Goal: Task Accomplishment & Management: Use online tool/utility

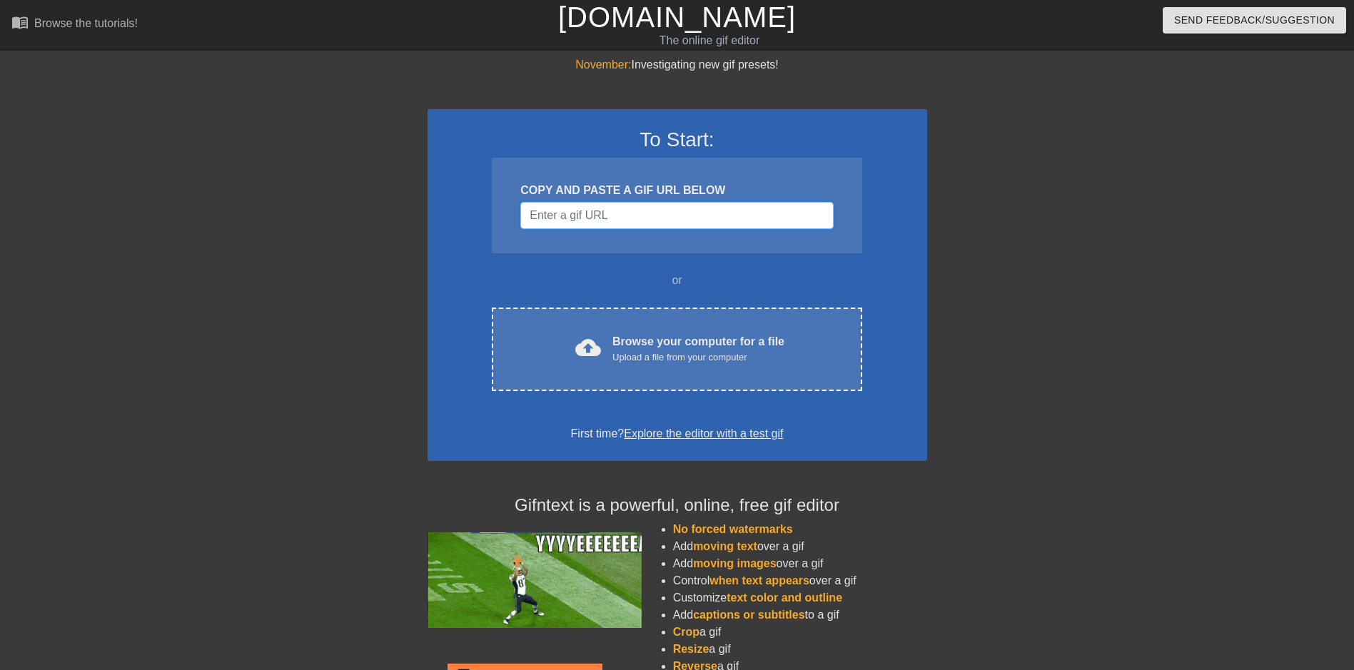
click at [612, 215] on input "Username" at bounding box center [676, 215] width 313 height 27
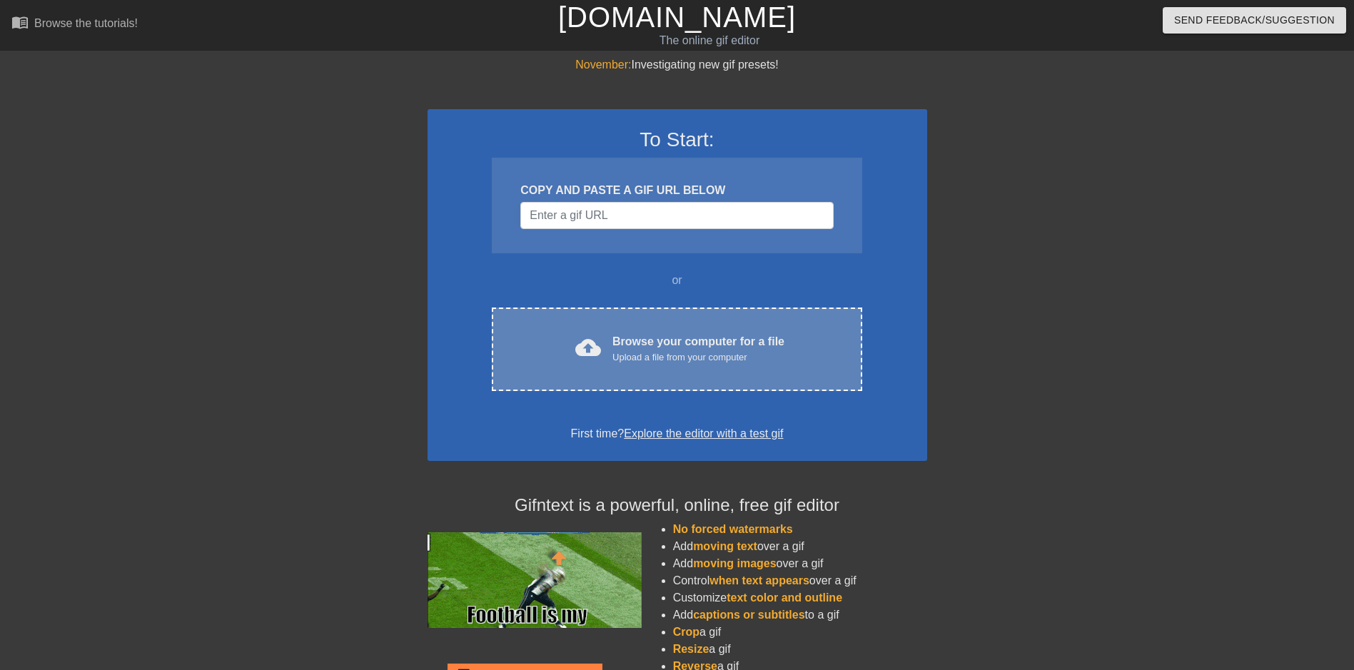
click at [615, 327] on div "cloud_upload Browse your computer for a file Upload a file from your computer C…" at bounding box center [677, 350] width 370 height 84
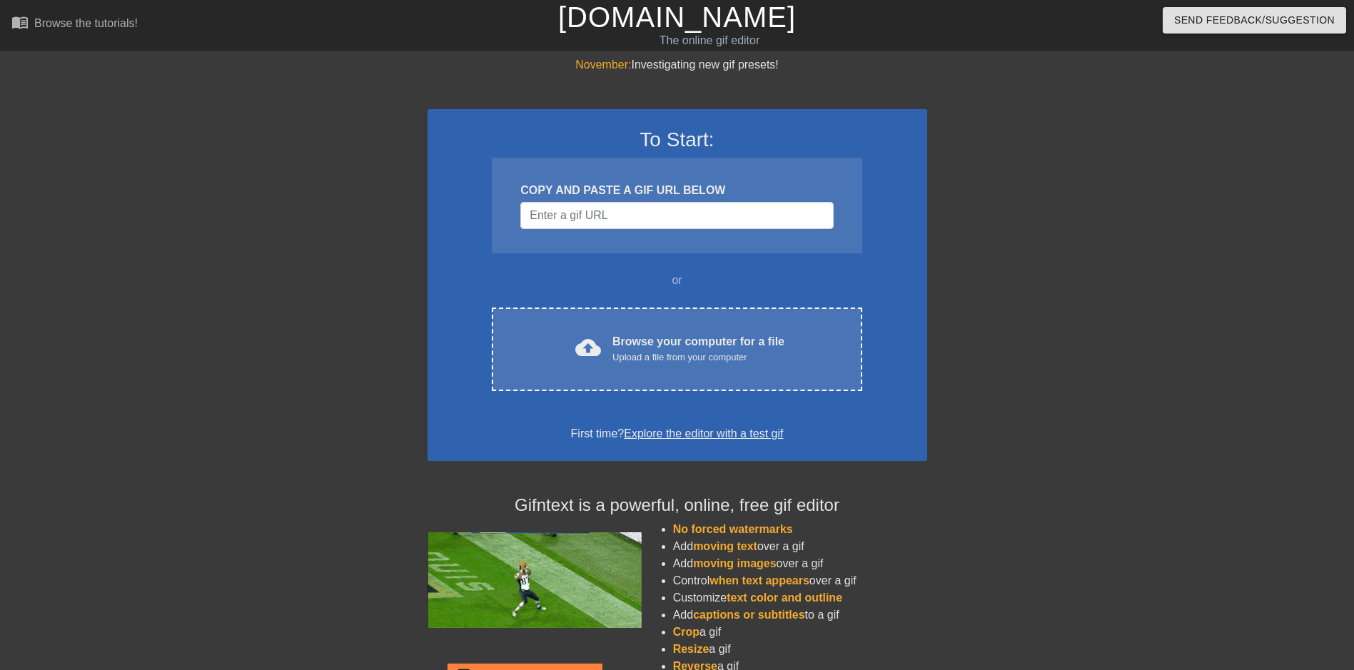
drag, startPoint x: 947, startPoint y: 48, endPoint x: 932, endPoint y: 69, distance: 25.6
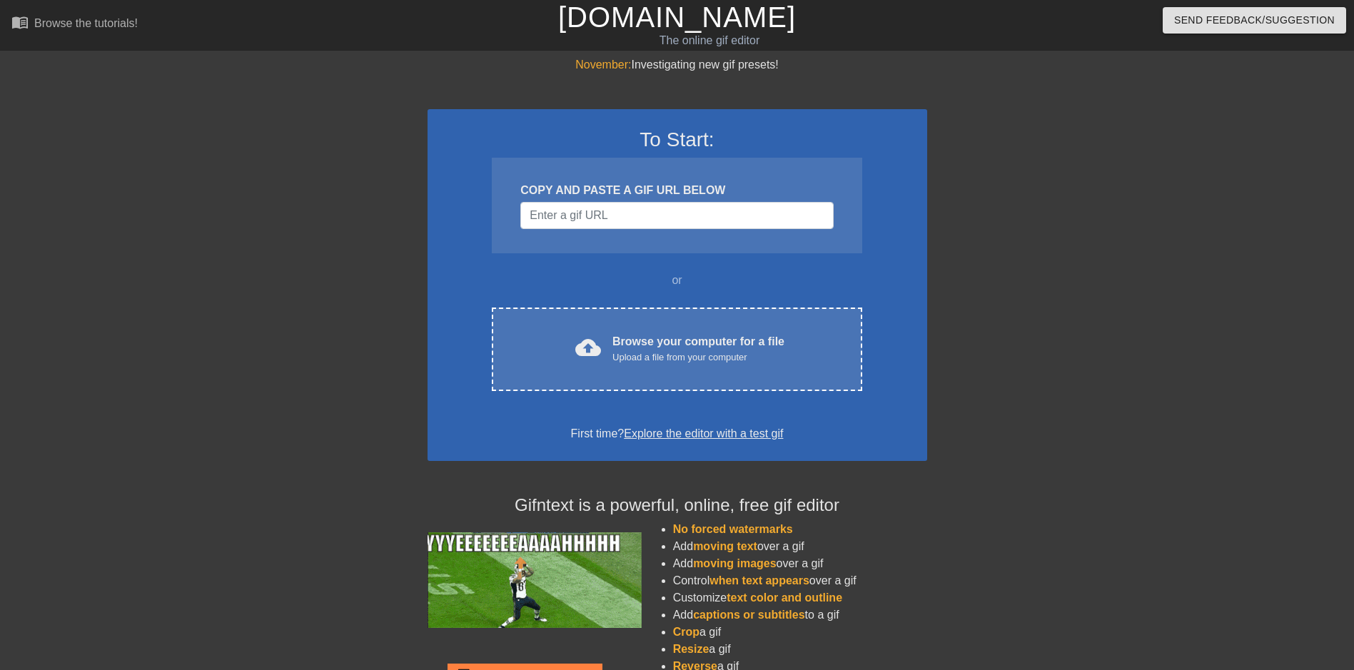
click at [947, 48] on div "Send Feedback/Suggestion" at bounding box center [1136, 24] width 458 height 49
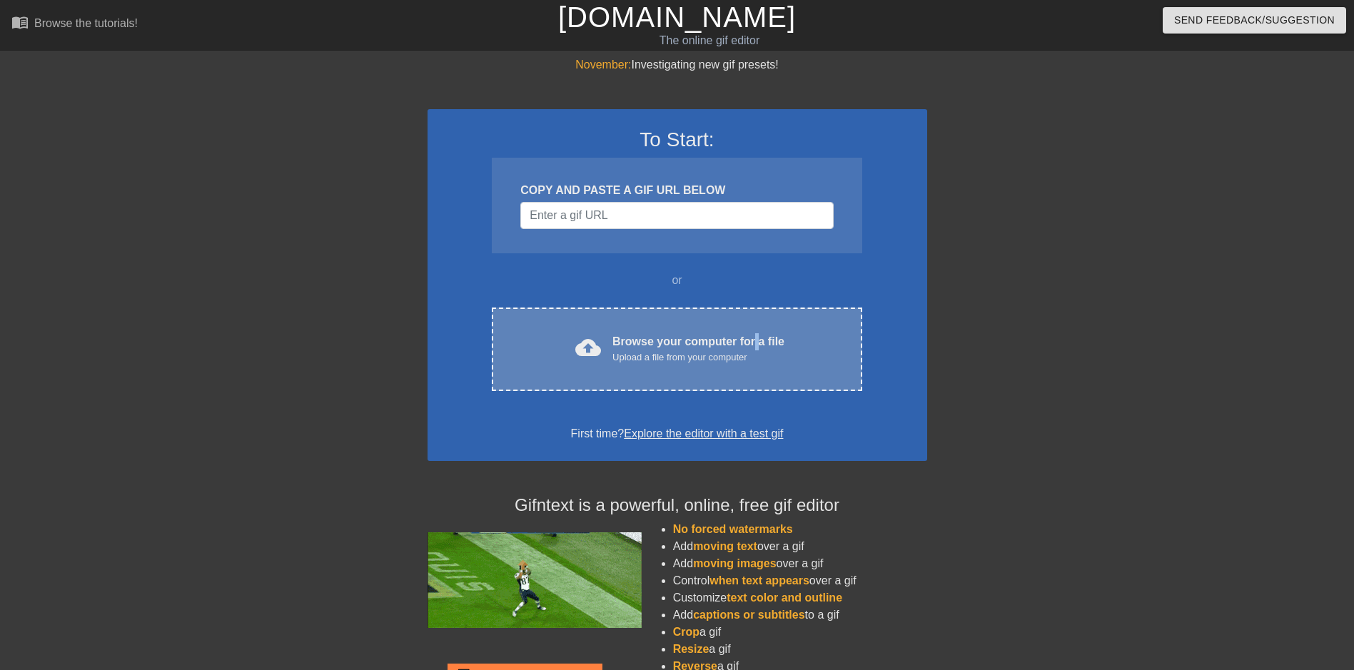
click at [755, 347] on div "Browse your computer for a file Upload a file from your computer" at bounding box center [699, 348] width 172 height 31
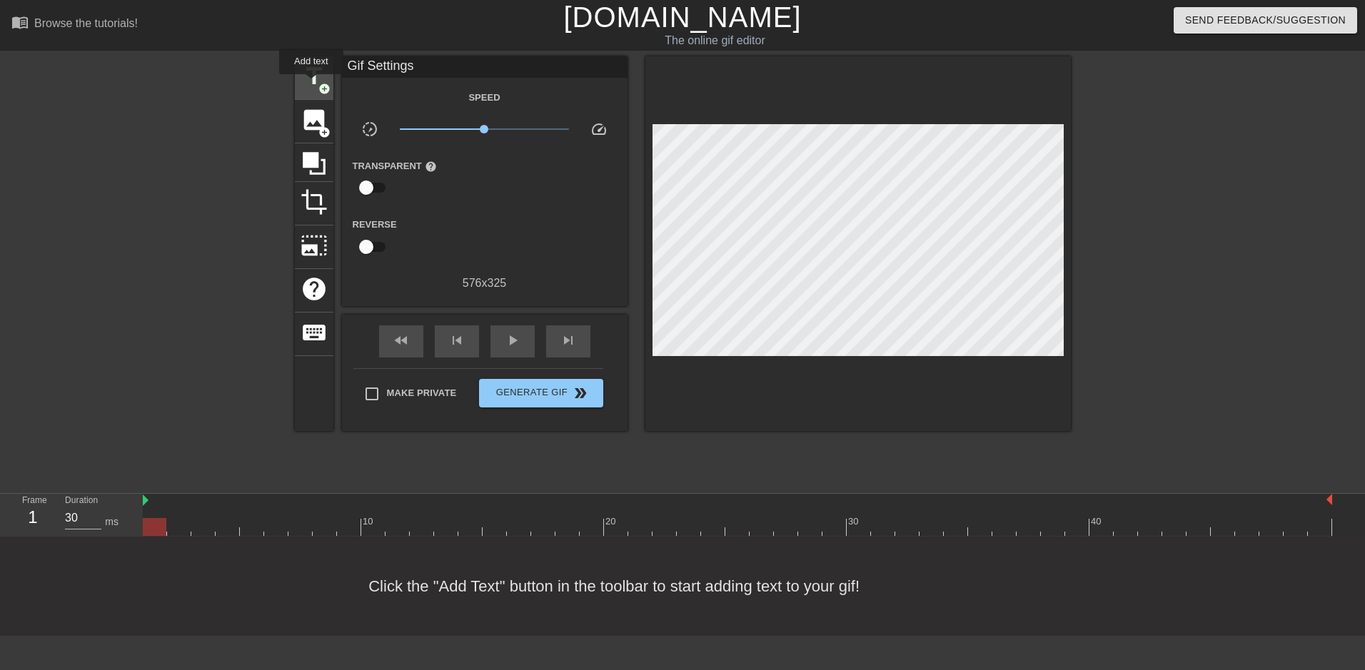
click at [311, 84] on span "title" at bounding box center [314, 76] width 27 height 27
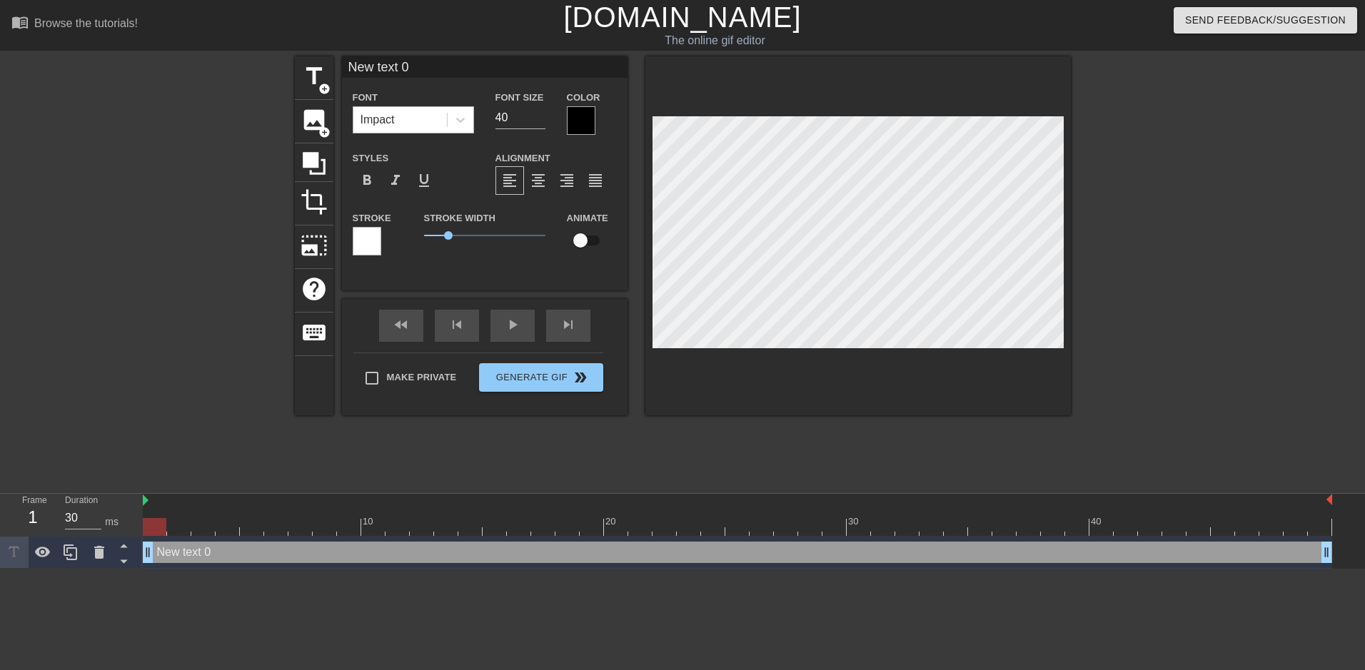
click at [403, 116] on div "Impact" at bounding box center [400, 120] width 94 height 26
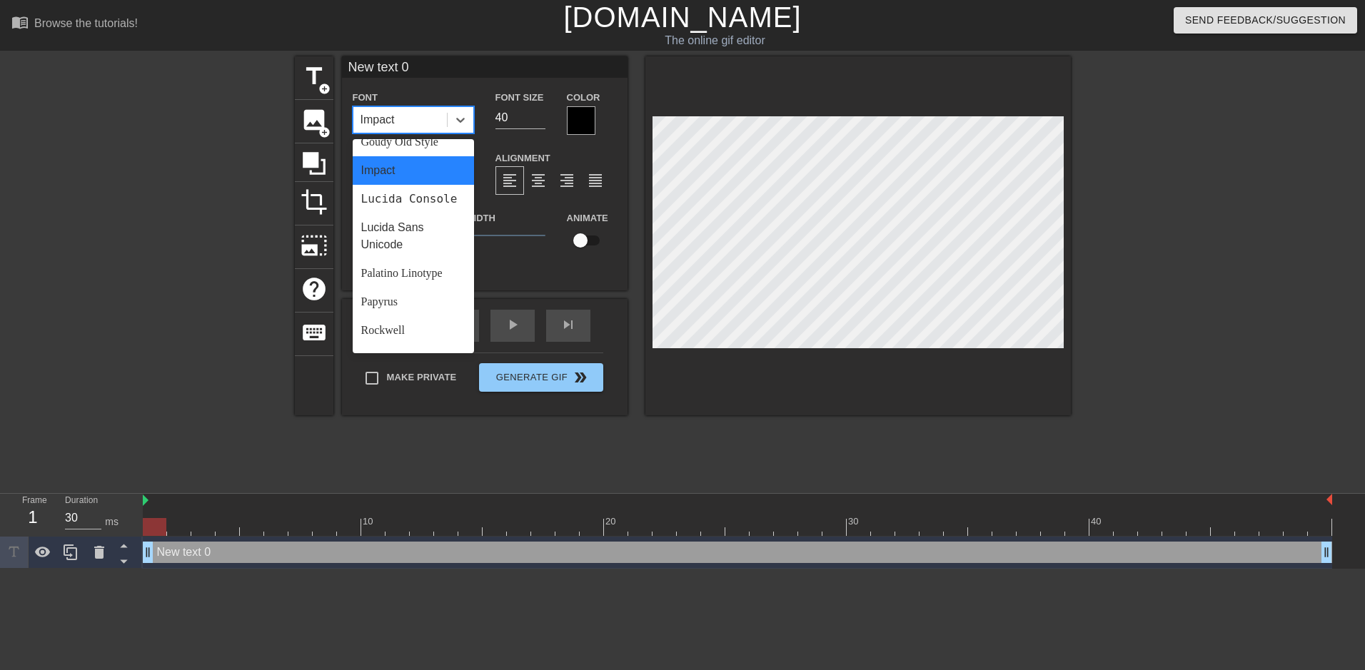
scroll to position [511, 0]
click at [408, 106] on div "Impact" at bounding box center [413, 119] width 121 height 27
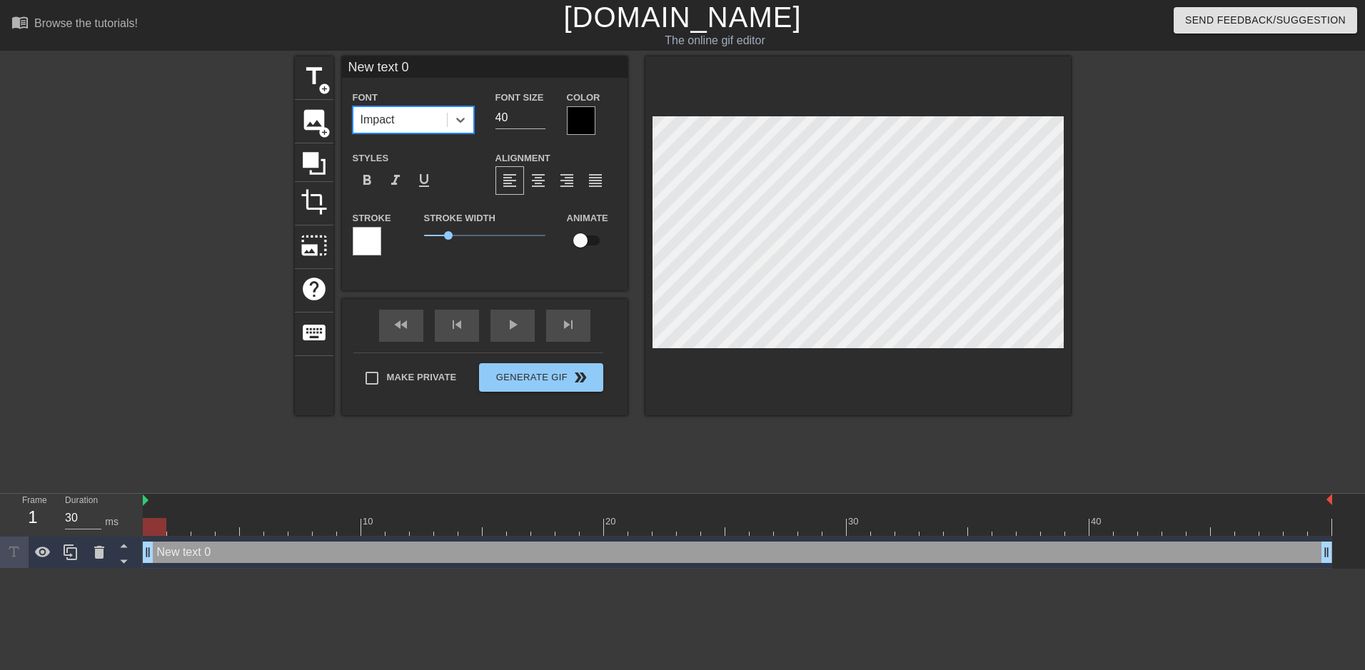
click at [411, 125] on div "Impact" at bounding box center [400, 120] width 94 height 26
type input "c"
type input "p"
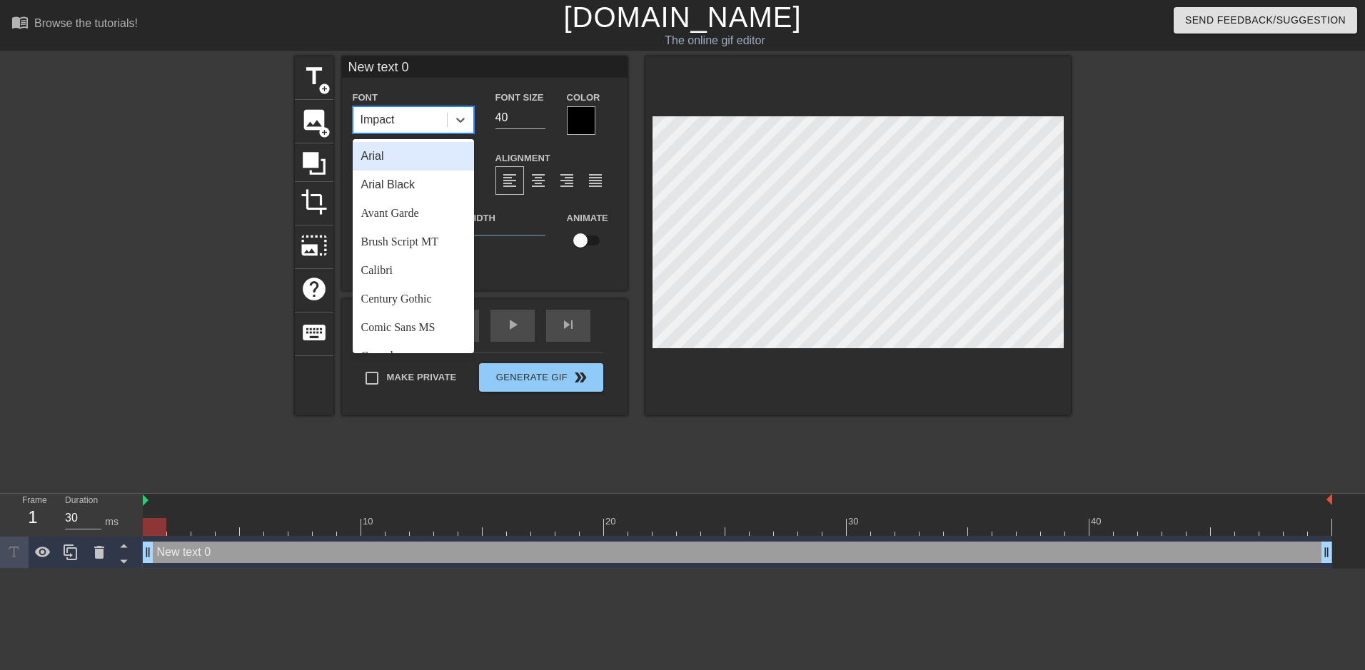
click at [410, 147] on div "Arial" at bounding box center [413, 156] width 121 height 29
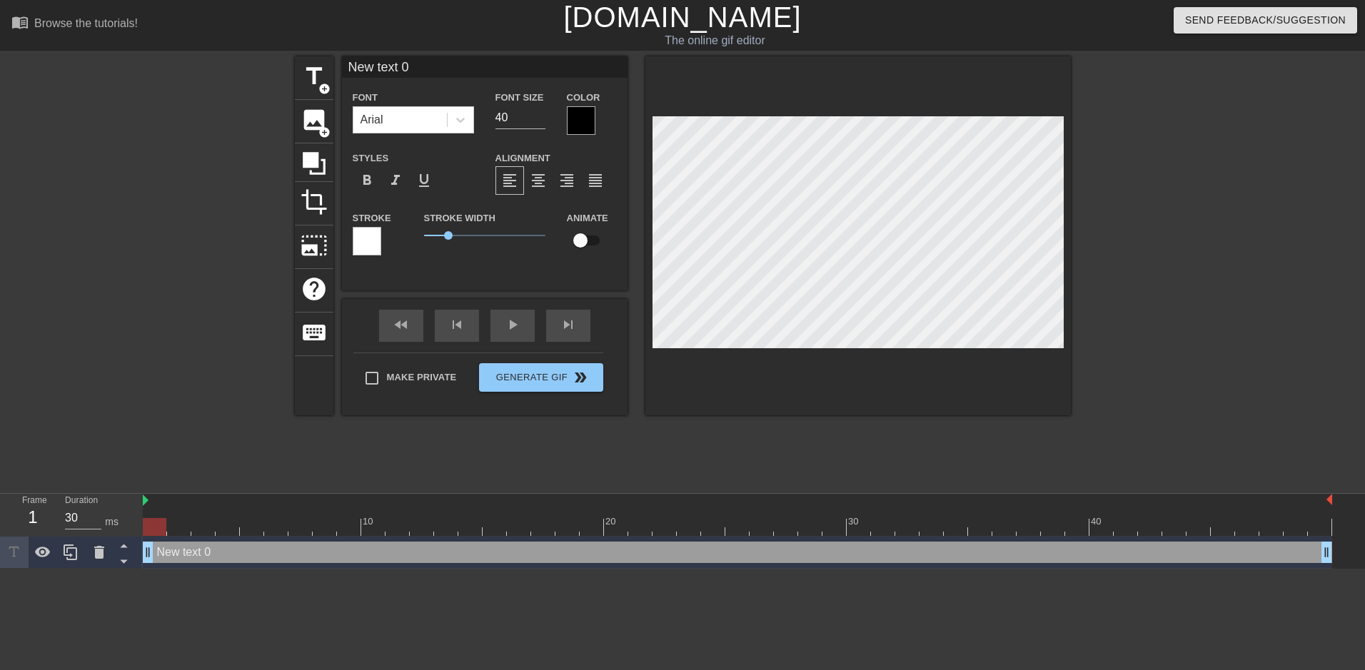
scroll to position [2, 4]
type input "New text"
type textarea "New text"
type input "New text"
type textarea "New text"
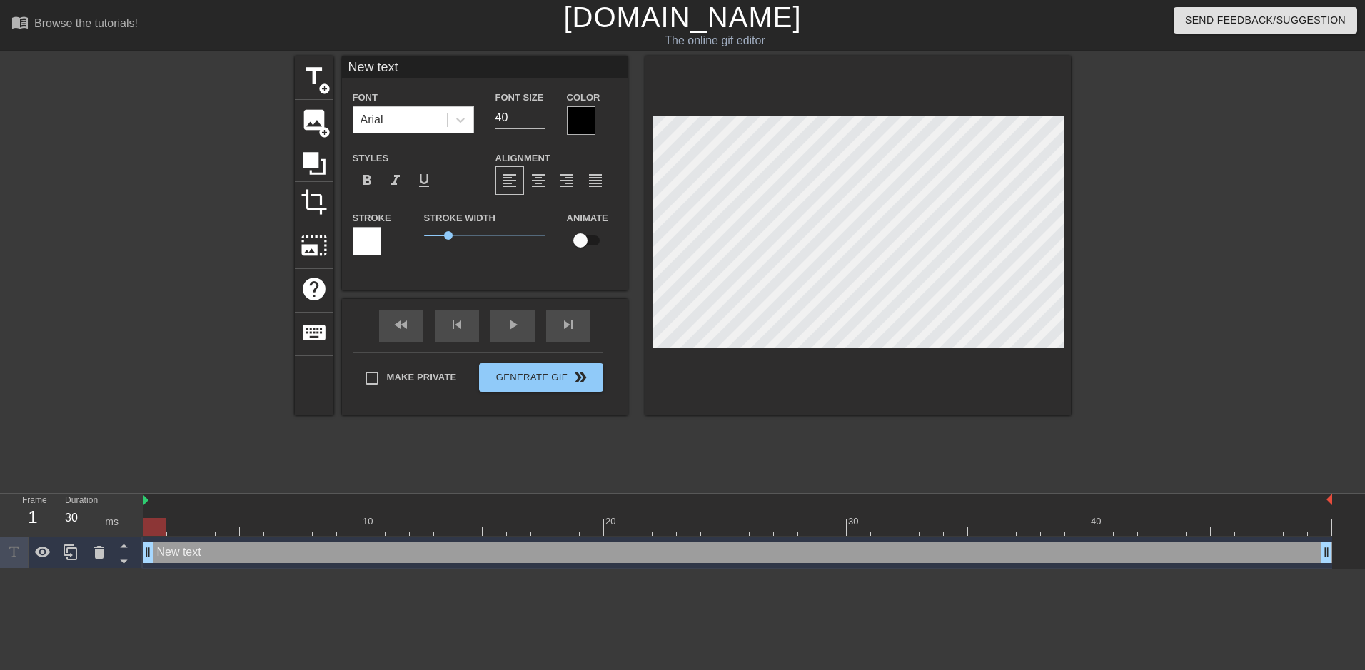
type input "New tex"
type textarea "New tex"
type input "New te"
type textarea "New te"
type input "New t"
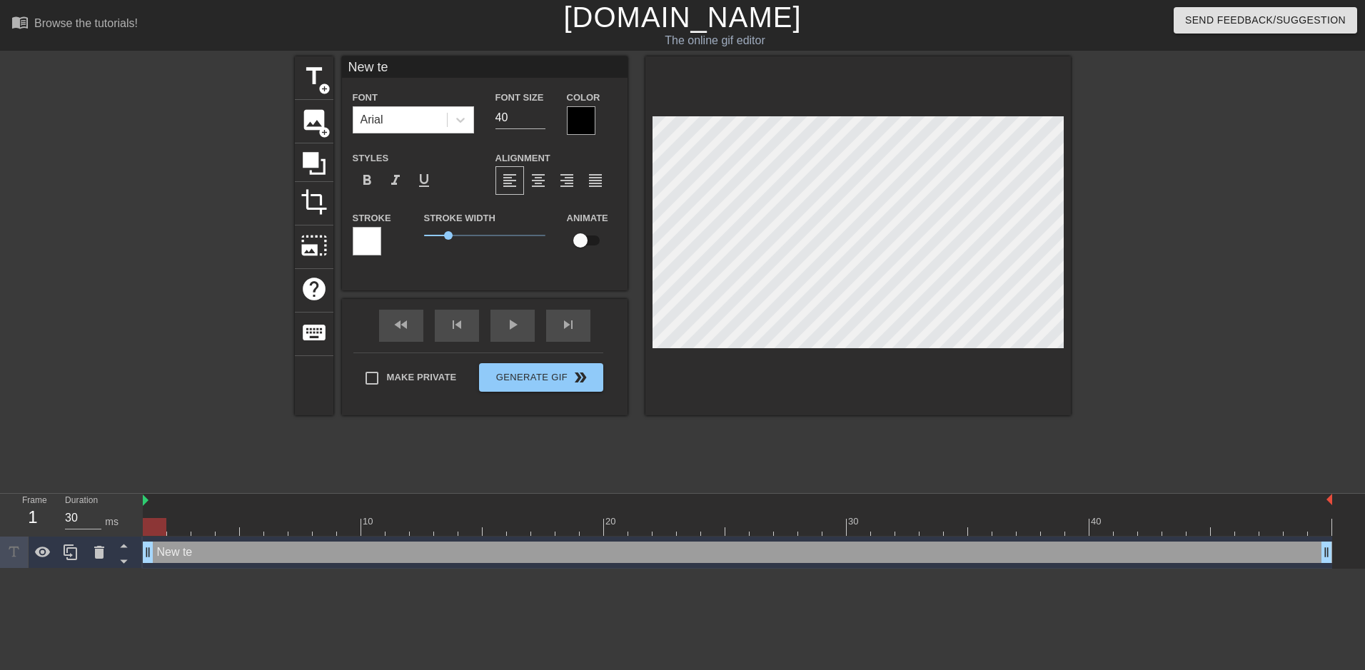
type textarea "New t"
type input "New"
type textarea "New"
type input "New"
type textarea "New"
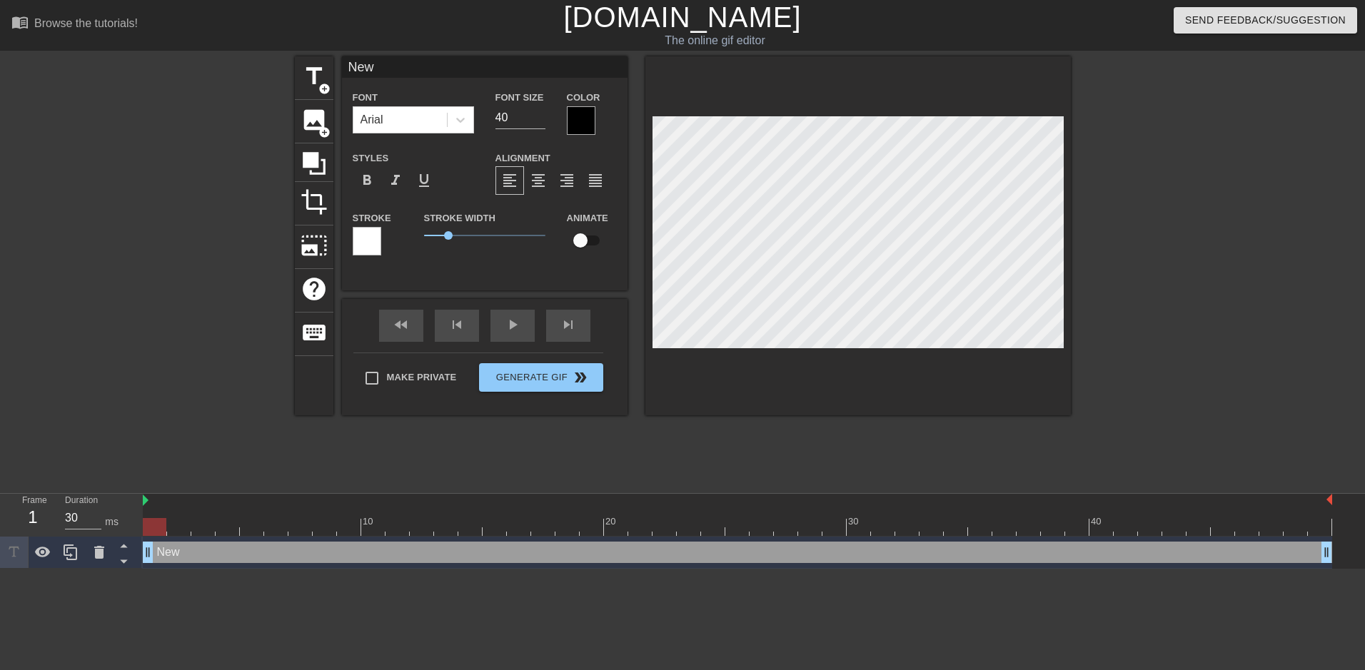
type input "Ne"
type textarea "Ne"
type input "N"
type textarea "N"
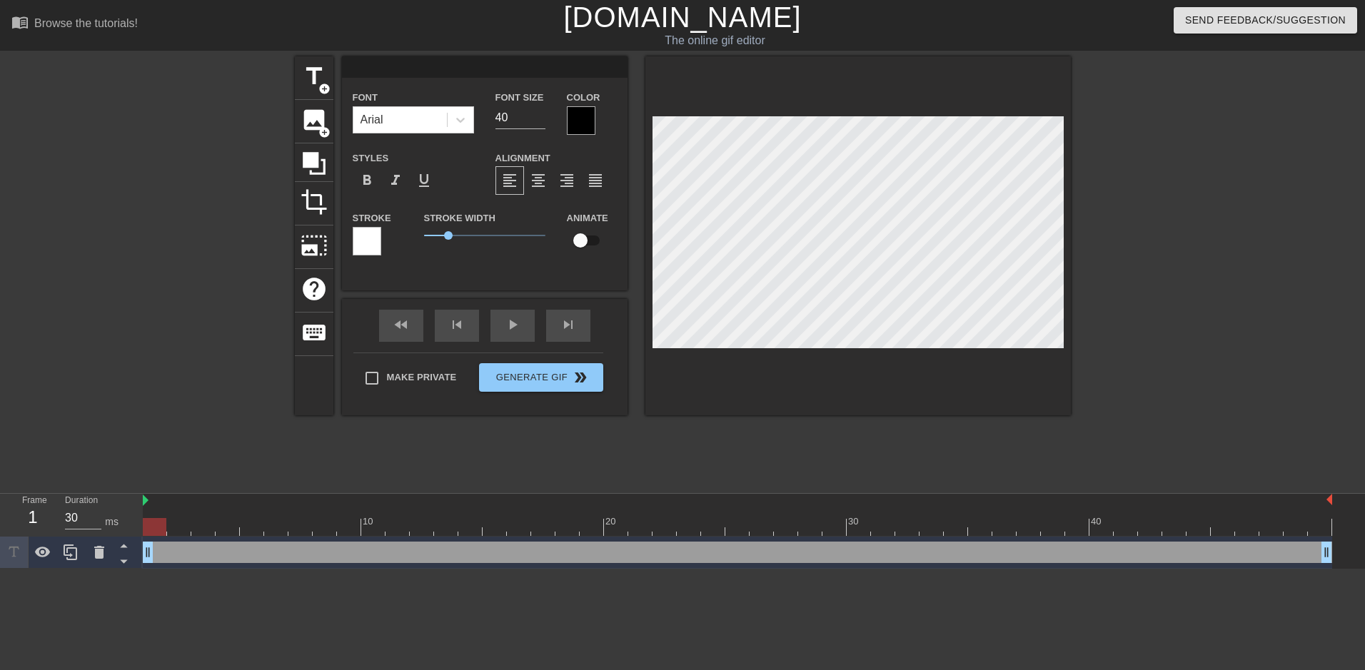
type input "t"
type textarea "t"
type input "th"
type textarea "th"
type input "the"
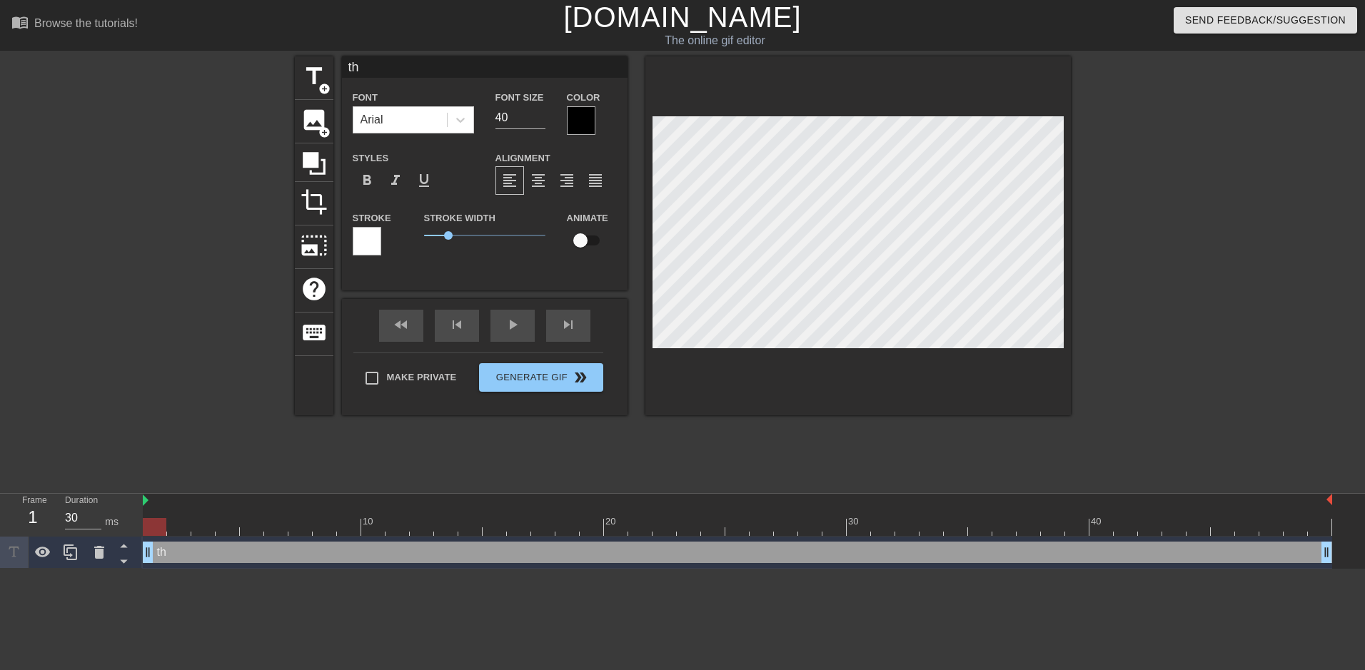
type textarea "the"
type input "the"
type textarea "the"
type input "the f"
type textarea "the f"
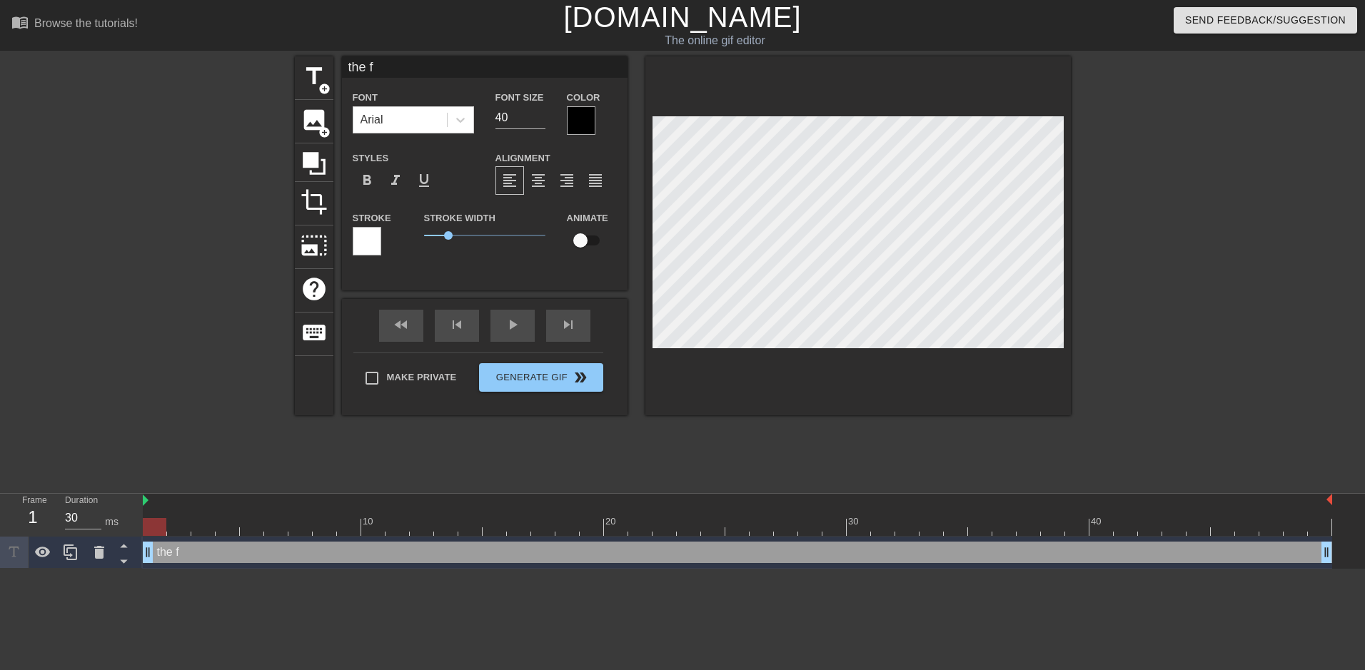
type input "the fu"
type textarea "the fu"
type input "the fut"
type textarea "the fut"
type input "the futu"
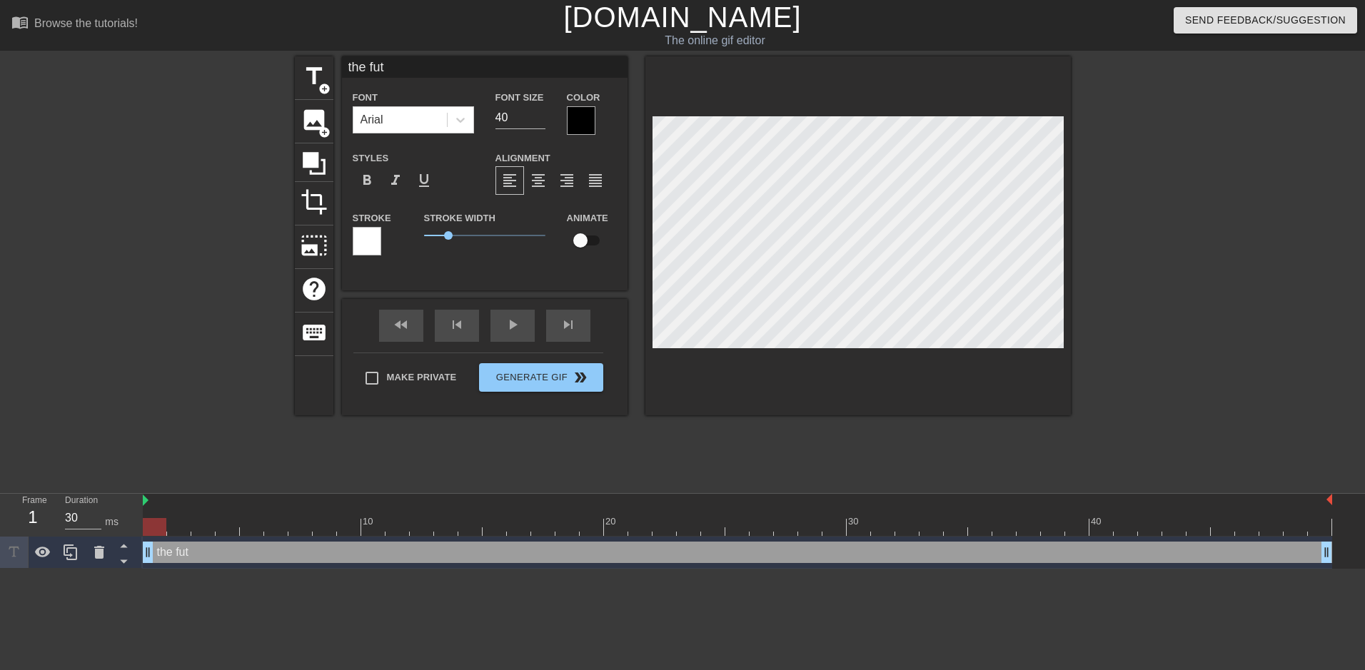
type textarea "the futu"
type input "the futur"
type textarea "the futur"
type input "the future"
type textarea "the future"
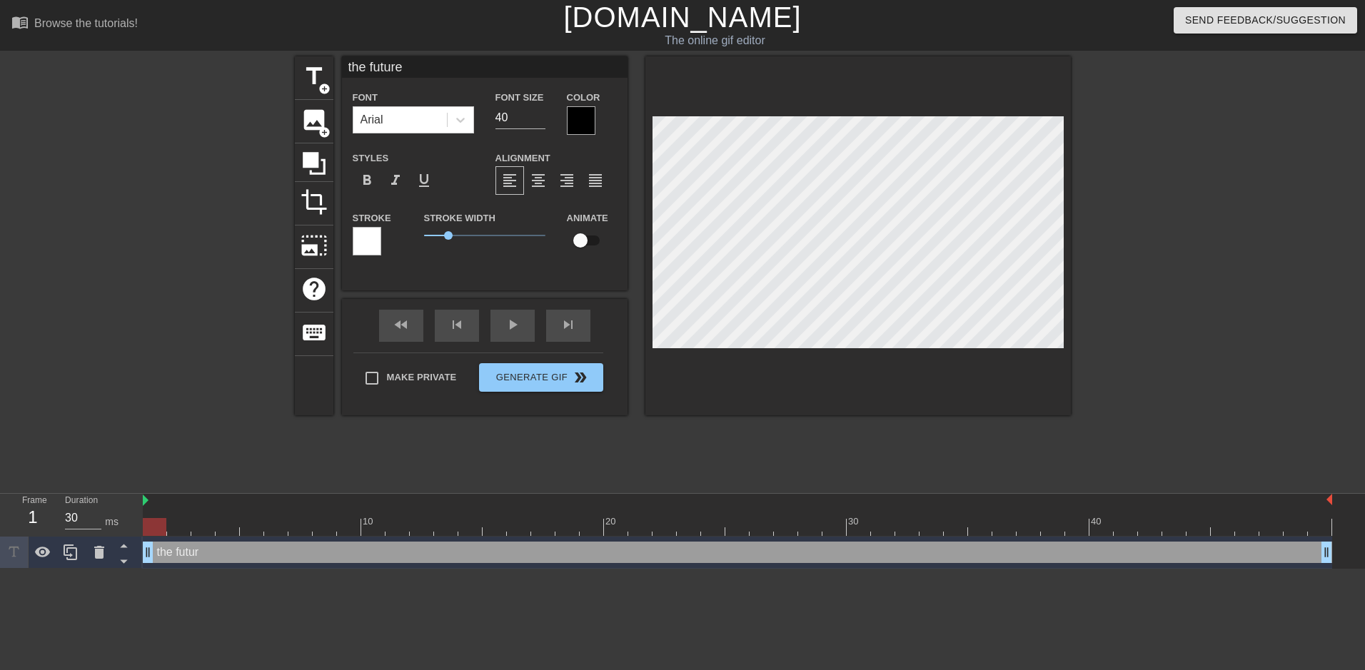
scroll to position [2, 4]
type input "the future"
type textarea "the future"
type input "the future"
type textarea "the future"
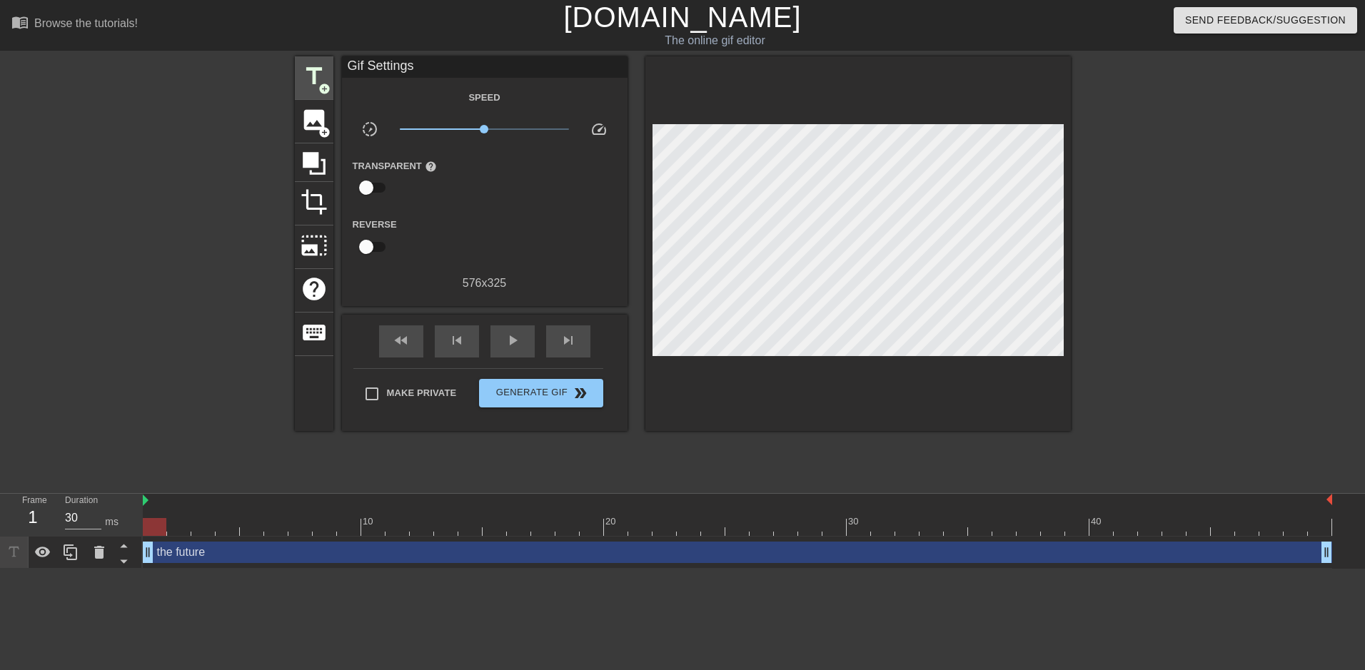
click at [308, 75] on span "title" at bounding box center [314, 76] width 27 height 27
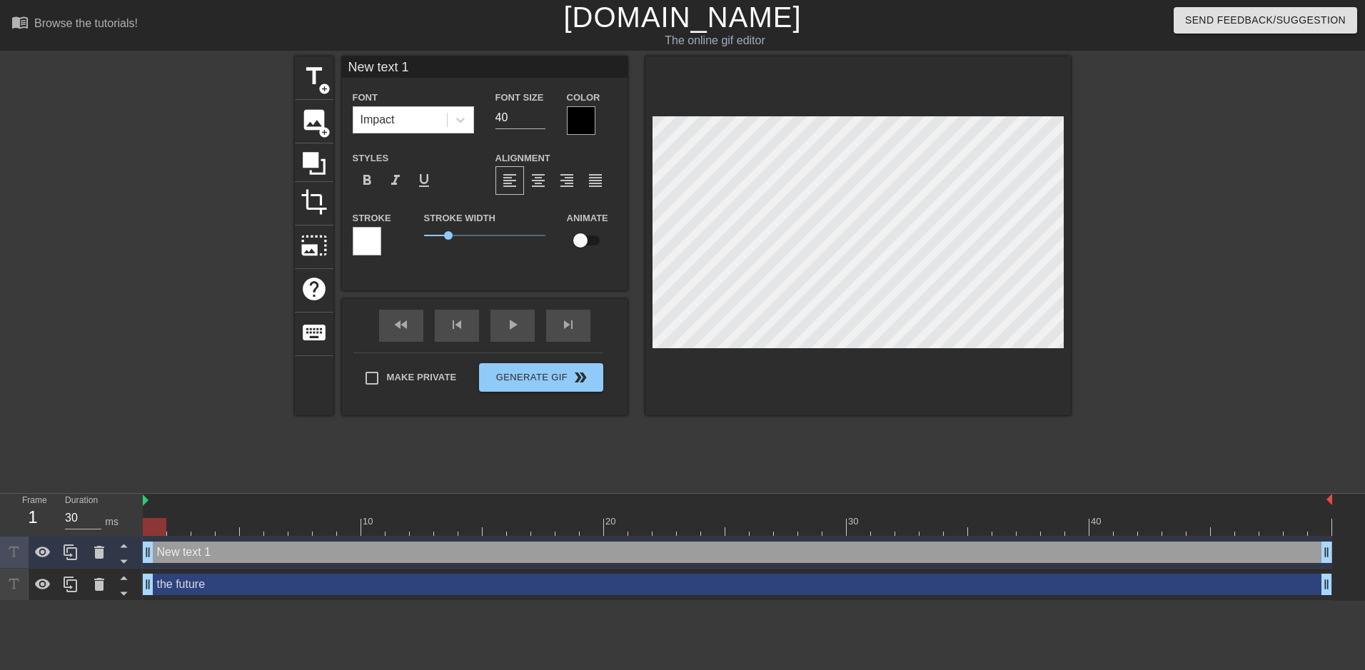
type input "New tet 1"
type textarea "New tet 1"
type input "New tt 1"
type textarea "New tt 1"
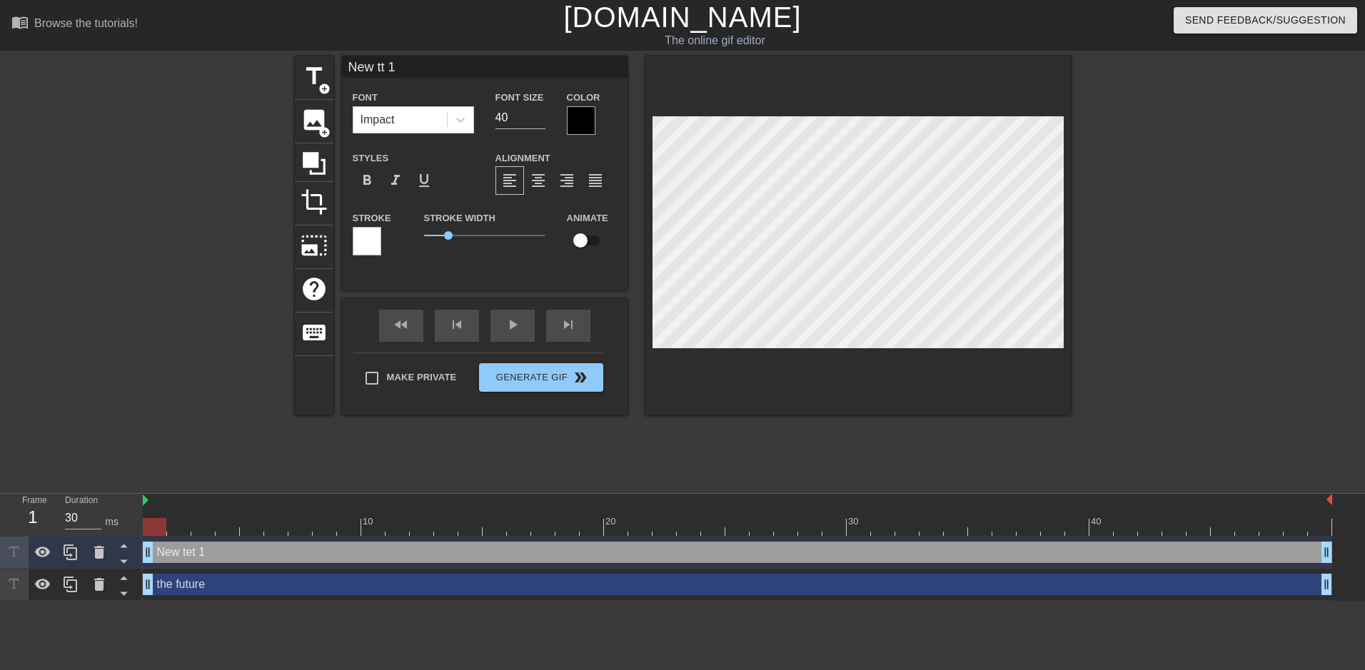
type input "New t 1"
type textarea "New t 1"
type input "Newt 1"
type textarea "Newt 1"
type input "Net 1"
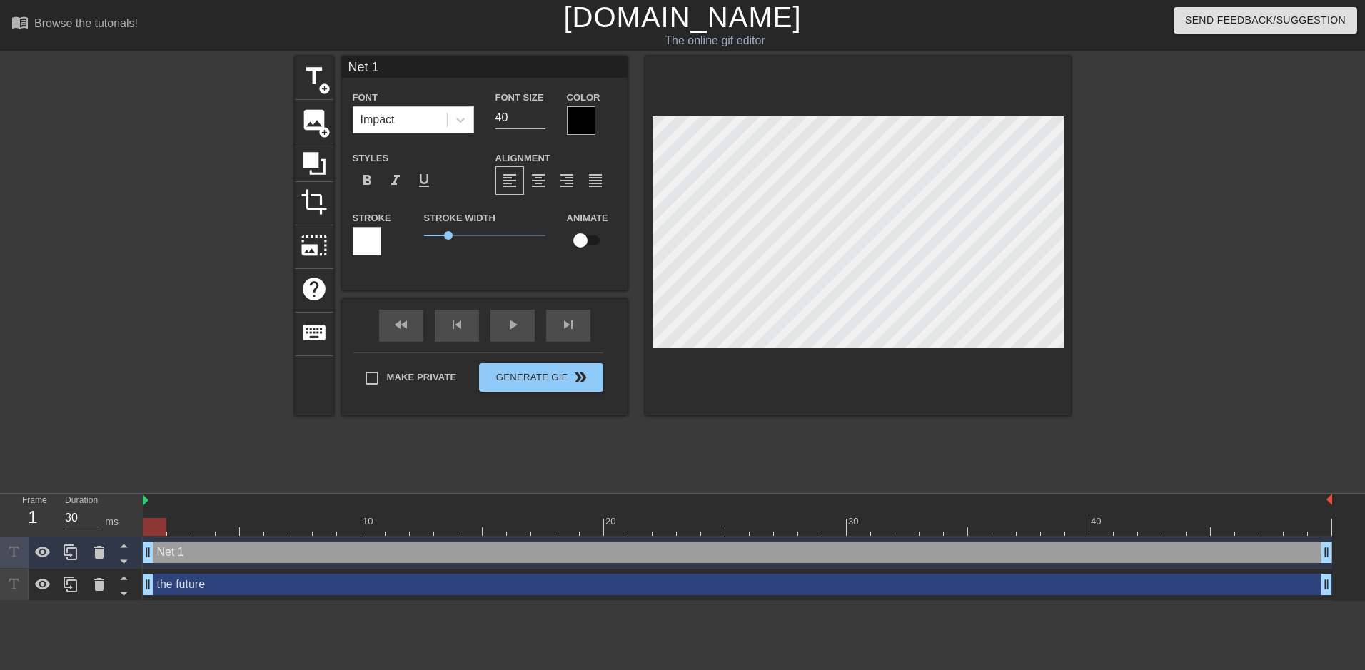
type textarea "Net 1"
type input "Net"
type textarea "Net"
type input "Net"
type textarea "Net"
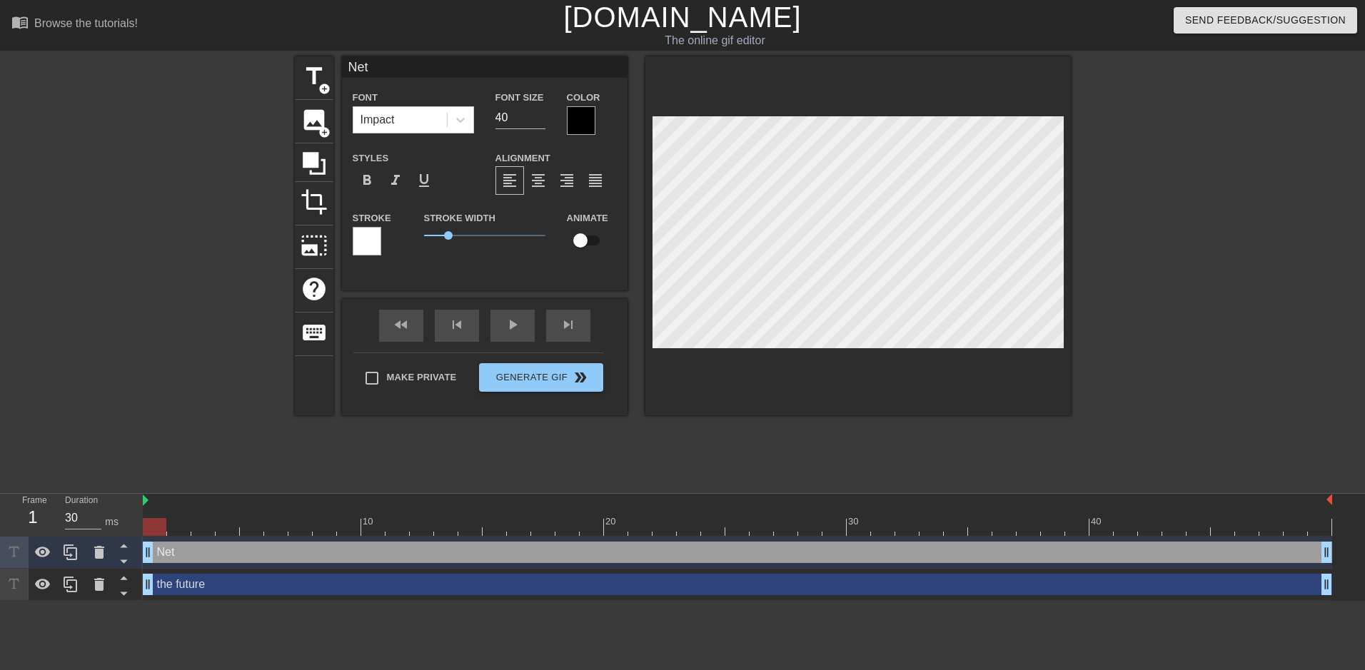
type input "Ne"
type textarea "Ne"
type input "N"
type textarea "N"
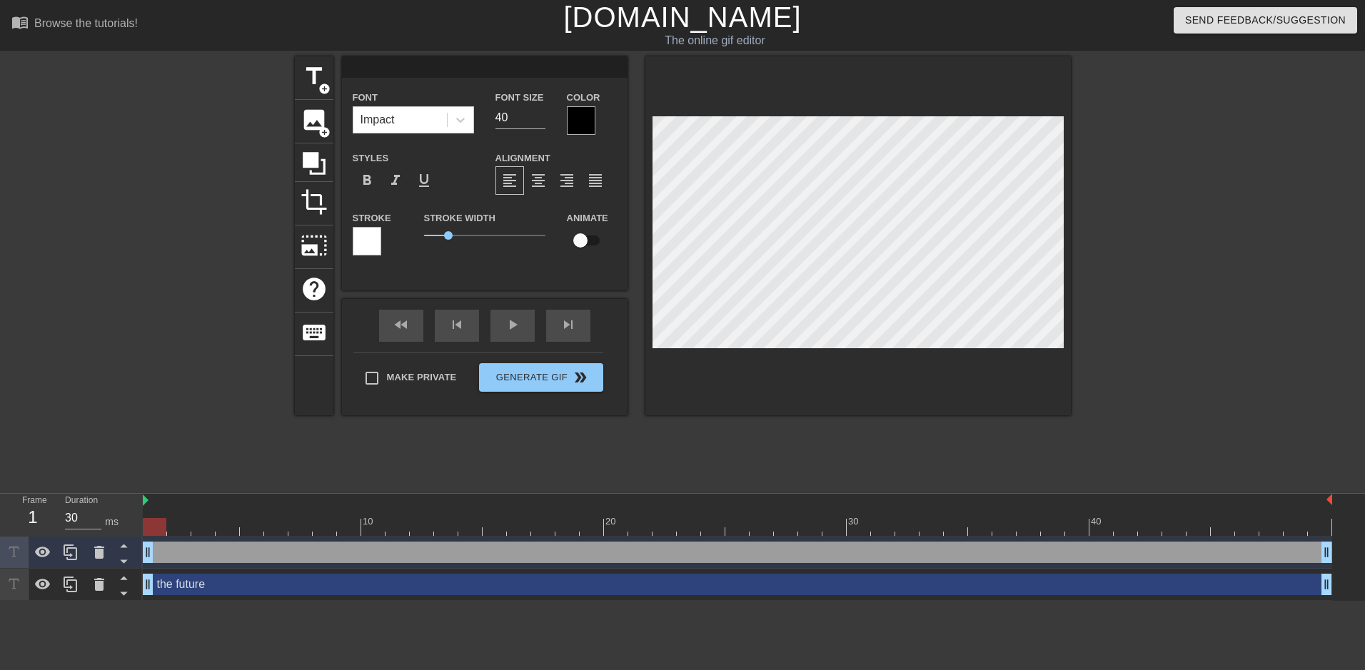
type input "o"
type textarea "o"
type input "of"
type textarea "of"
type input "of"
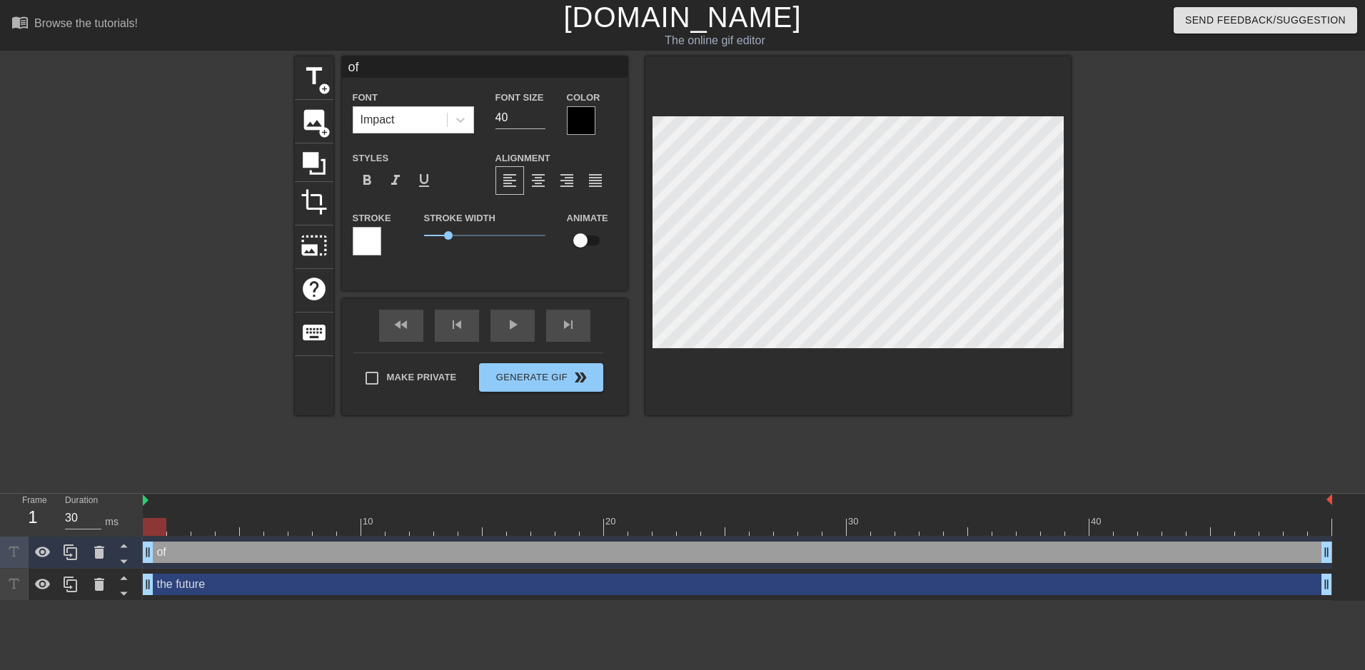
type textarea "of"
type input "of a"
type textarea "of a"
type input "of ae"
type textarea "of ae"
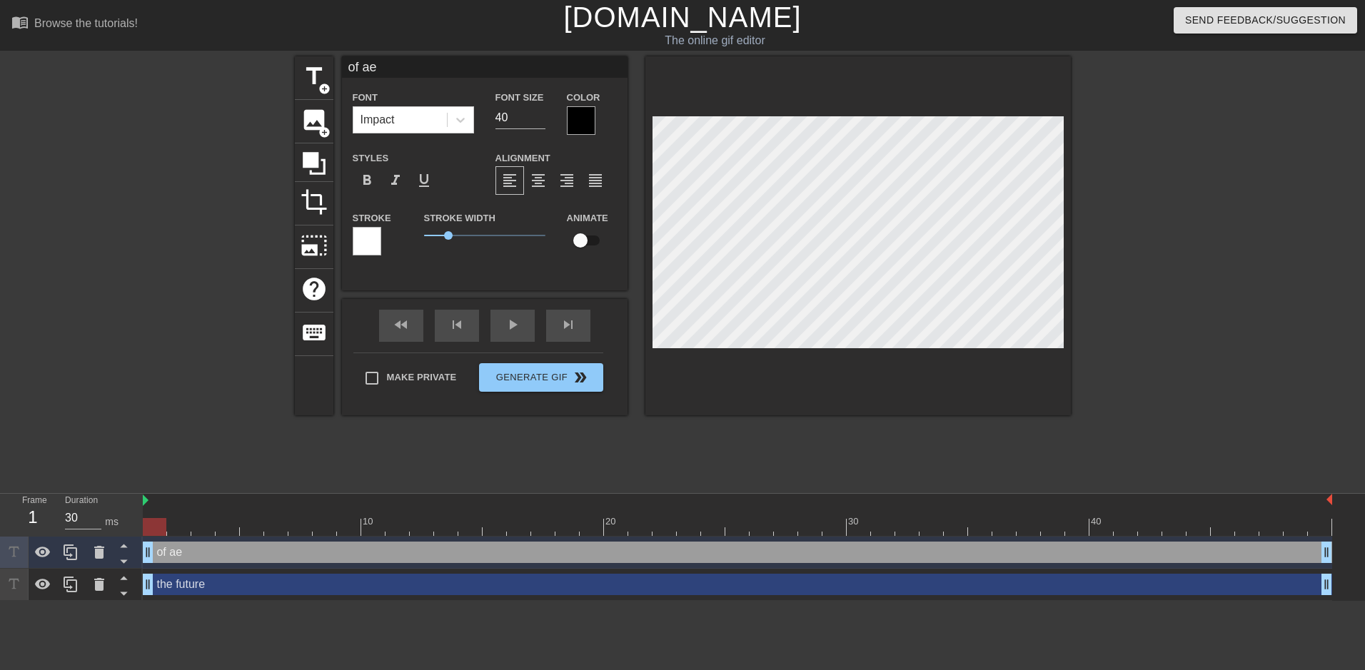
type input "of aer"
type textarea "of aer"
type input "of aero"
type textarea "of aero"
type input "of aeros"
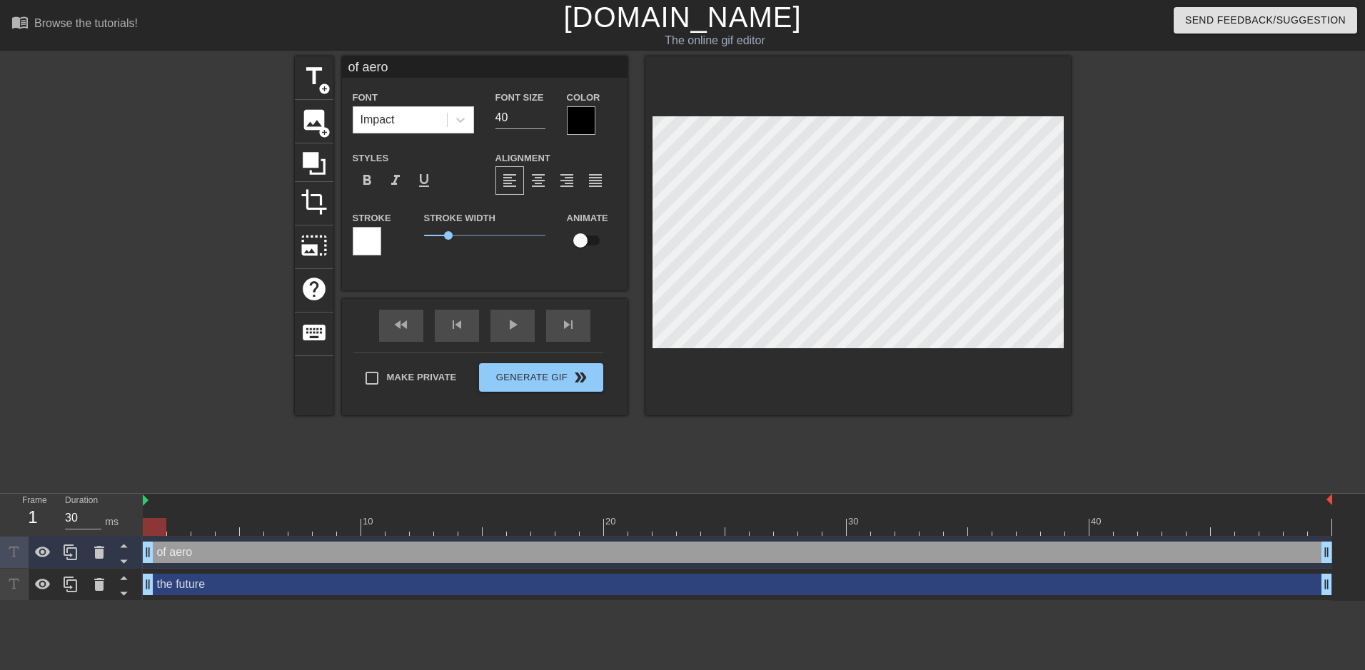
type textarea "of aeros"
type input "of aerosp"
type textarea "of aerosp"
type input "of aerospa"
type textarea "of aerospa"
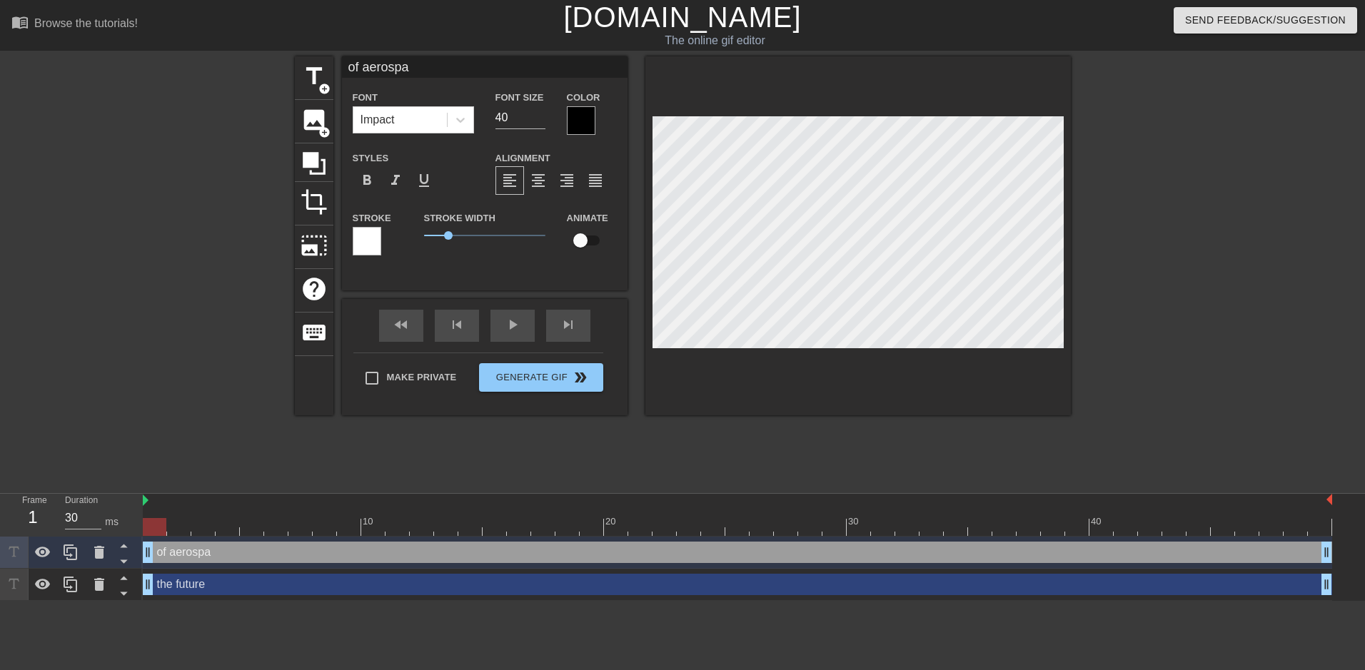
type input "of aerospac"
type textarea "of aerospac"
type input "of aerospace"
type textarea "of aerospace"
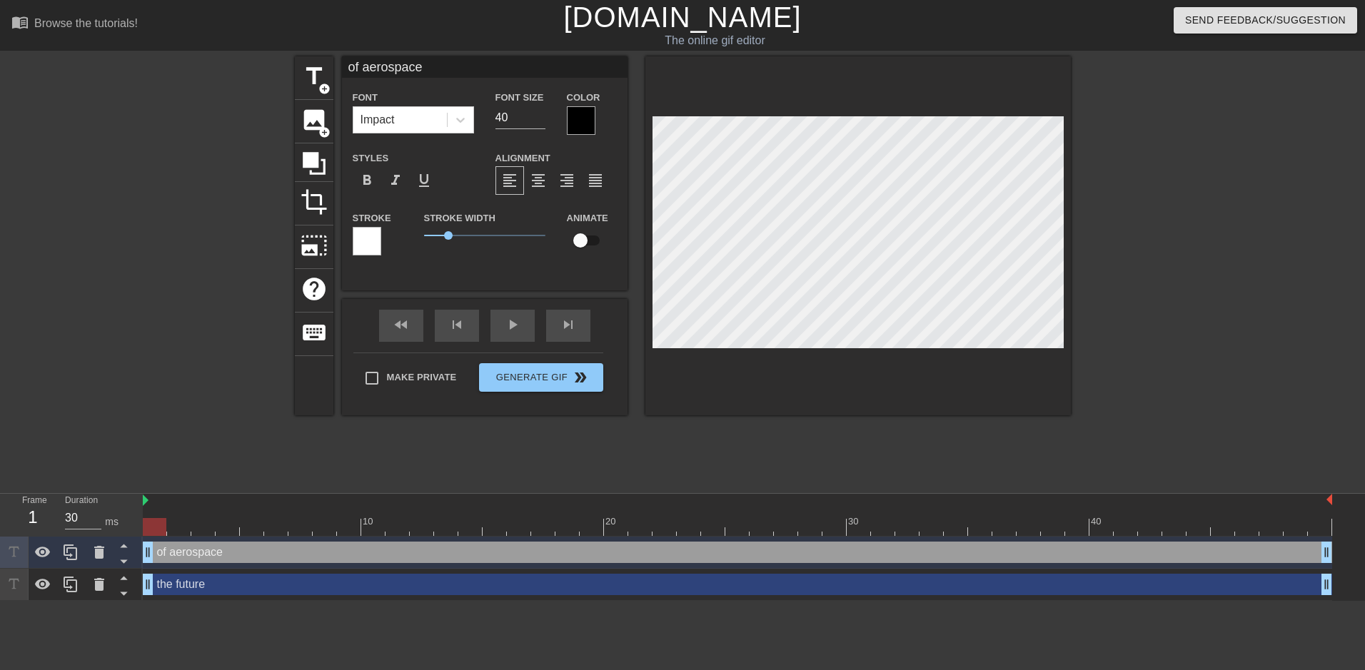
type input "of aerospace"
type textarea "of aerospace"
type input "of aerospace"
type textarea "of aerospace"
type input "the future"
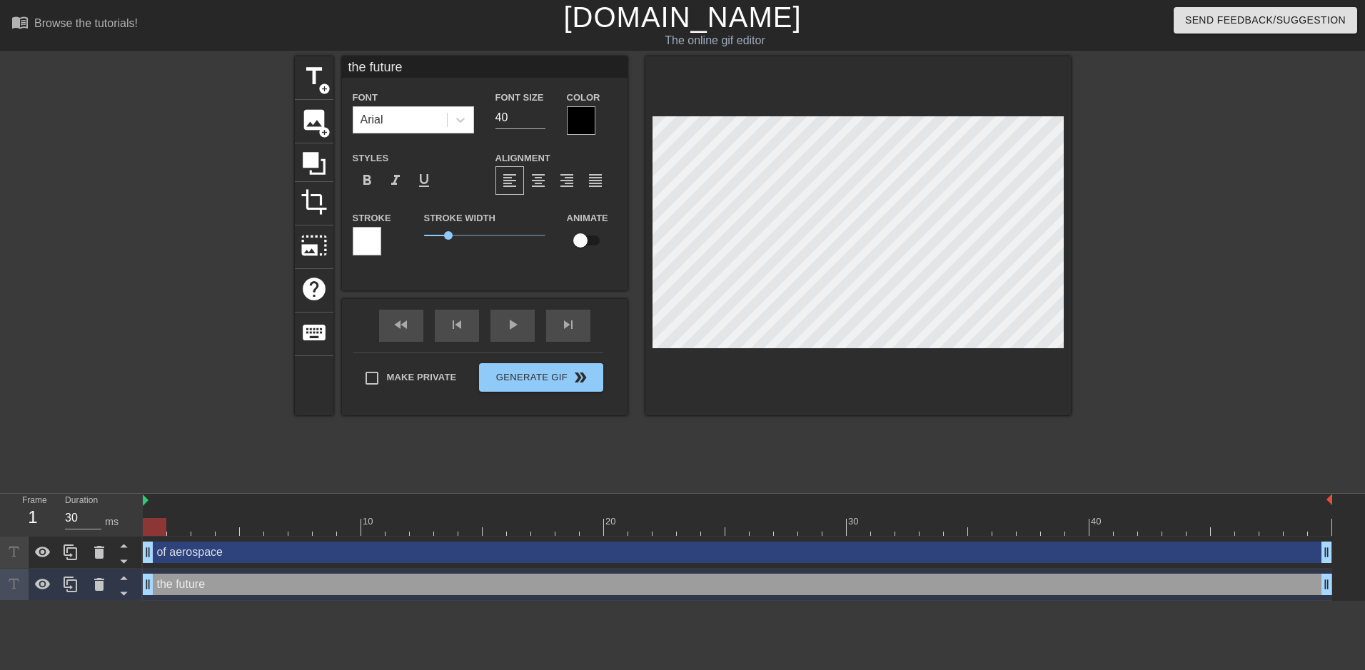
scroll to position [2, 4]
click at [397, 181] on span "format_italic" at bounding box center [395, 180] width 17 height 17
click at [420, 181] on span "format_underline" at bounding box center [424, 180] width 17 height 17
click at [421, 180] on span "format_underline" at bounding box center [424, 180] width 17 height 17
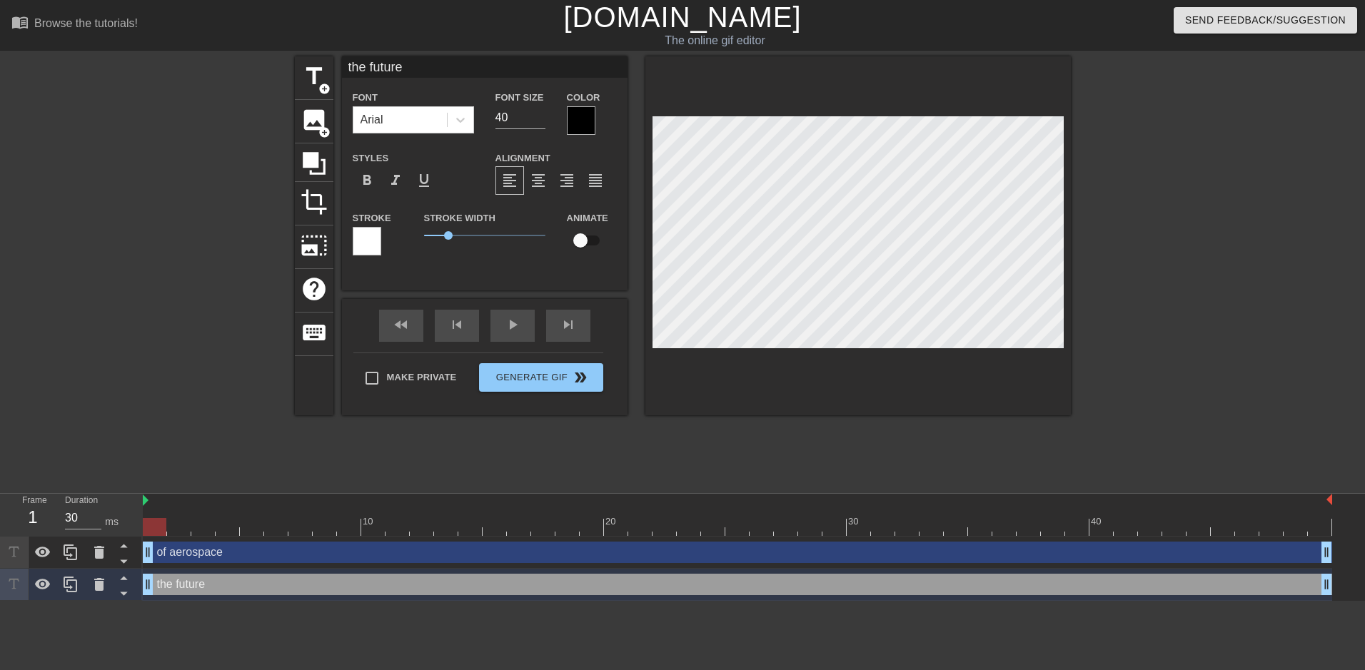
click at [452, 168] on div "format_bold format_italic format_underline" at bounding box center [413, 180] width 121 height 29
click at [533, 180] on span "format_align_center" at bounding box center [538, 180] width 17 height 17
click at [515, 182] on span "format_align_left" at bounding box center [509, 180] width 17 height 17
click at [579, 125] on div at bounding box center [581, 120] width 29 height 29
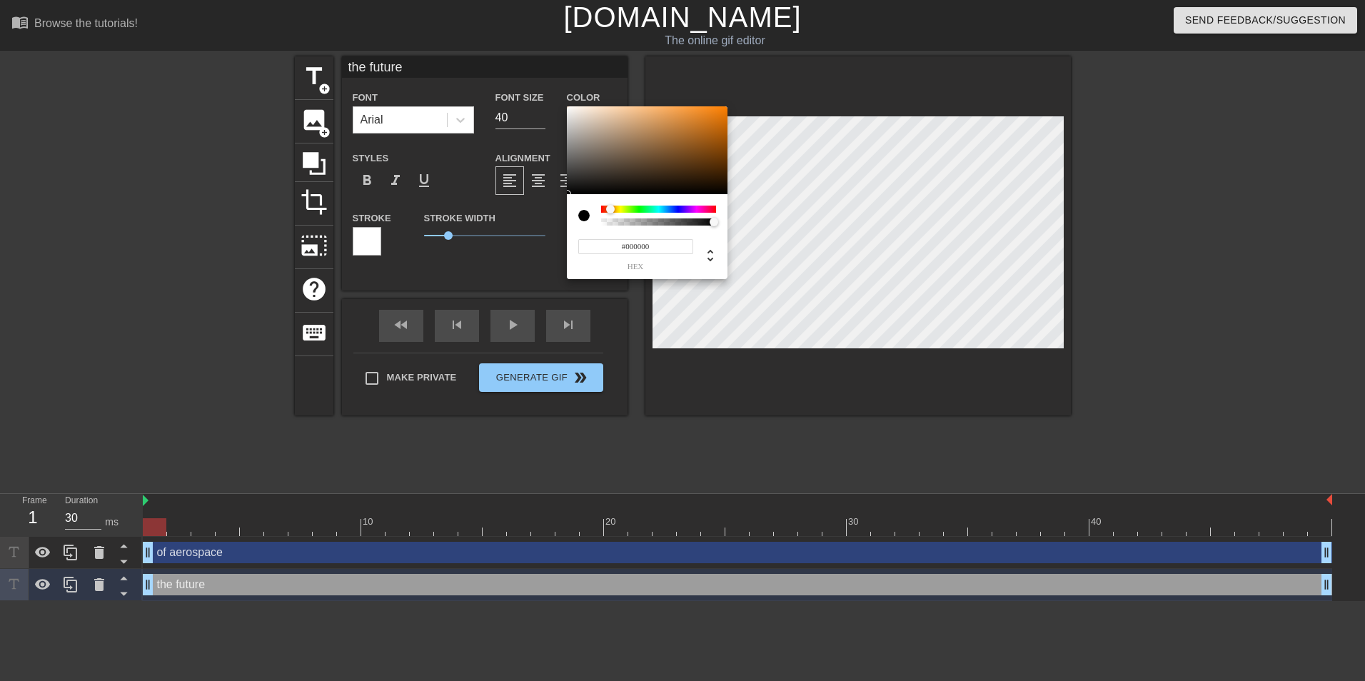
drag, startPoint x: 610, startPoint y: 208, endPoint x: 620, endPoint y: 207, distance: 9.4
click at [620, 207] on div at bounding box center [658, 209] width 115 height 7
drag, startPoint x: 620, startPoint y: 207, endPoint x: 583, endPoint y: 211, distance: 37.3
click at [583, 211] on div at bounding box center [647, 216] width 138 height 20
click at [582, 213] on div at bounding box center [583, 215] width 11 height 11
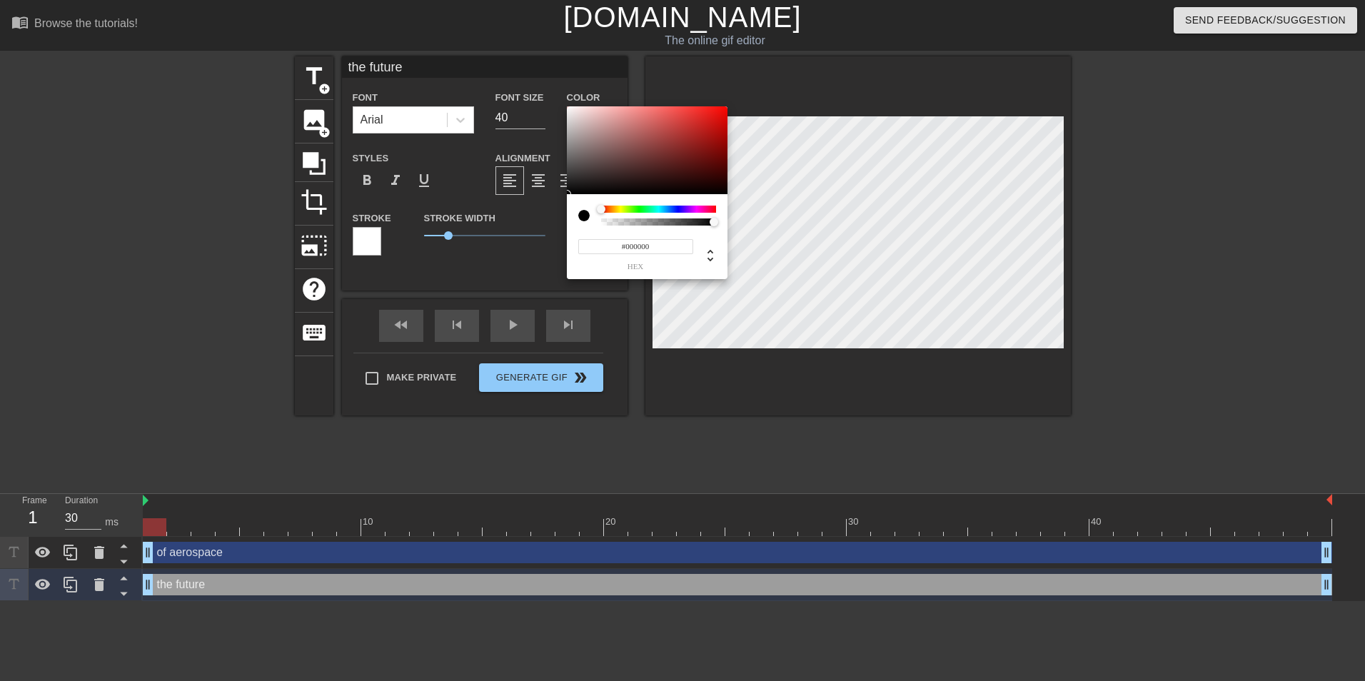
click at [584, 216] on div at bounding box center [583, 215] width 11 height 11
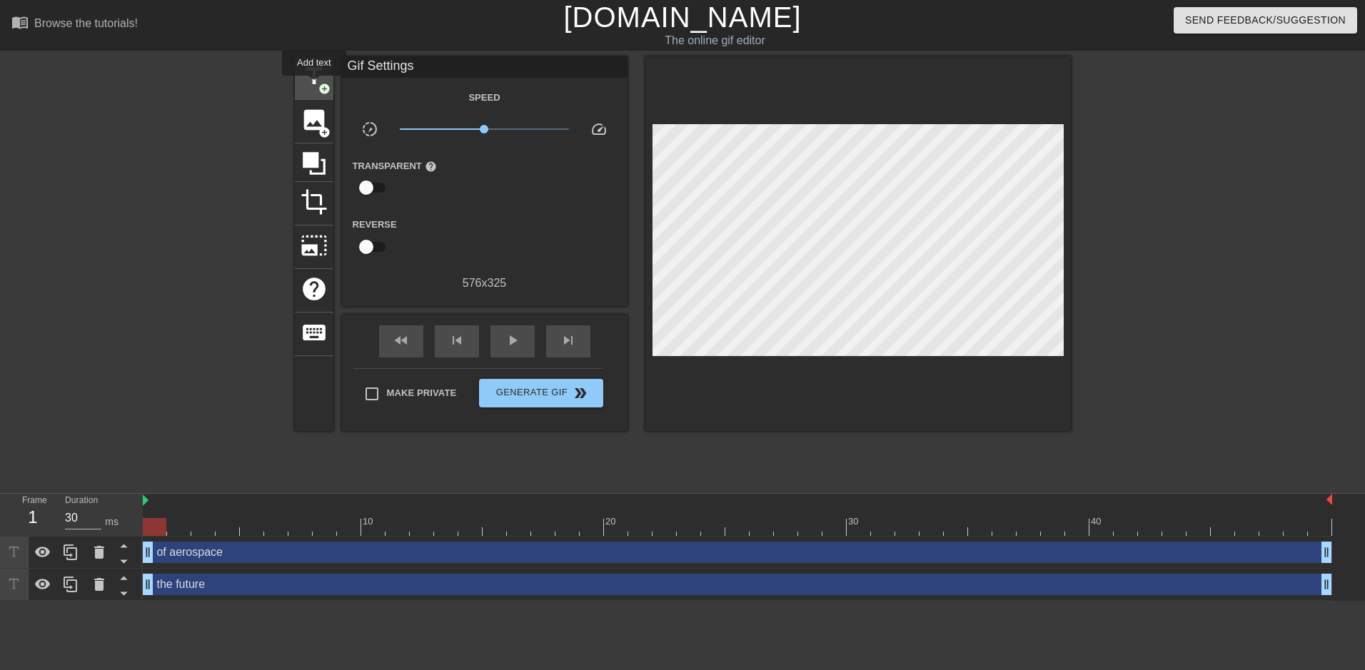
click at [314, 83] on span "title" at bounding box center [314, 76] width 27 height 27
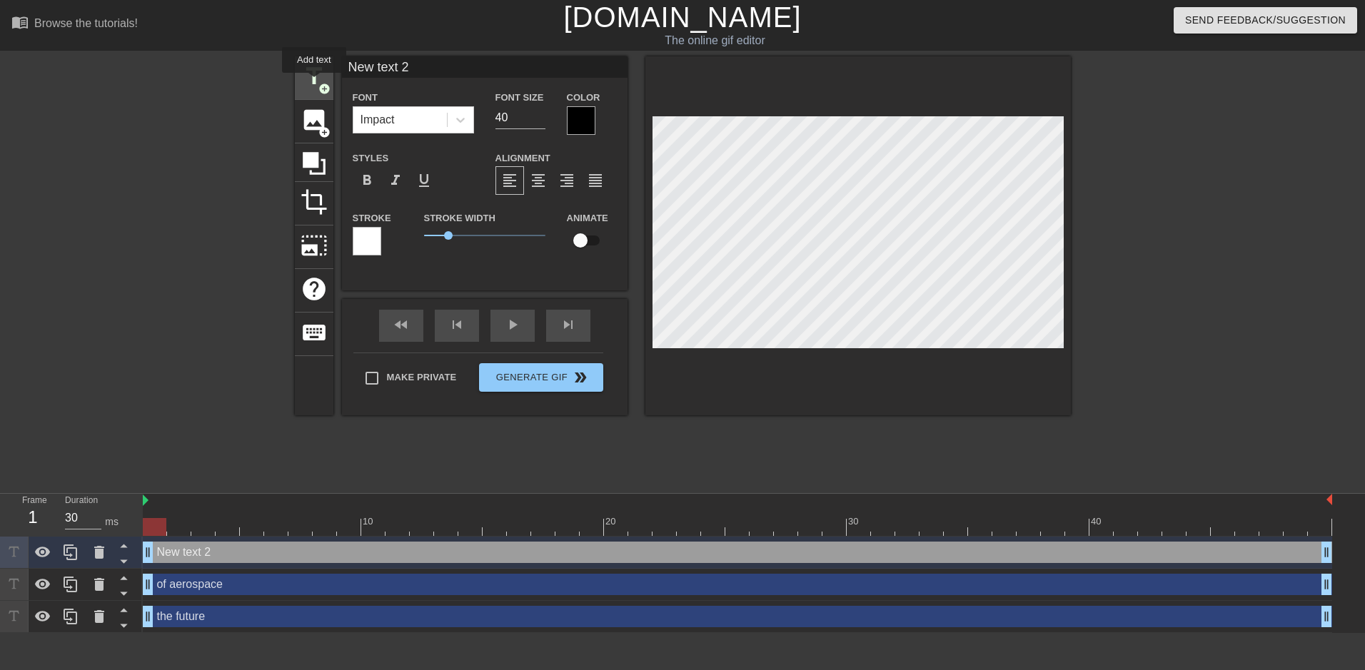
click at [314, 83] on span "title" at bounding box center [314, 76] width 27 height 27
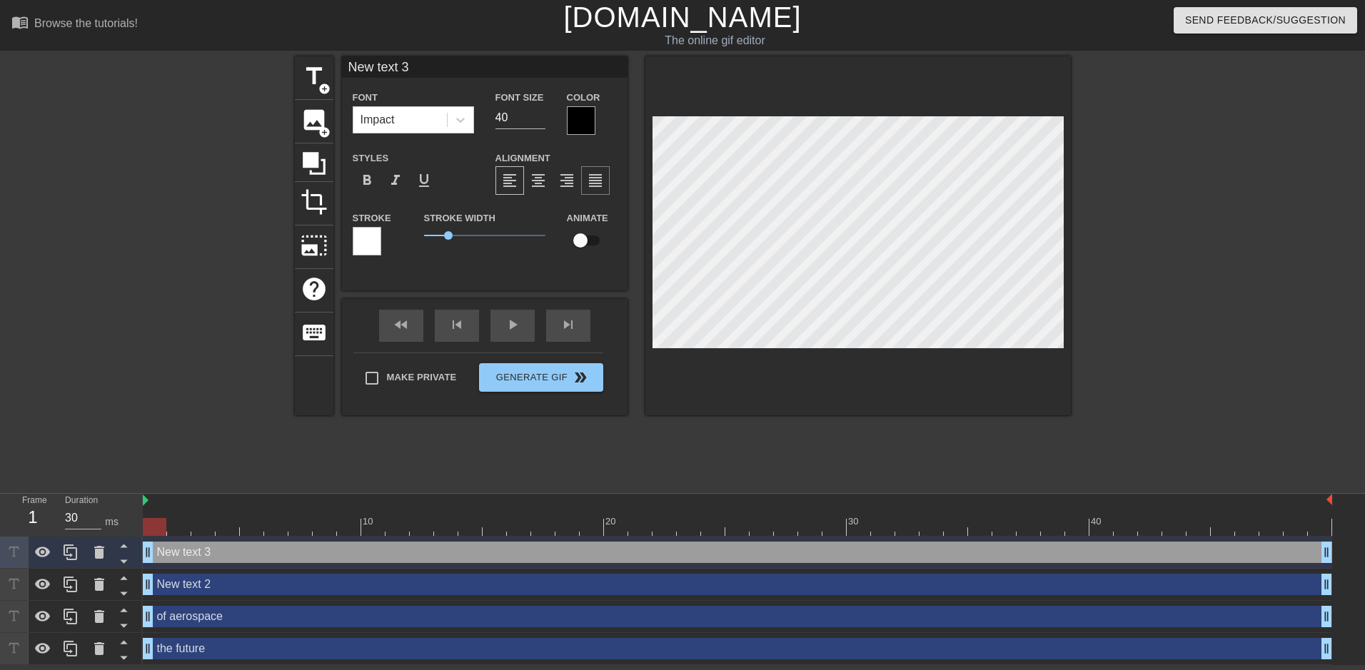
scroll to position [2, 4]
type input "New tet 3"
type textarea "New tet 3"
type input "New tt 3"
type textarea "New tt 3"
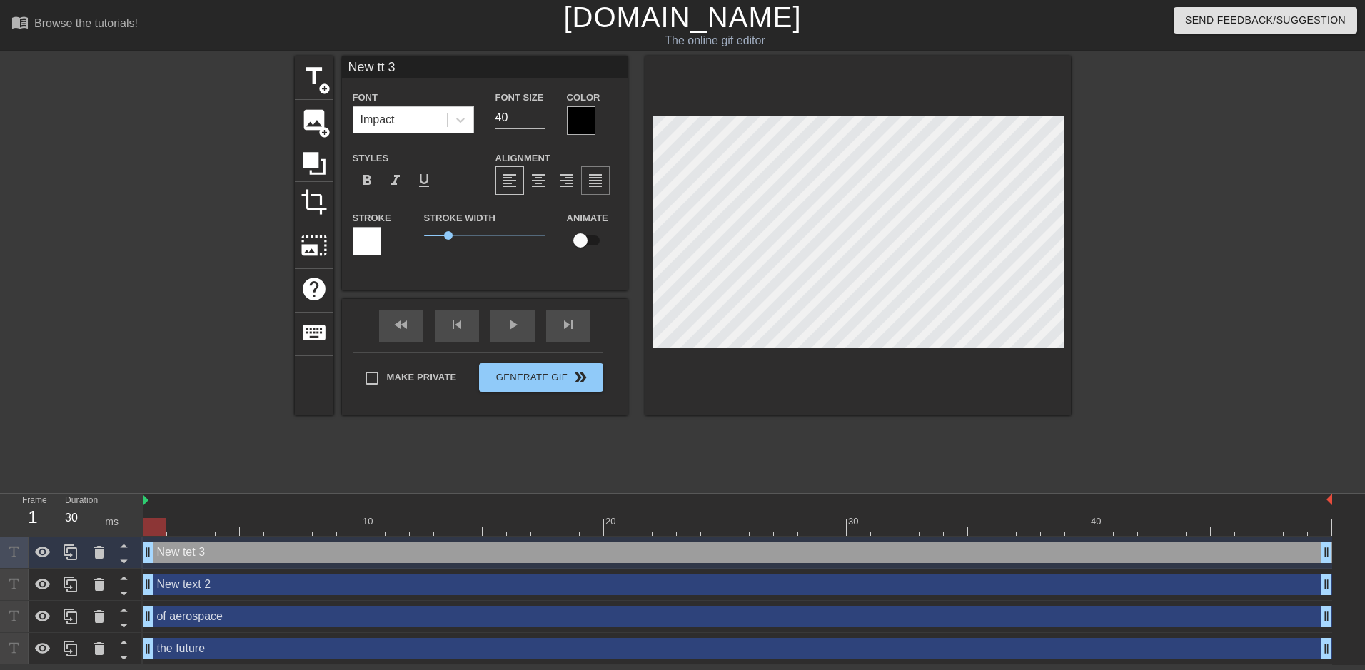
type input "New t 3"
type textarea "New t 3"
type input "Newt 3"
type textarea "Newt 3"
type input "Net 3"
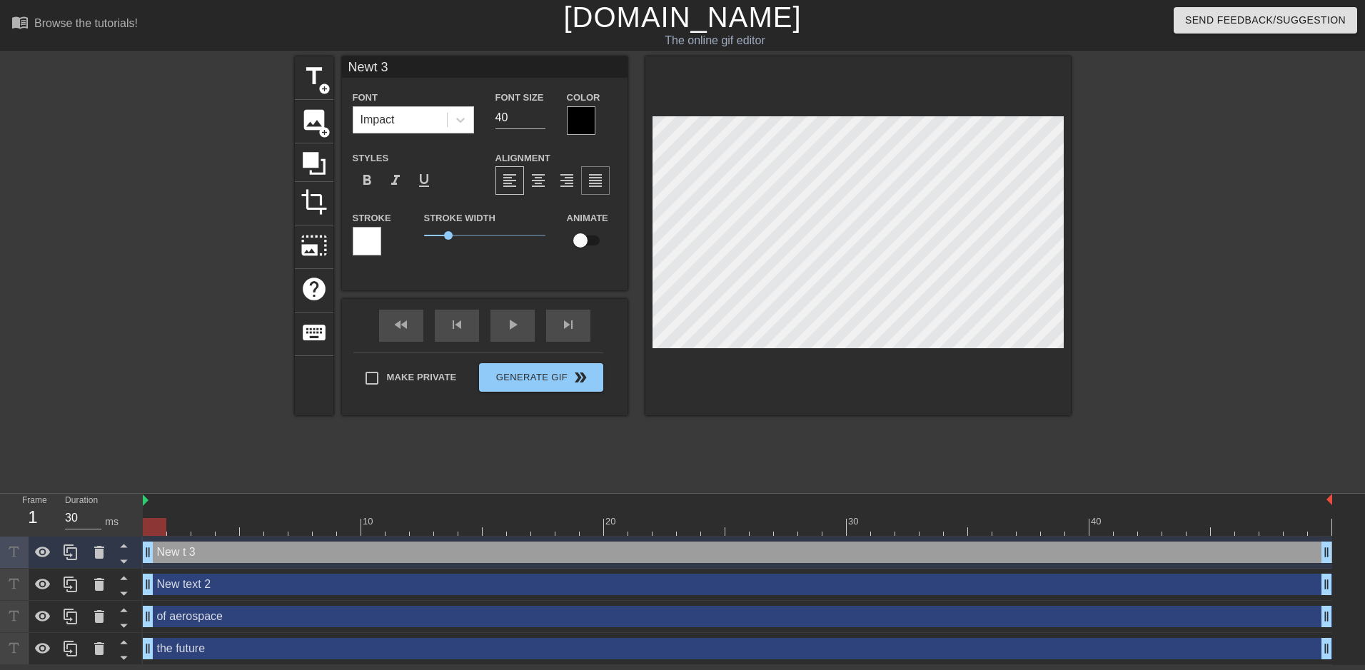
type textarea "Net 3"
type input "Nt 3"
type textarea "Nt 3"
type input "t 3"
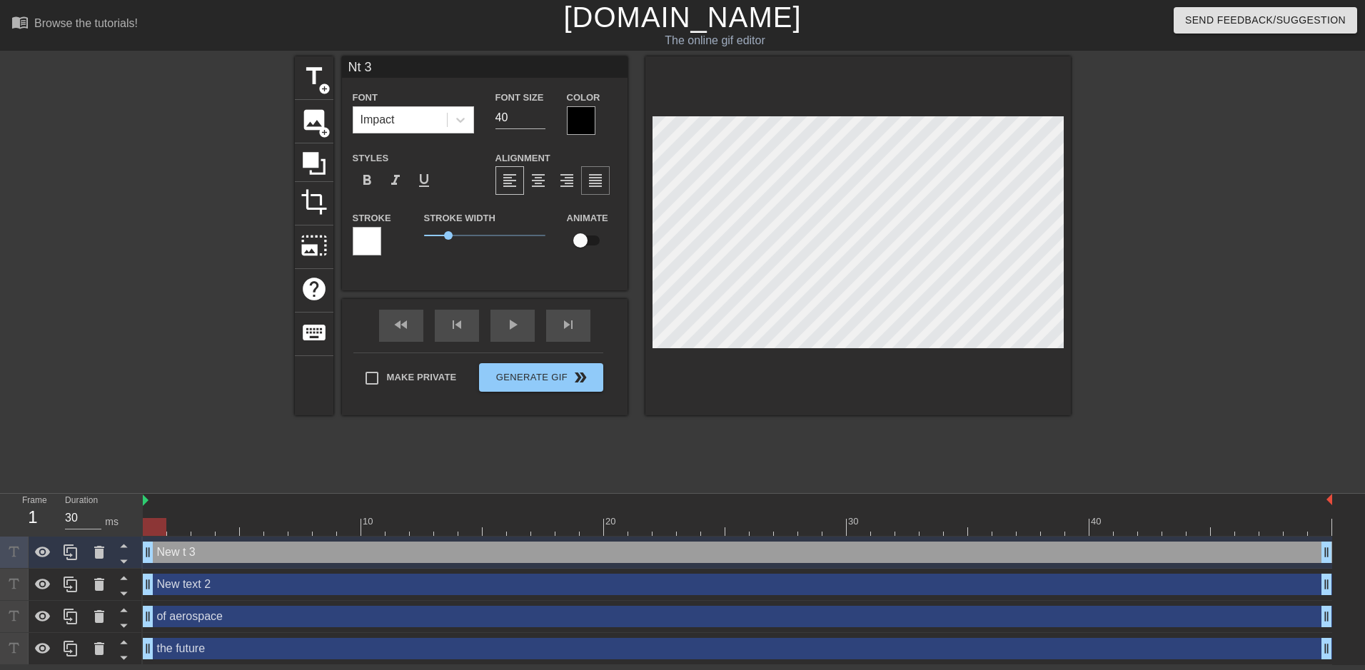
type textarea "t 3"
type input "New text 2"
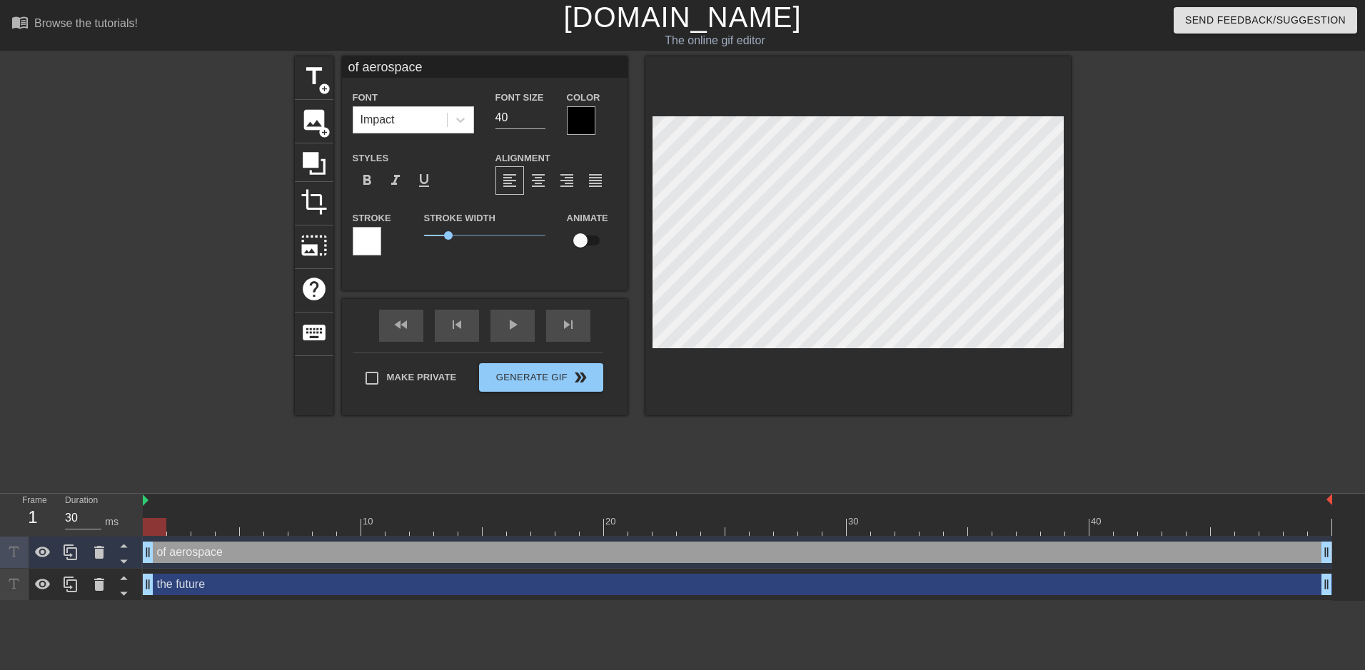
scroll to position [1, 2]
type input "the future"
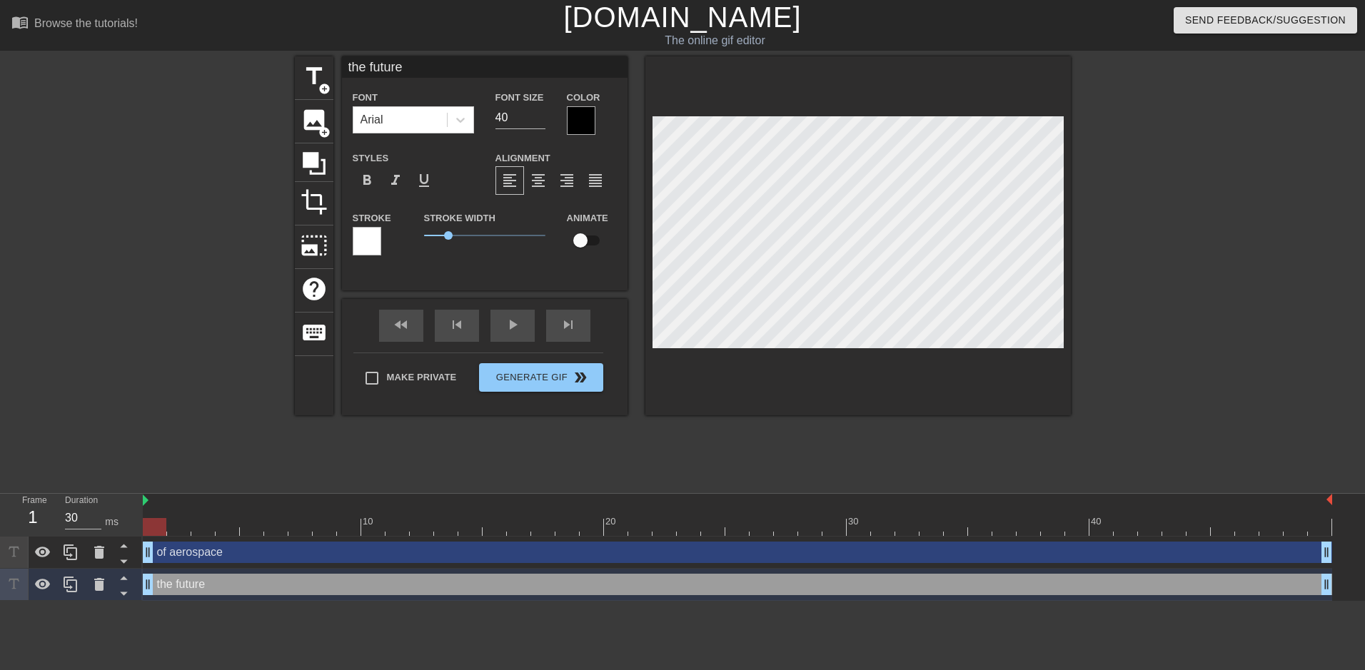
scroll to position [2, 4]
click at [371, 176] on span "format_bold" at bounding box center [366, 180] width 17 height 17
click at [1320, 303] on div "title add_circle image add_circle crop photo_size_select_large help keyboard th…" at bounding box center [682, 270] width 1365 height 428
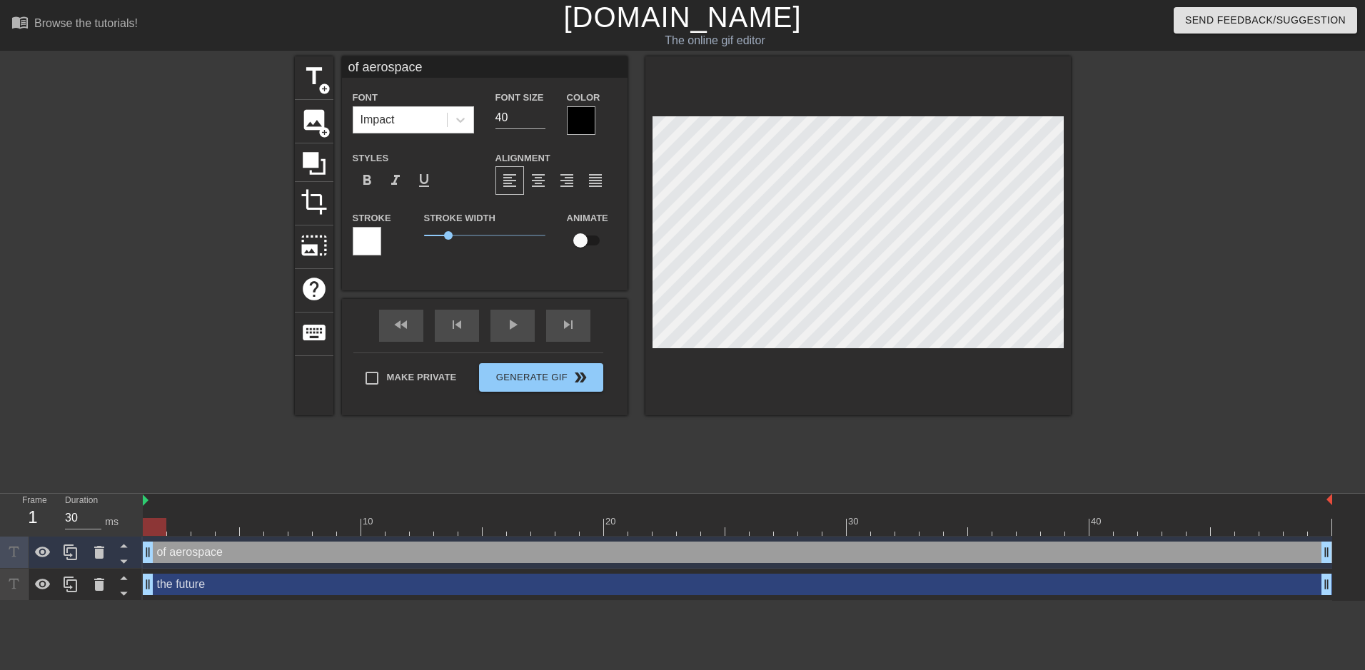
click at [1210, 263] on div at bounding box center [1195, 270] width 214 height 428
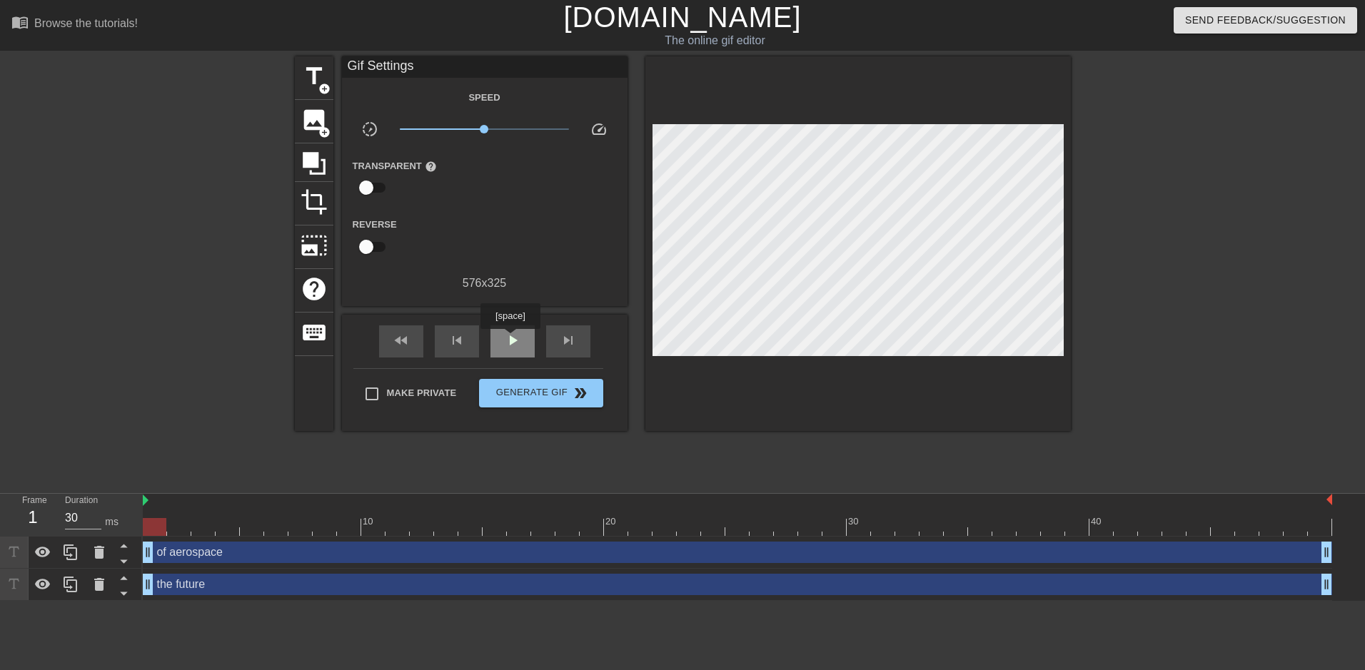
click at [511, 339] on span "play_arrow" at bounding box center [512, 340] width 17 height 17
click at [511, 339] on span "pause" at bounding box center [512, 340] width 17 height 17
type input "30"
click at [488, 283] on div "576 x 325" at bounding box center [485, 283] width 286 height 17
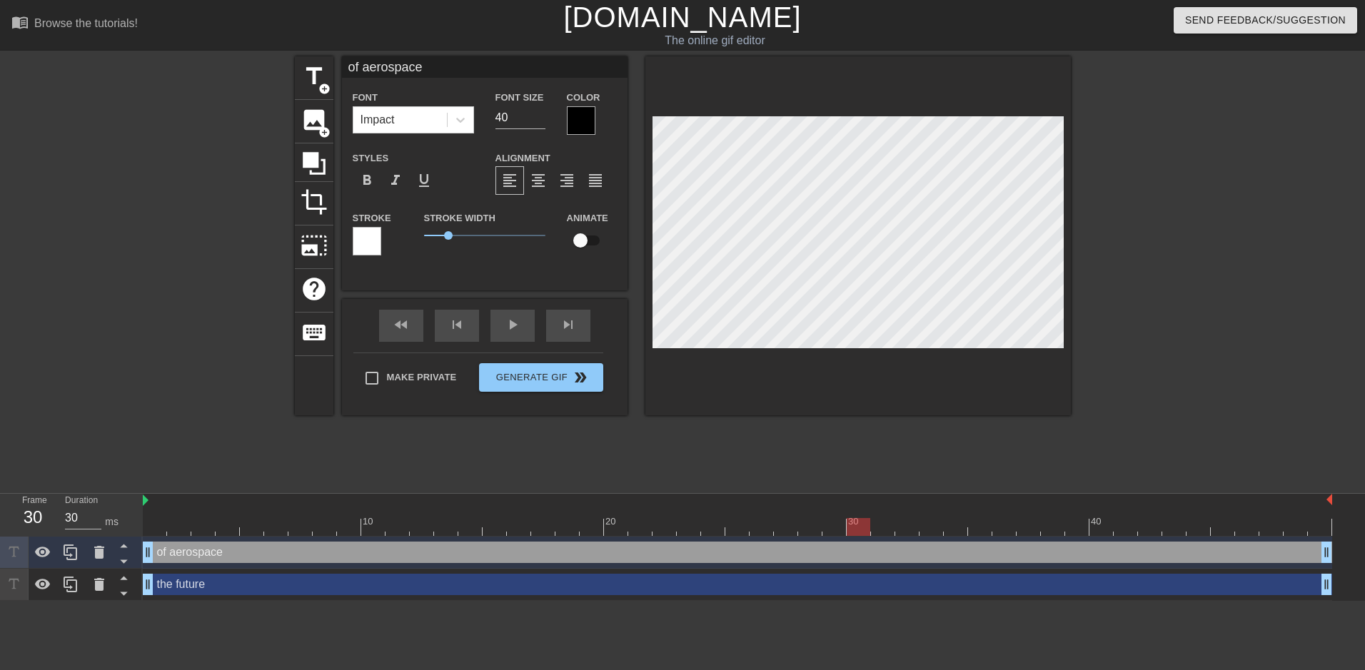
click at [595, 106] on div at bounding box center [581, 120] width 29 height 29
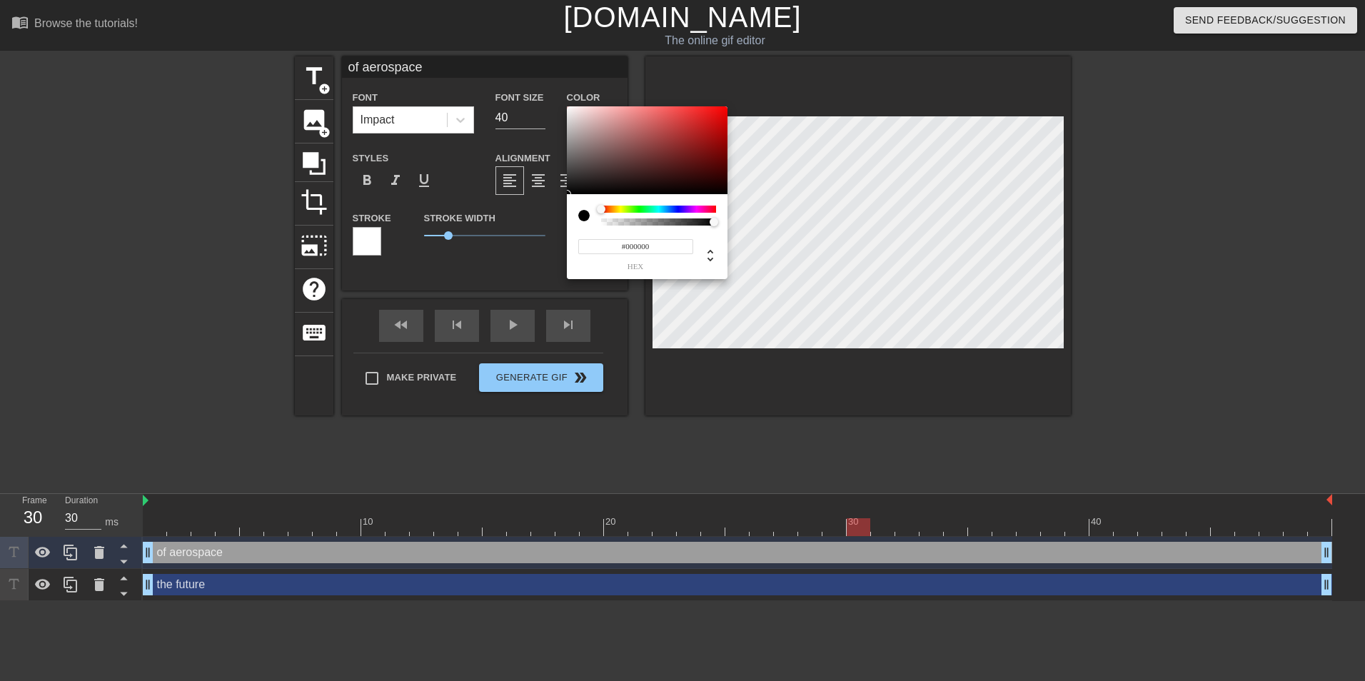
type input "0"
type input "1"
drag, startPoint x: 611, startPoint y: 221, endPoint x: 728, endPoint y: 228, distance: 116.6
click at [728, 228] on div "0 r 0 g 0 b 1 a" at bounding box center [682, 340] width 1365 height 681
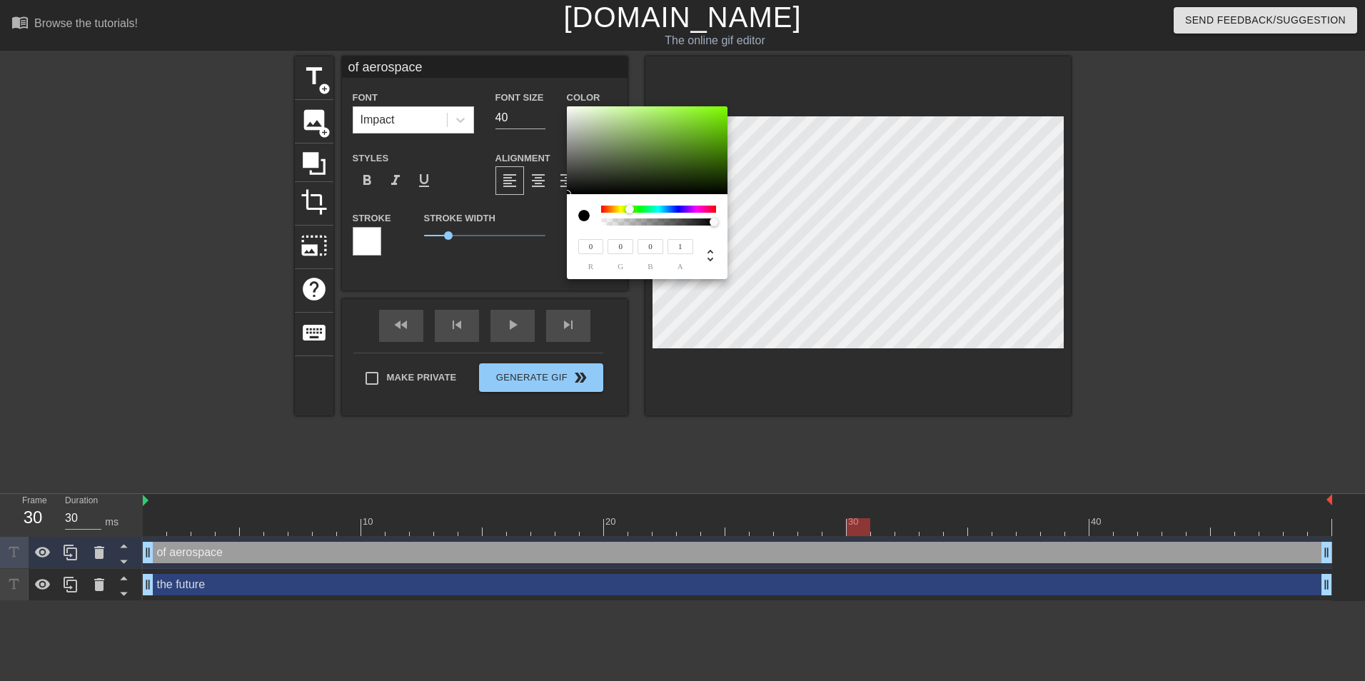
type input "209"
type input "217"
type input "202"
type input "217"
type input "203"
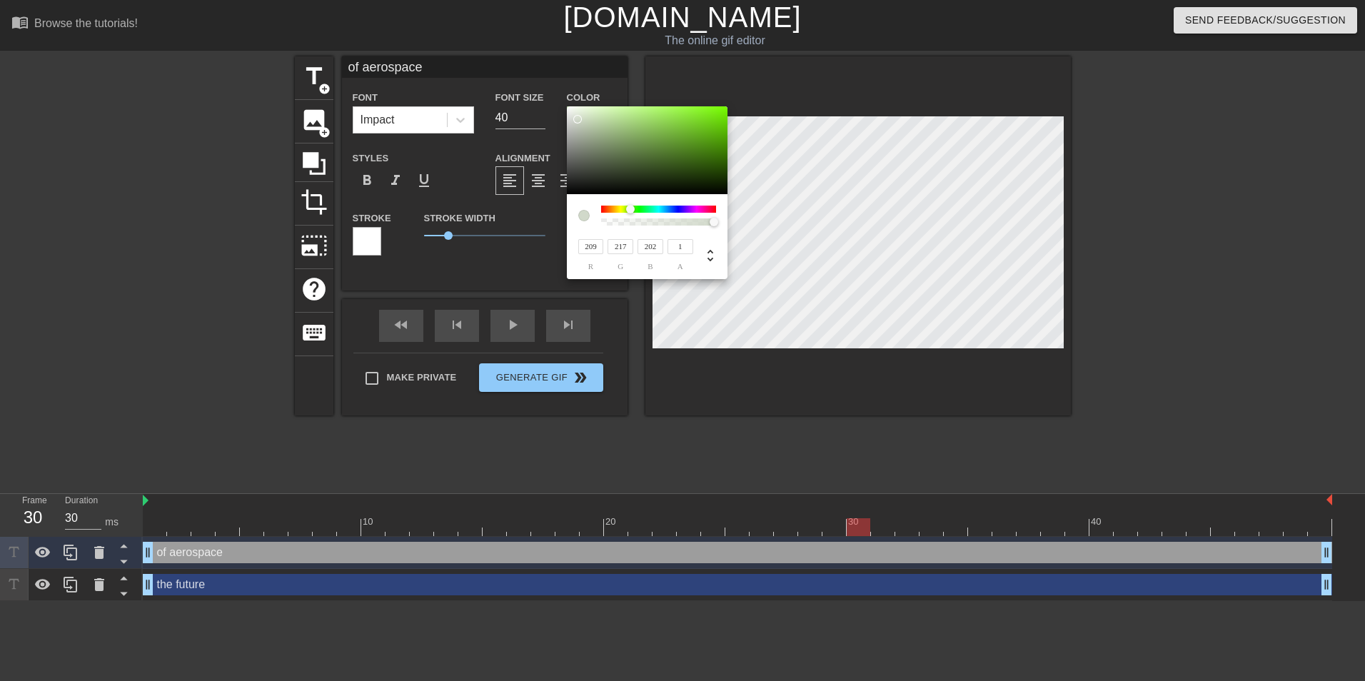
type input "203"
type input "205"
type input "206"
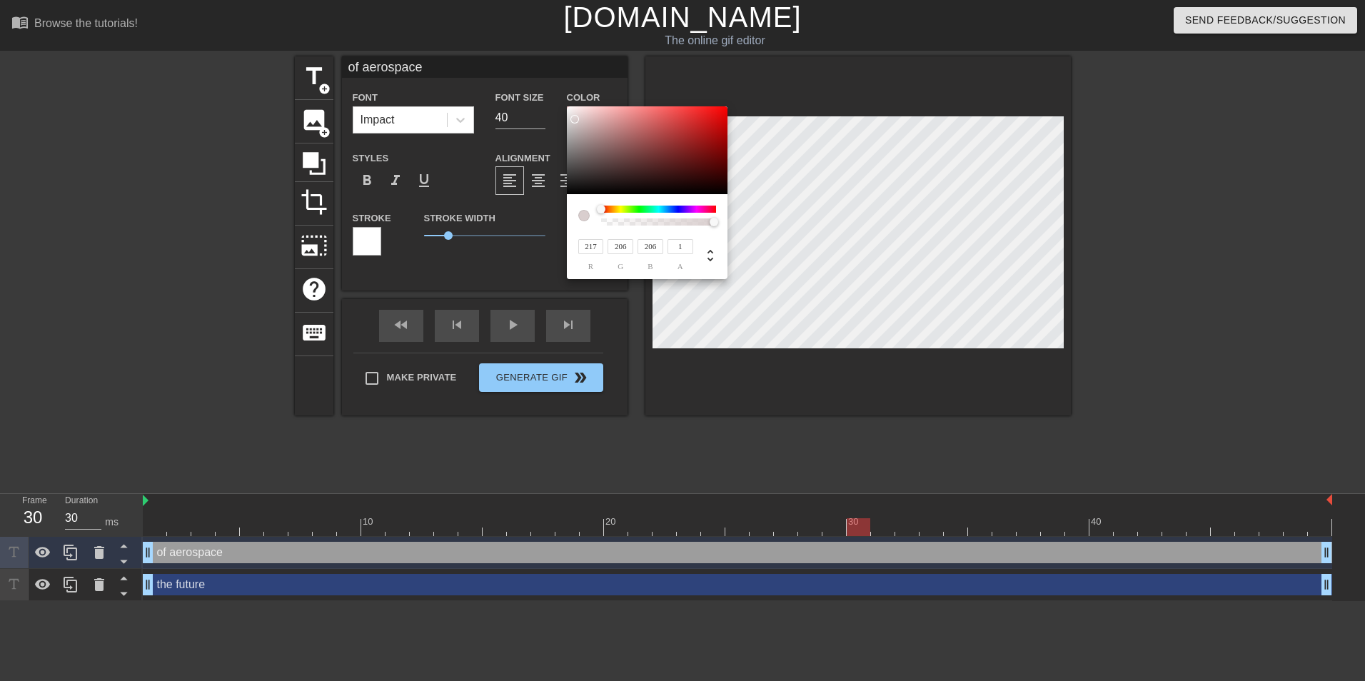
type input "255"
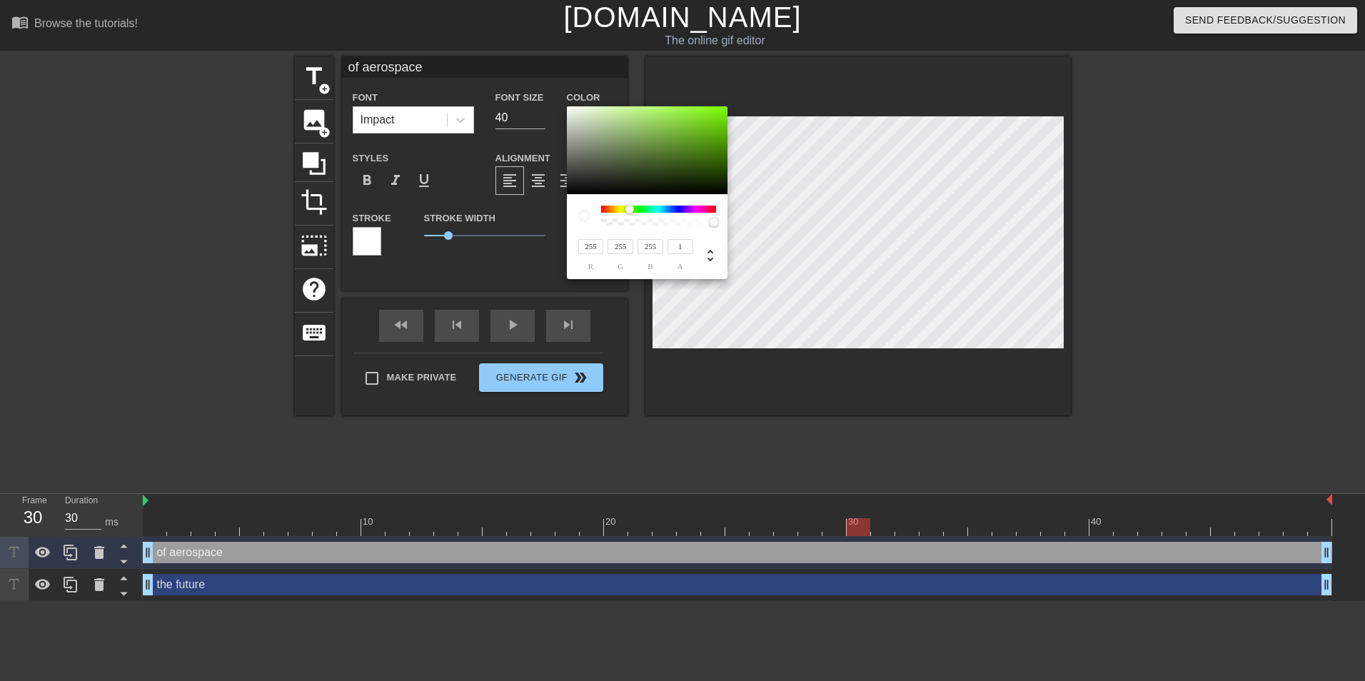
type input "252"
type input "250"
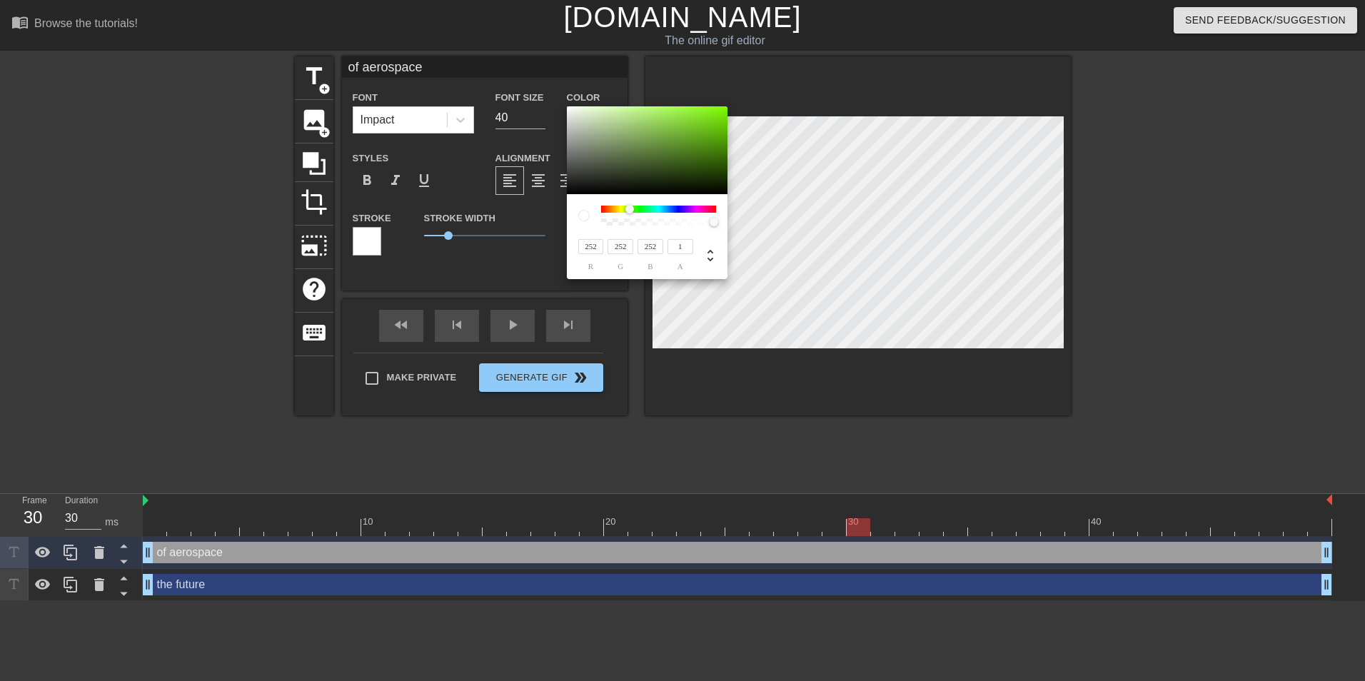
type input "250"
type input "246"
type input "236"
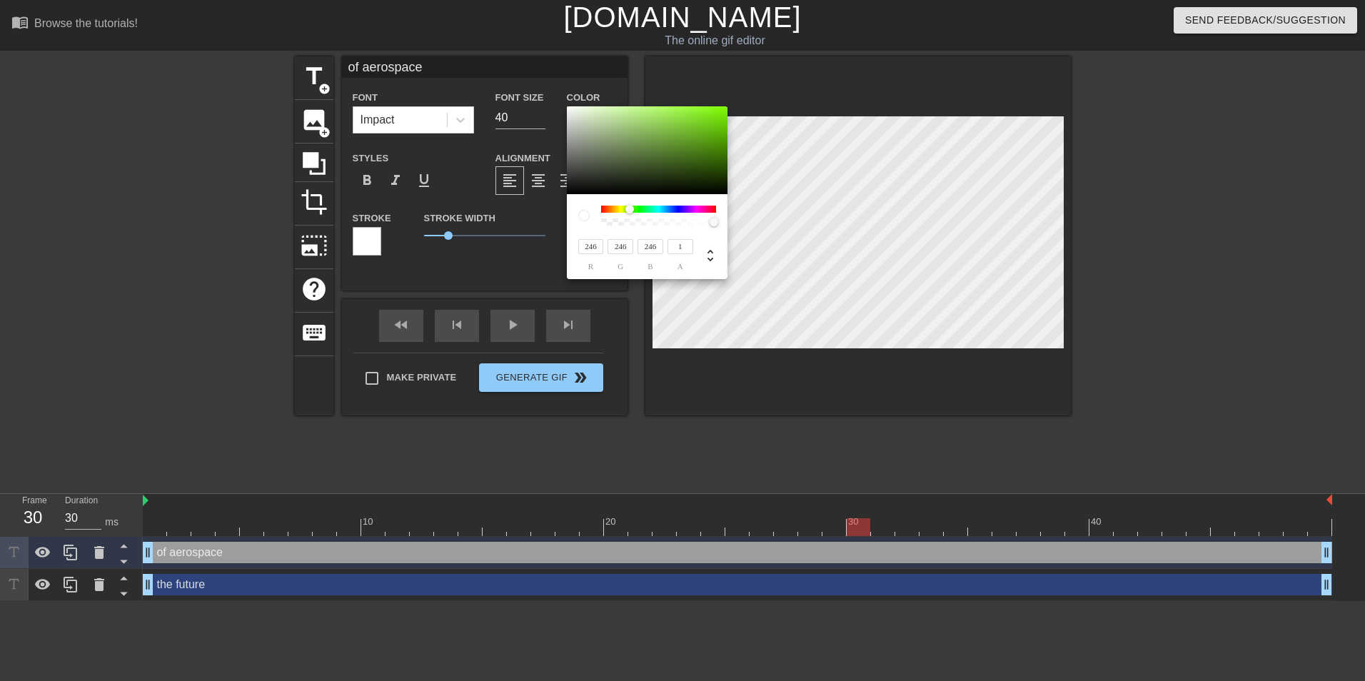
type input "237"
type input "234"
type input "240"
type input "236"
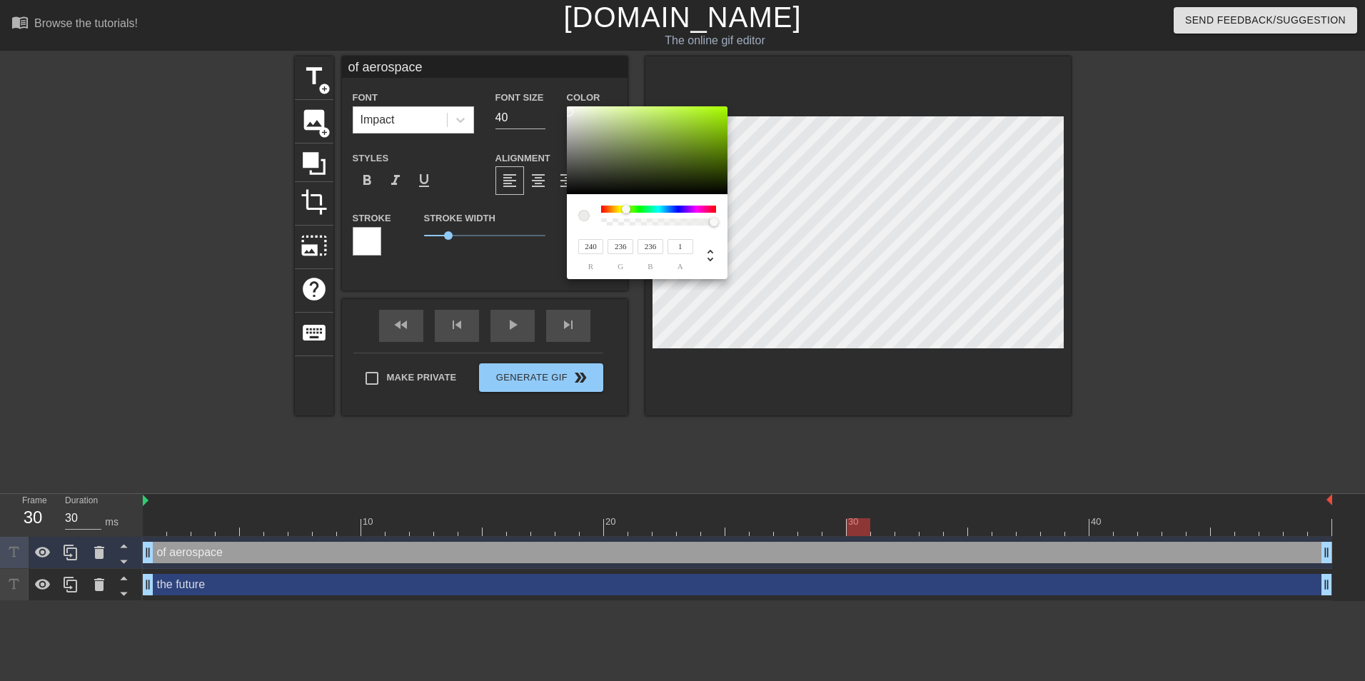
type input "246"
type input "242"
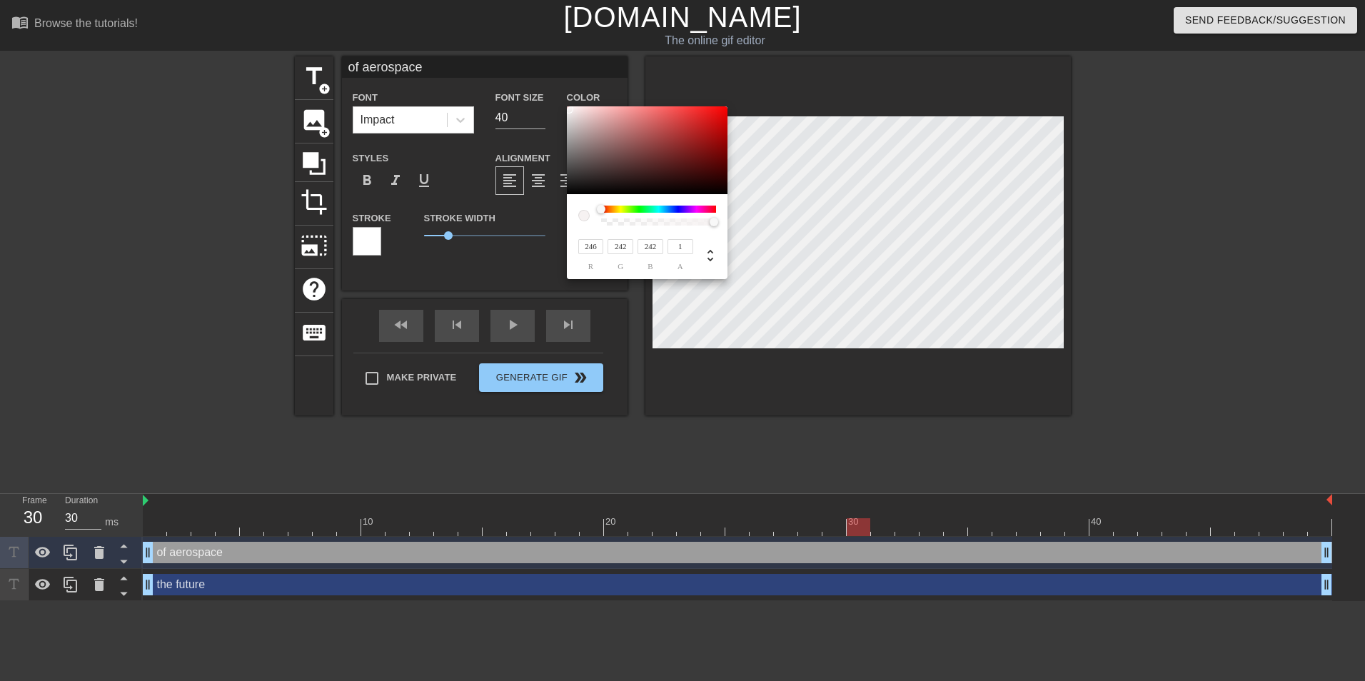
type input "255"
type input "85"
type input "235"
type input "230"
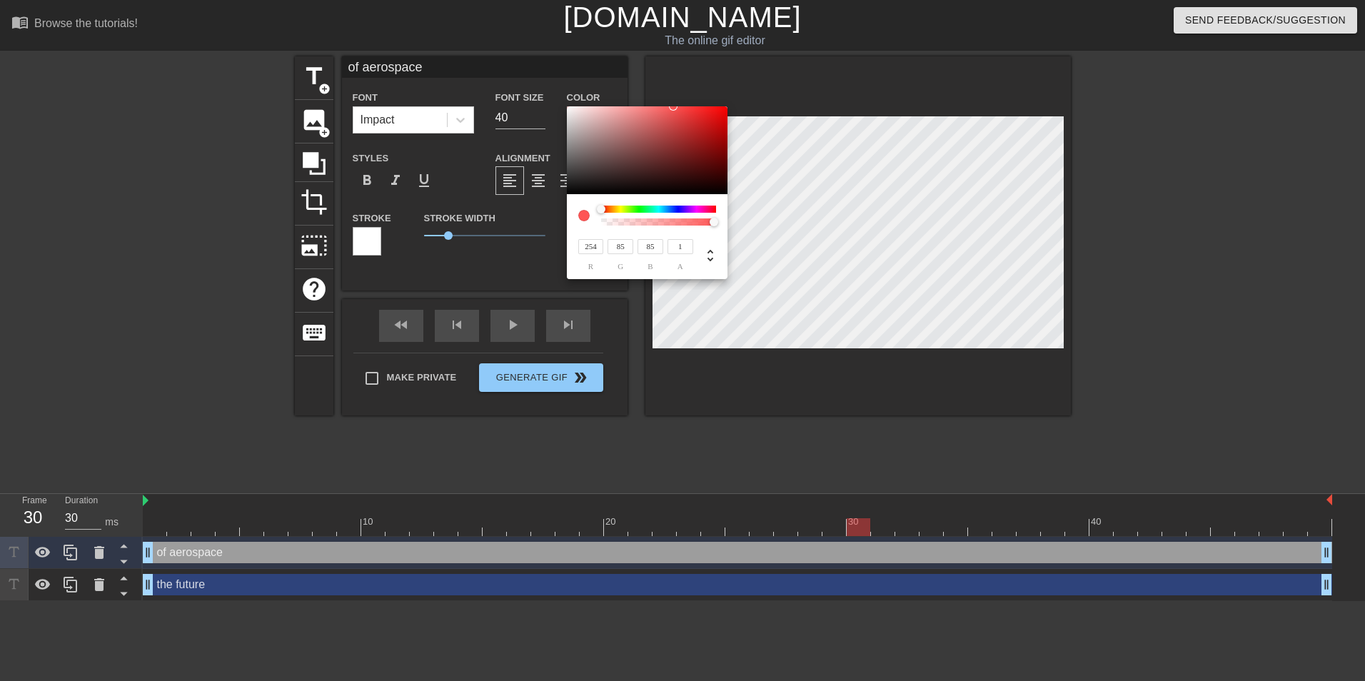
type input "230"
type input "227"
type input "222"
type input "219"
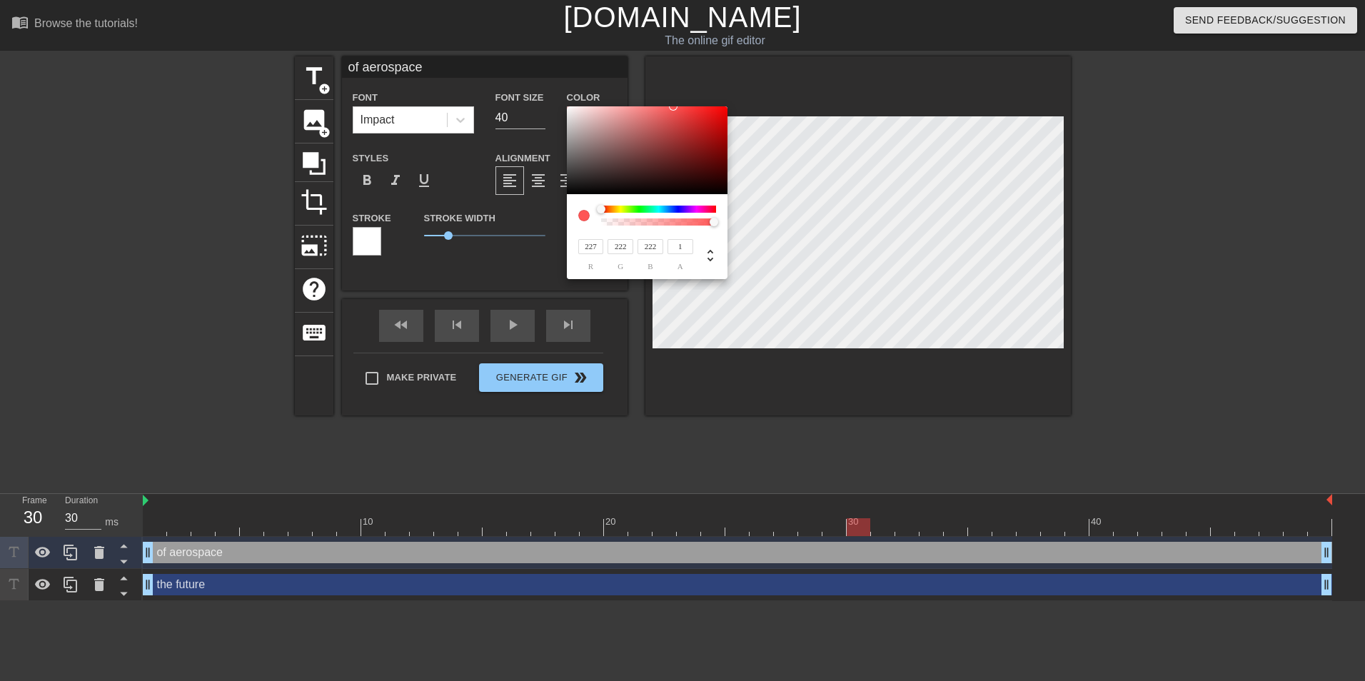
type input "214"
type input "217"
type input "211"
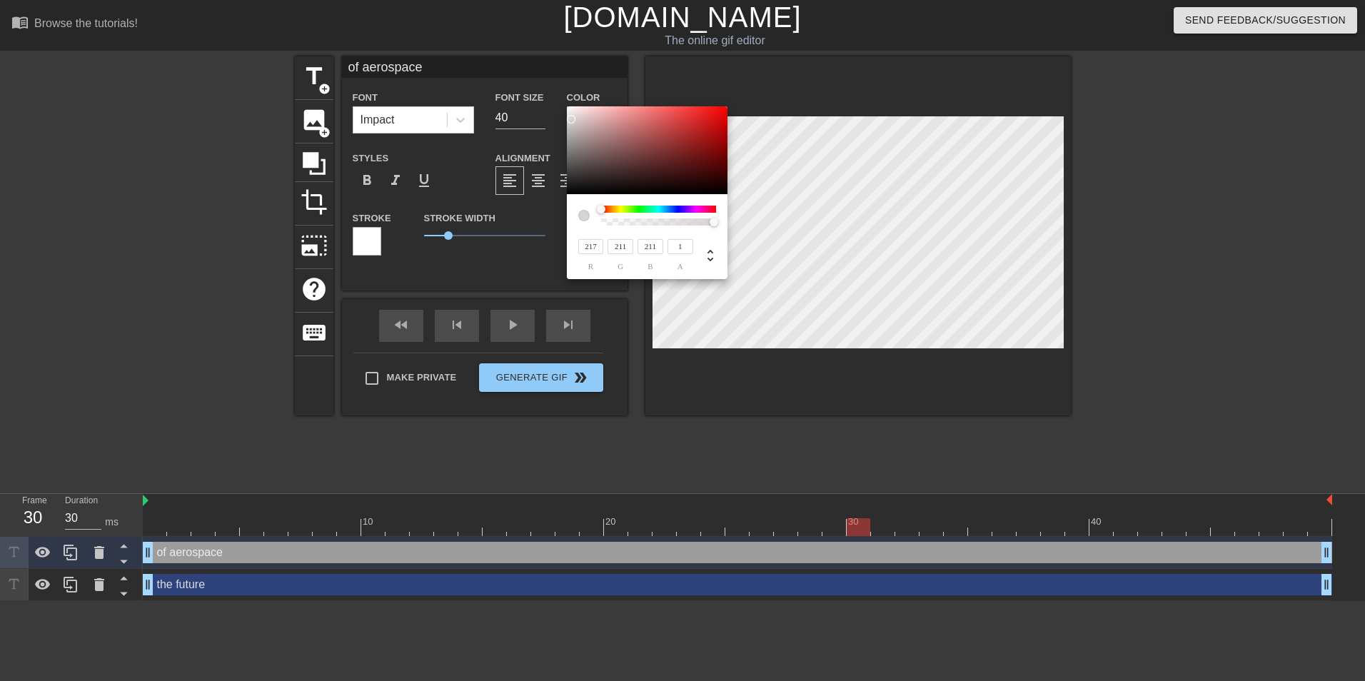
type input "215"
type input "209"
type input "210"
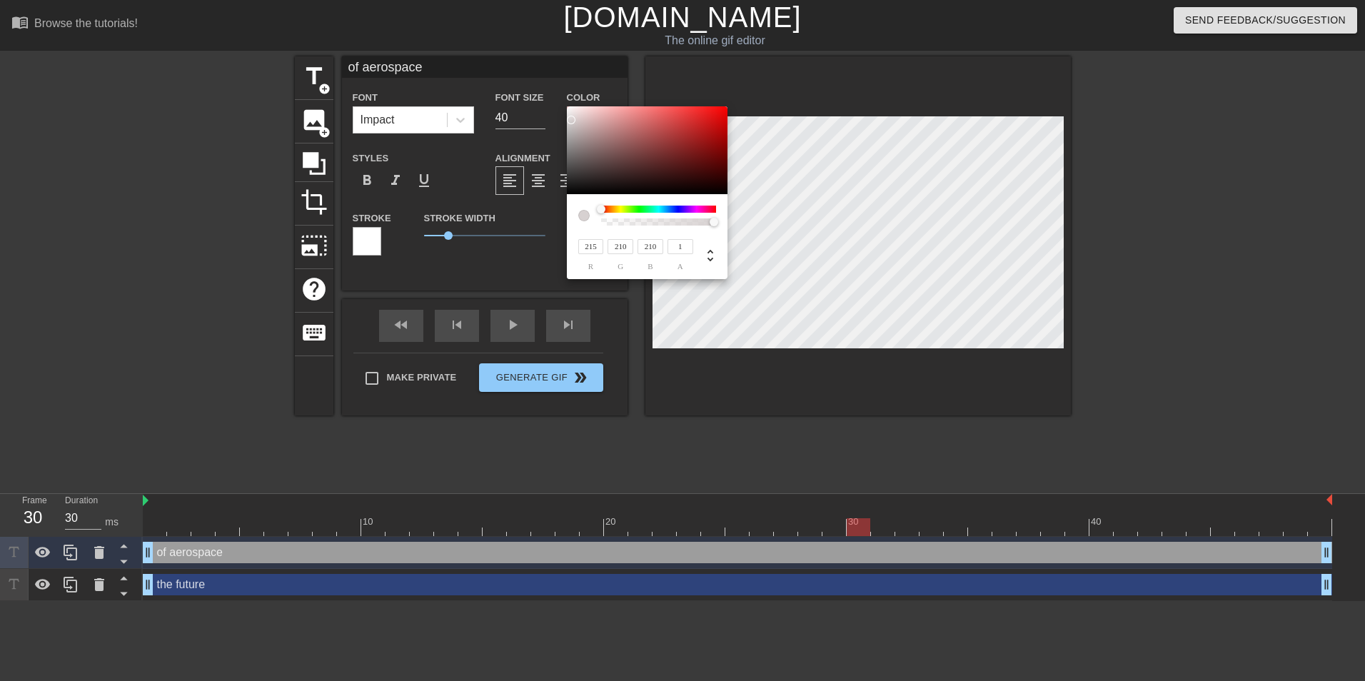
type input "211"
type input "208"
type input "200"
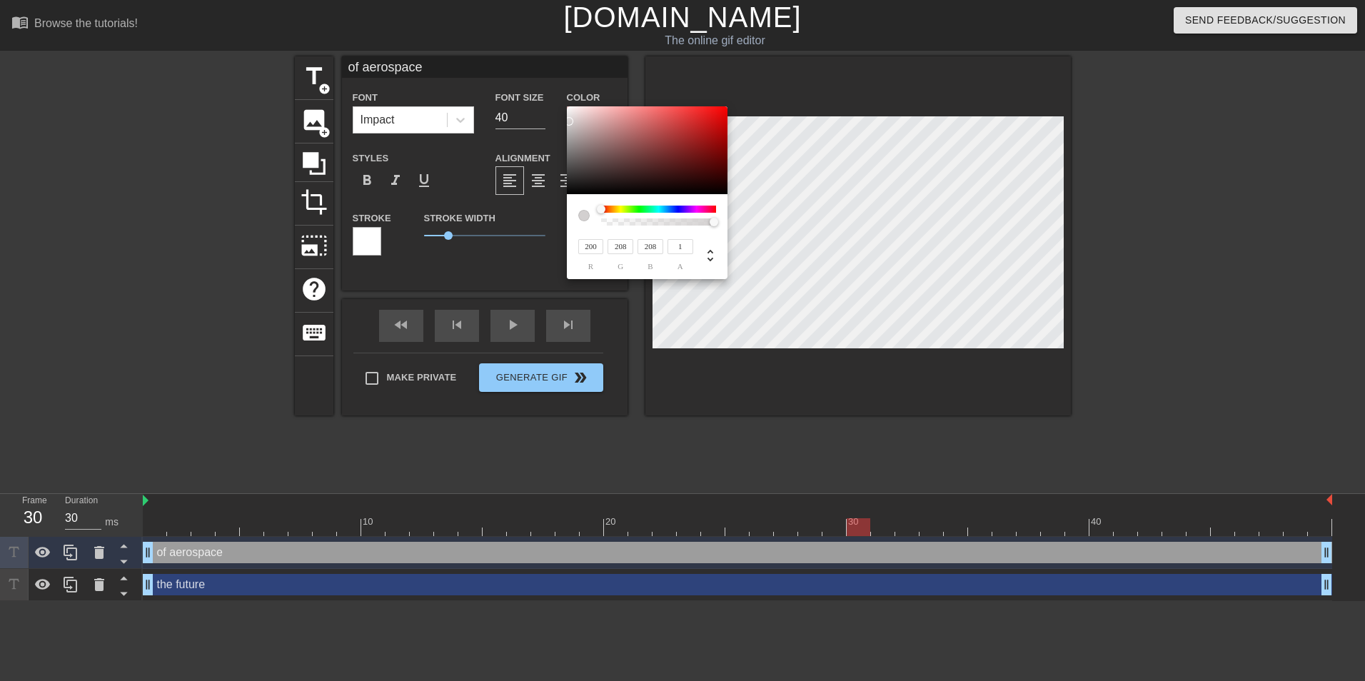
type input "200"
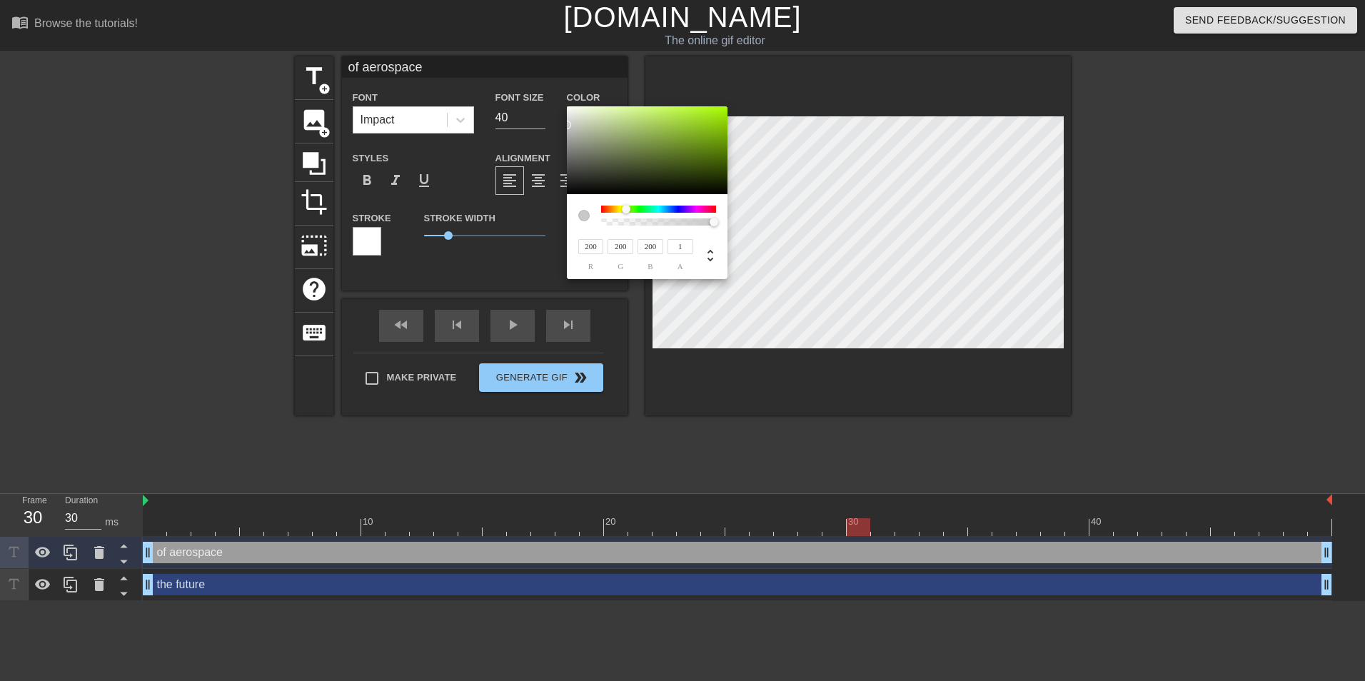
type input "205"
type input "207"
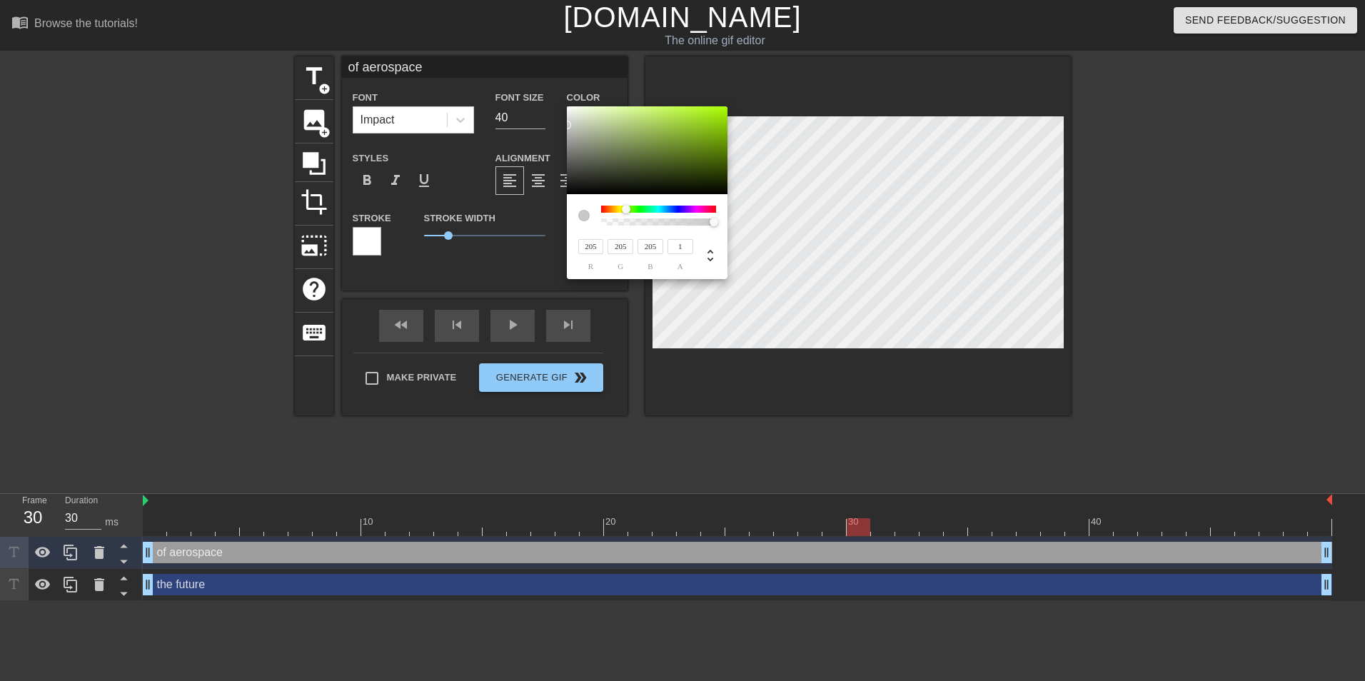
type input "207"
type input "209"
type input "193"
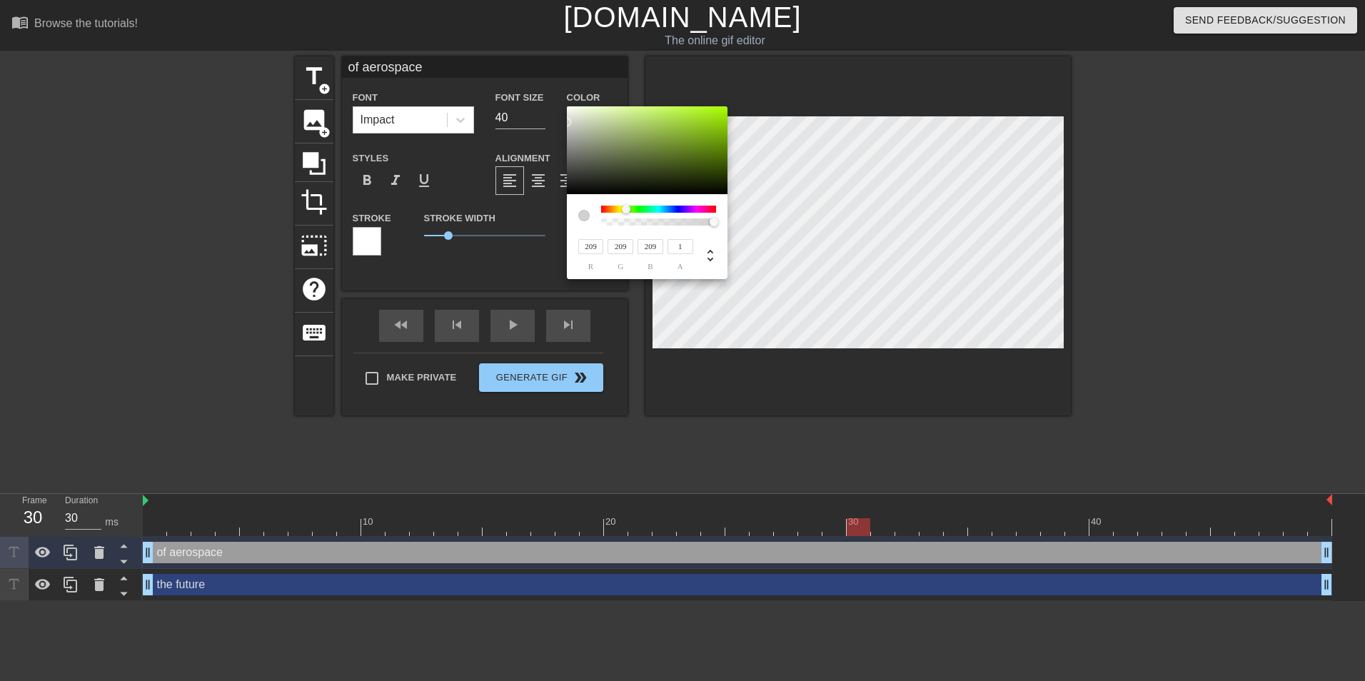
type input "162"
type input "209"
type input "162"
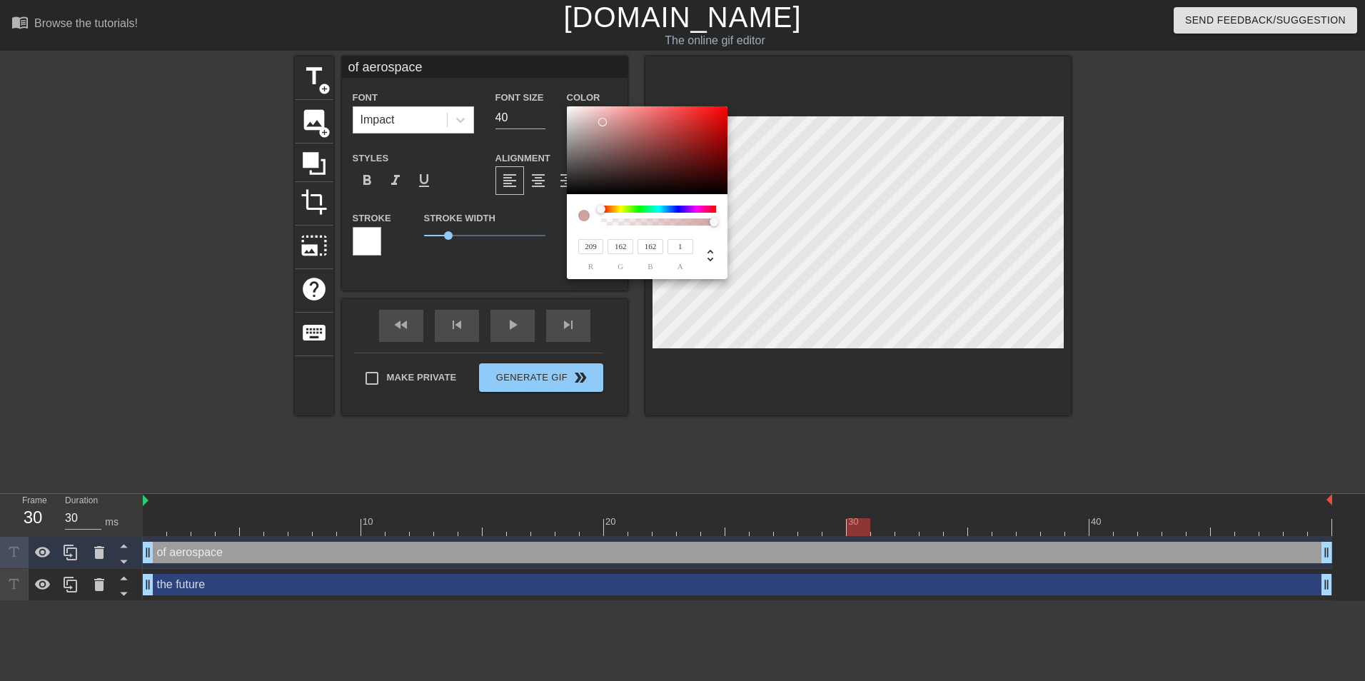
type input "211"
type input "70"
click at [568, 121] on div at bounding box center [647, 150] width 161 height 89
type input "250"
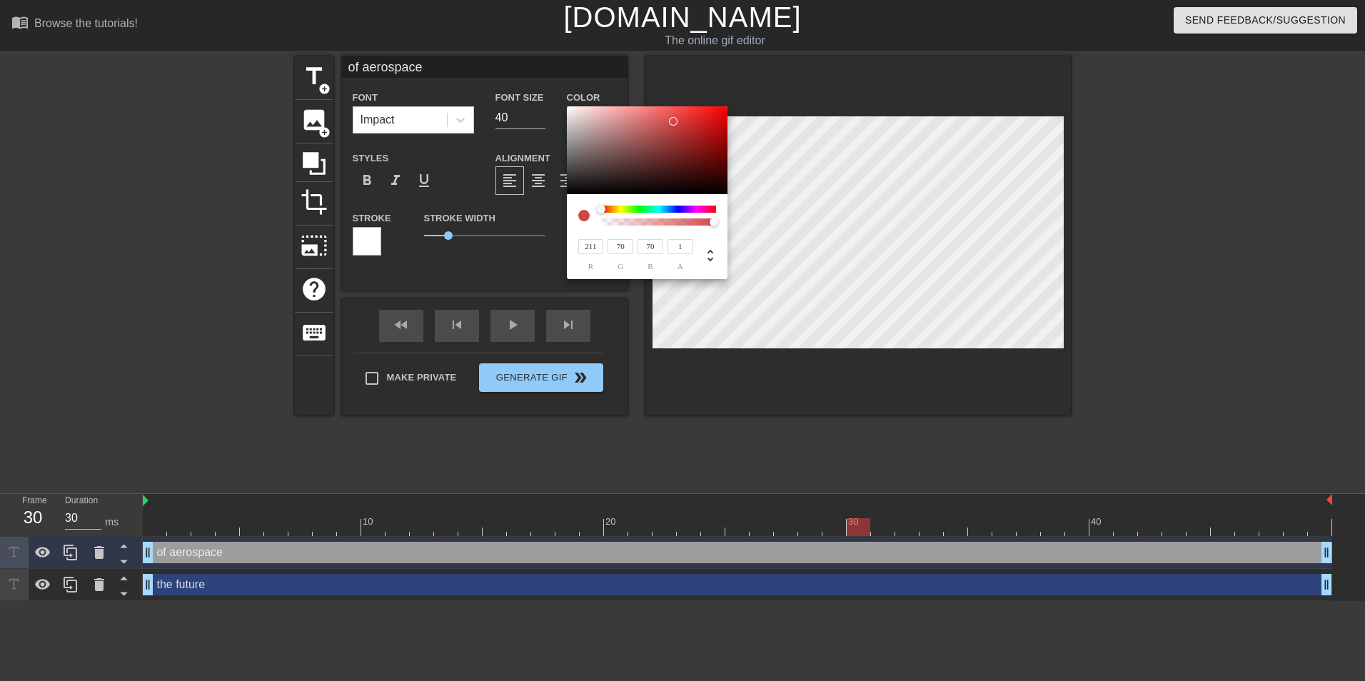
type input "243"
click at [571, 108] on div at bounding box center [647, 150] width 161 height 89
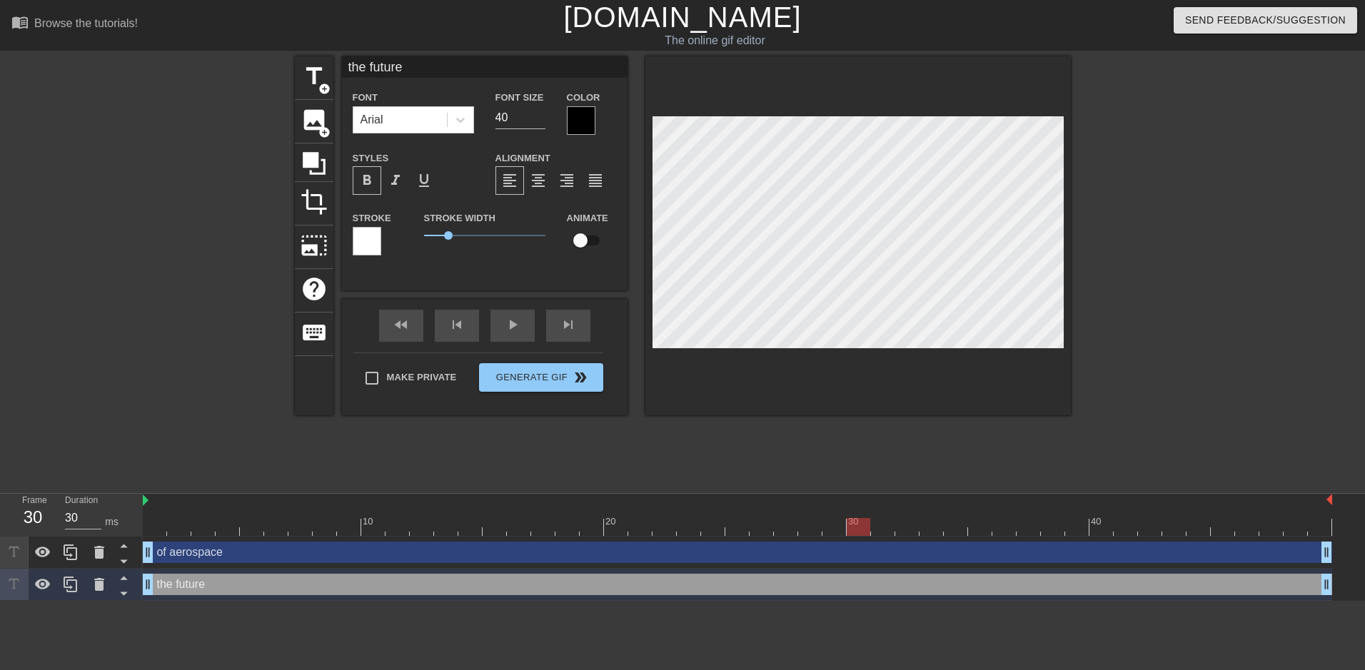
click at [584, 126] on div at bounding box center [581, 120] width 29 height 29
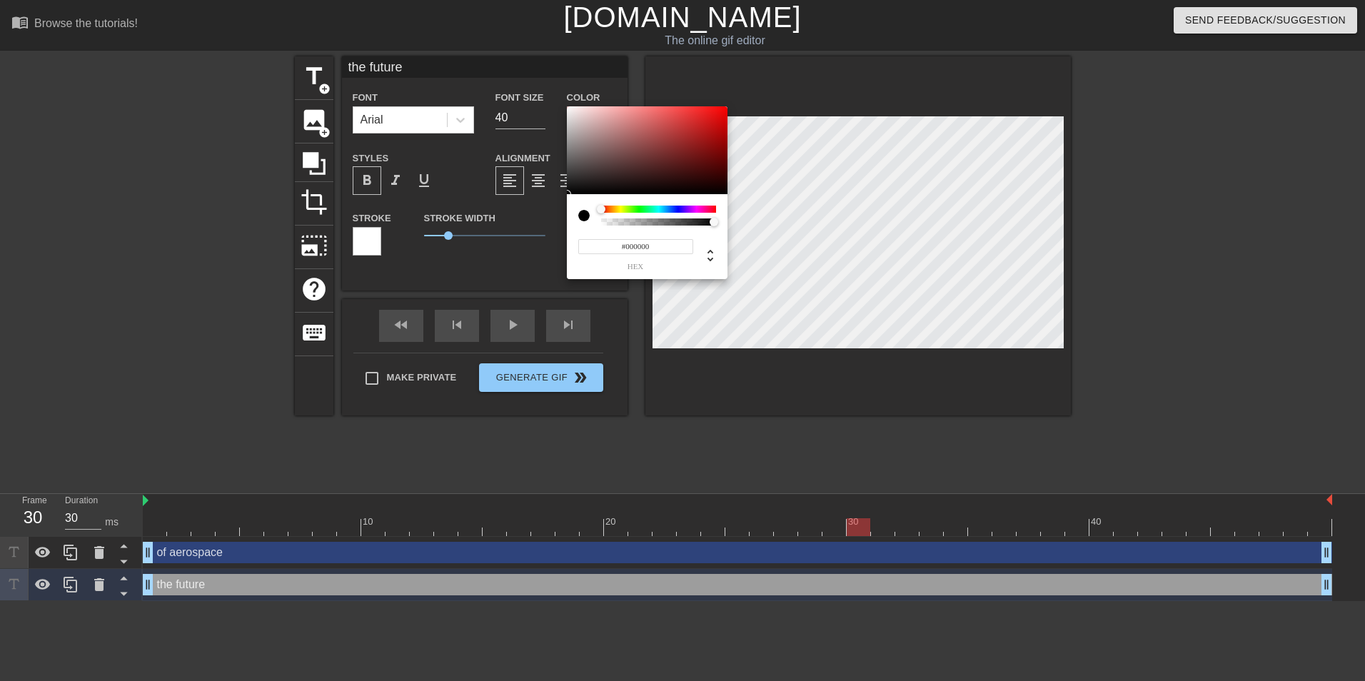
type input "#FAF6F6"
click at [569, 108] on div at bounding box center [647, 150] width 161 height 89
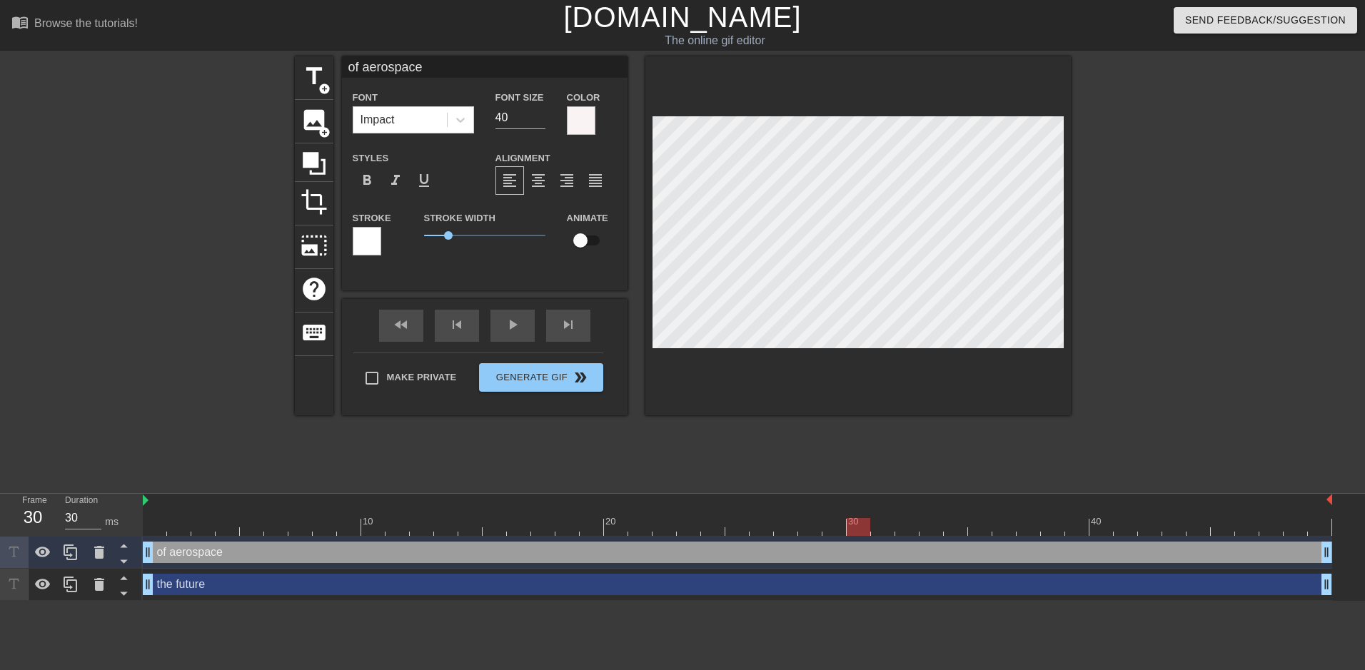
click at [573, 115] on div at bounding box center [581, 120] width 29 height 29
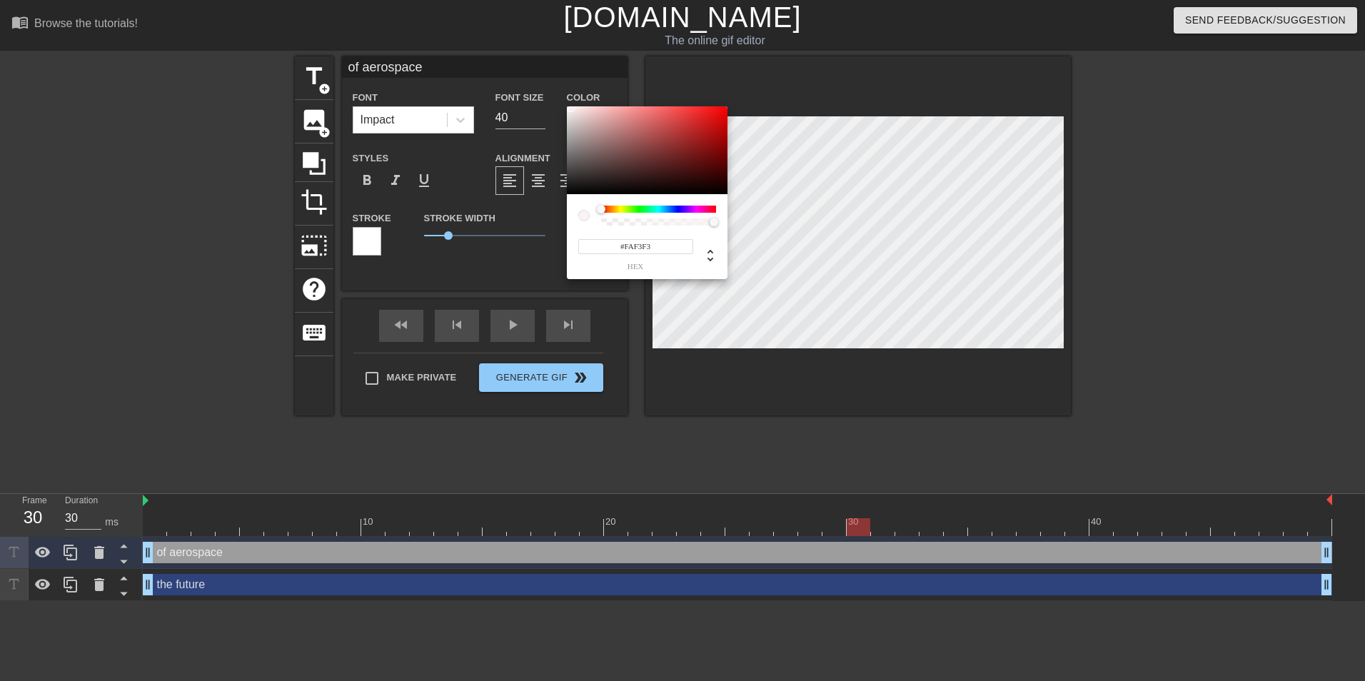
type input "#FAF7F7"
click at [568, 108] on div at bounding box center [571, 108] width 9 height 9
click at [568, 108] on div at bounding box center [568, 108] width 9 height 9
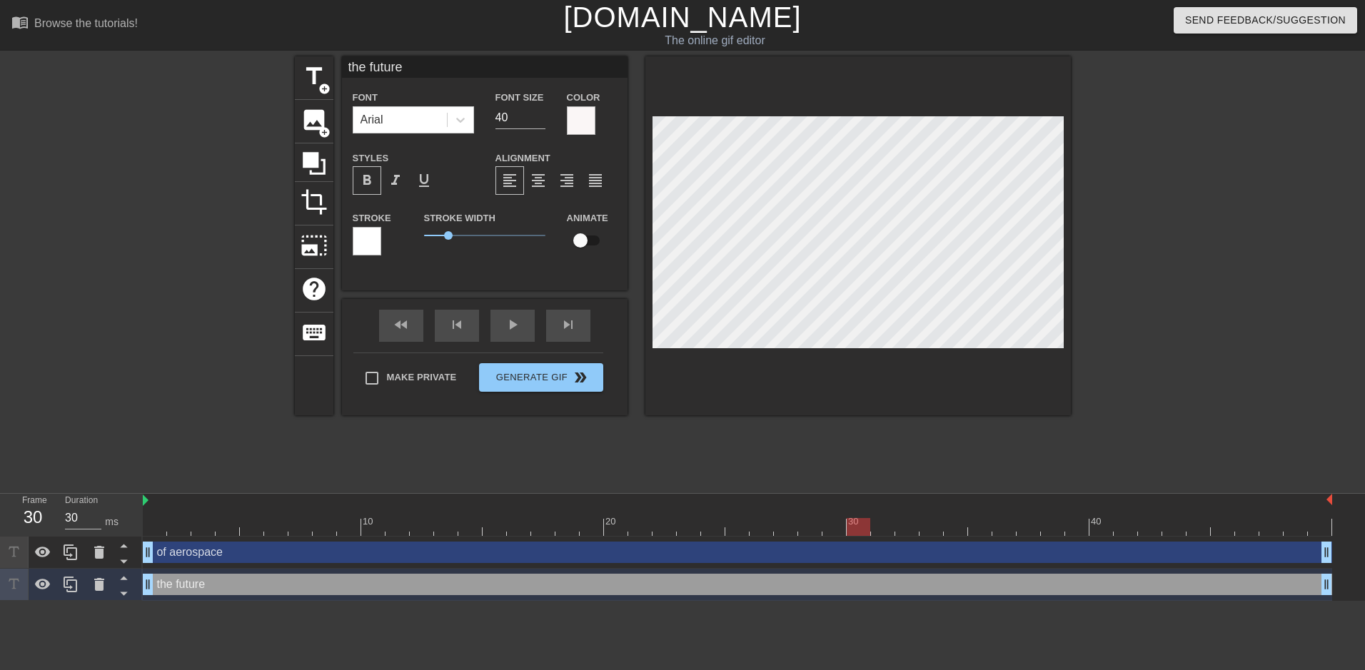
scroll to position [1, 1]
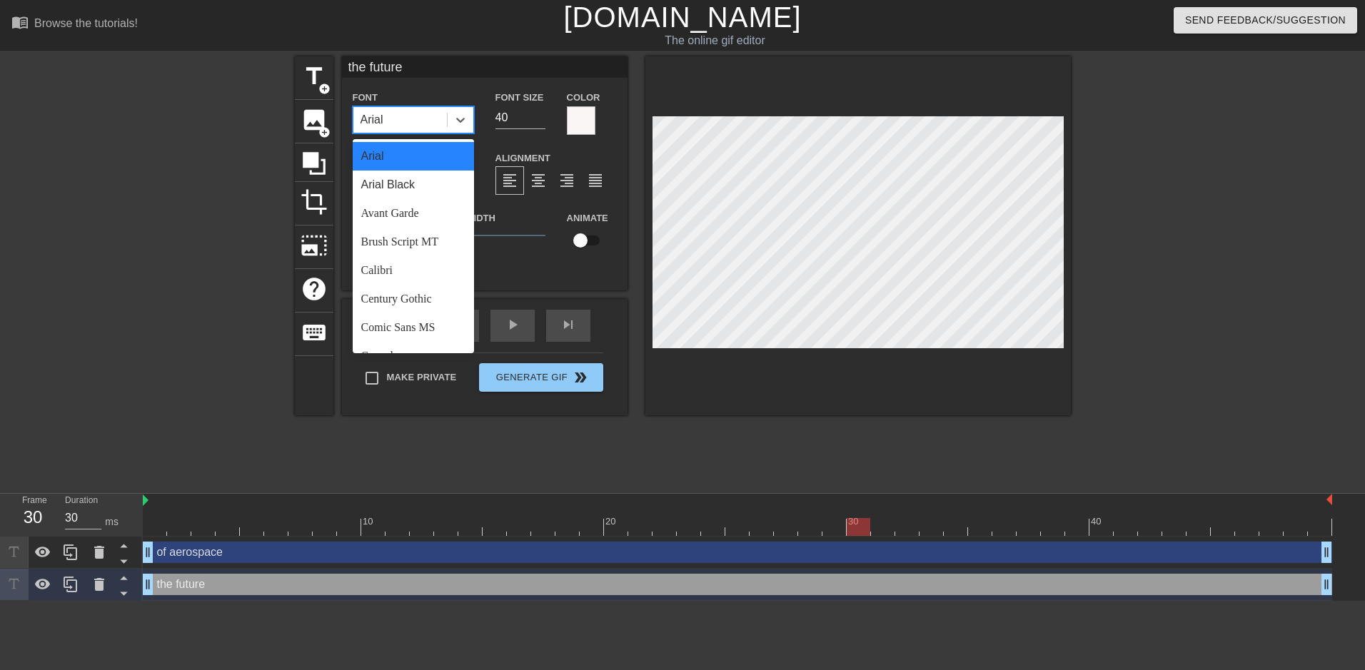
click at [401, 117] on div "Arial" at bounding box center [400, 120] width 94 height 26
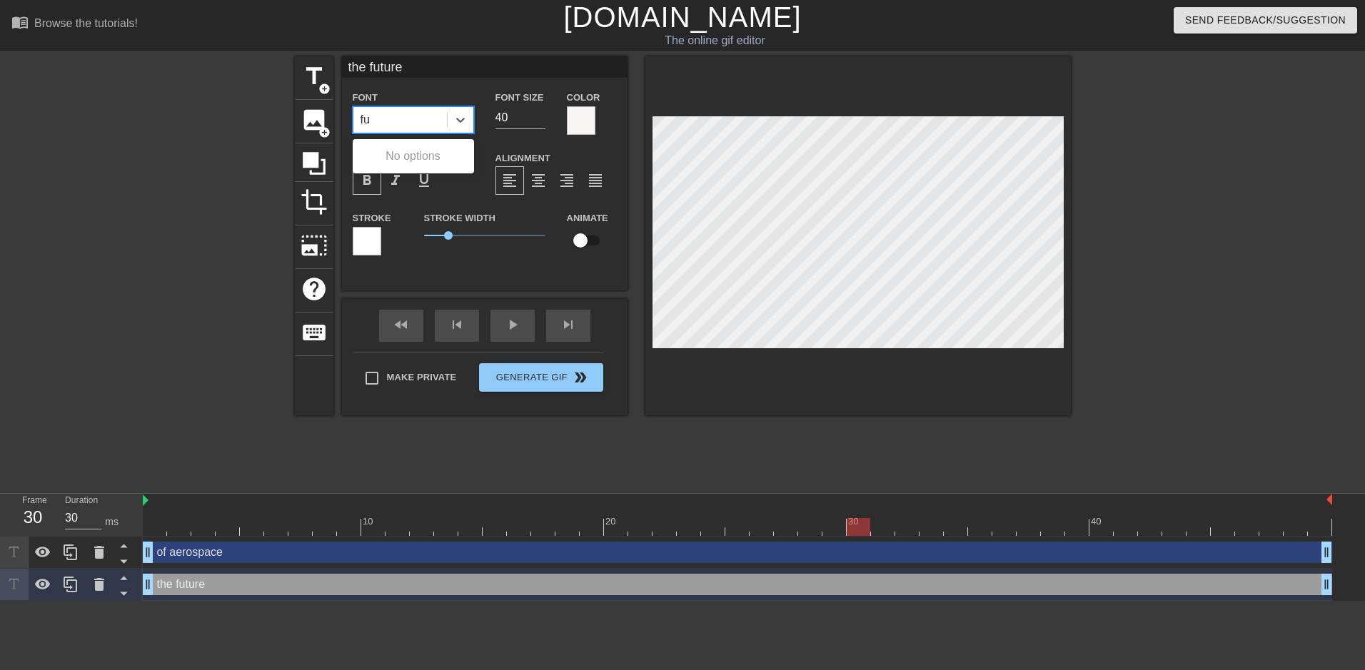
type input "f"
type input "c"
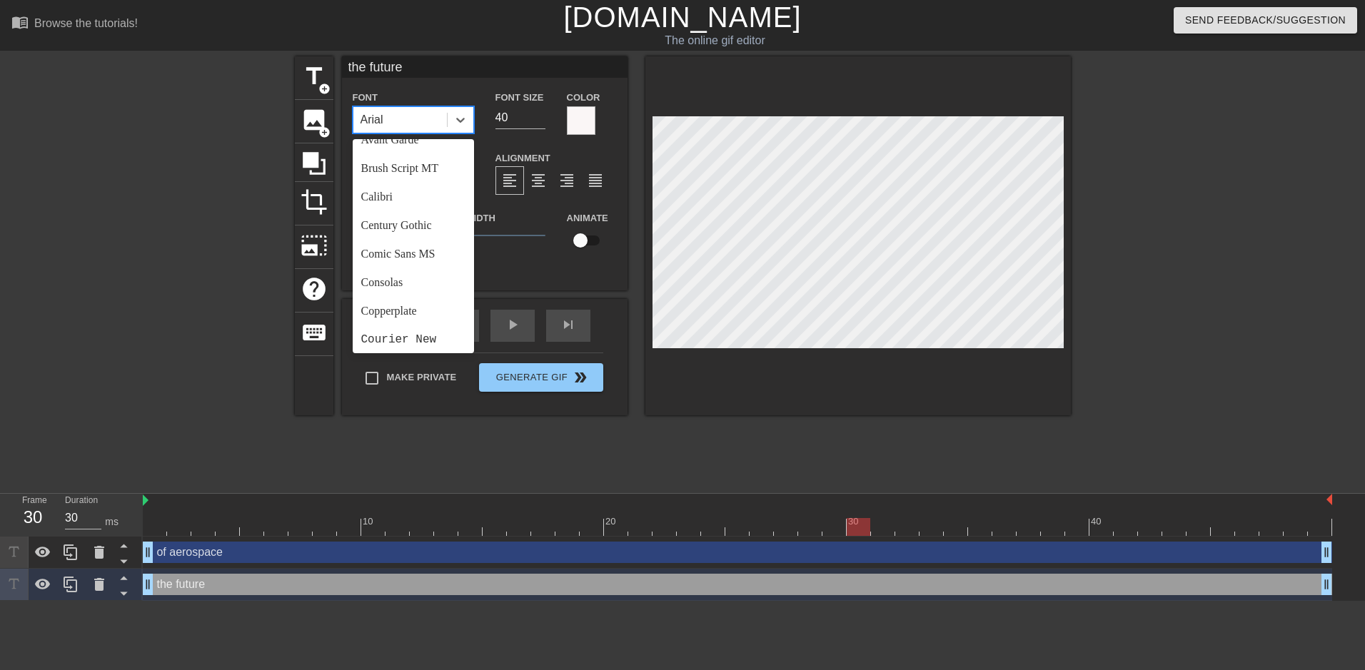
scroll to position [0, 0]
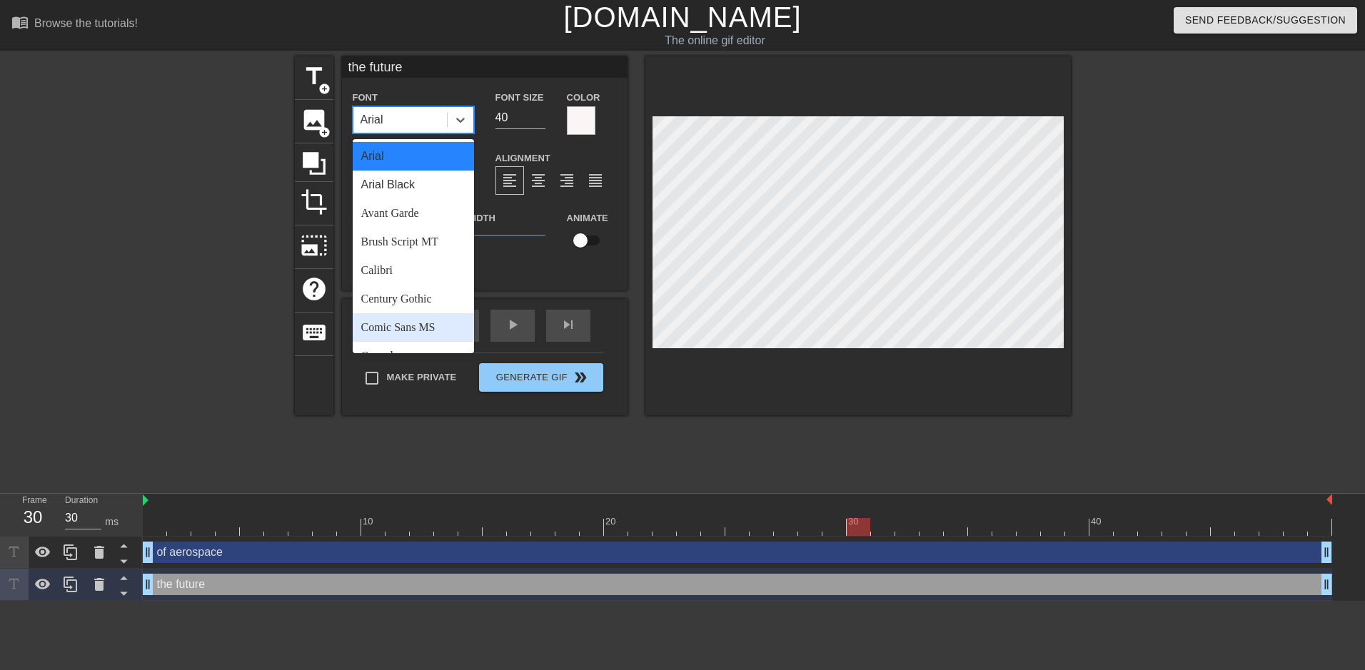
click at [452, 427] on div "title add_circle image add_circle crop photo_size_select_large help keyboard th…" at bounding box center [683, 270] width 776 height 428
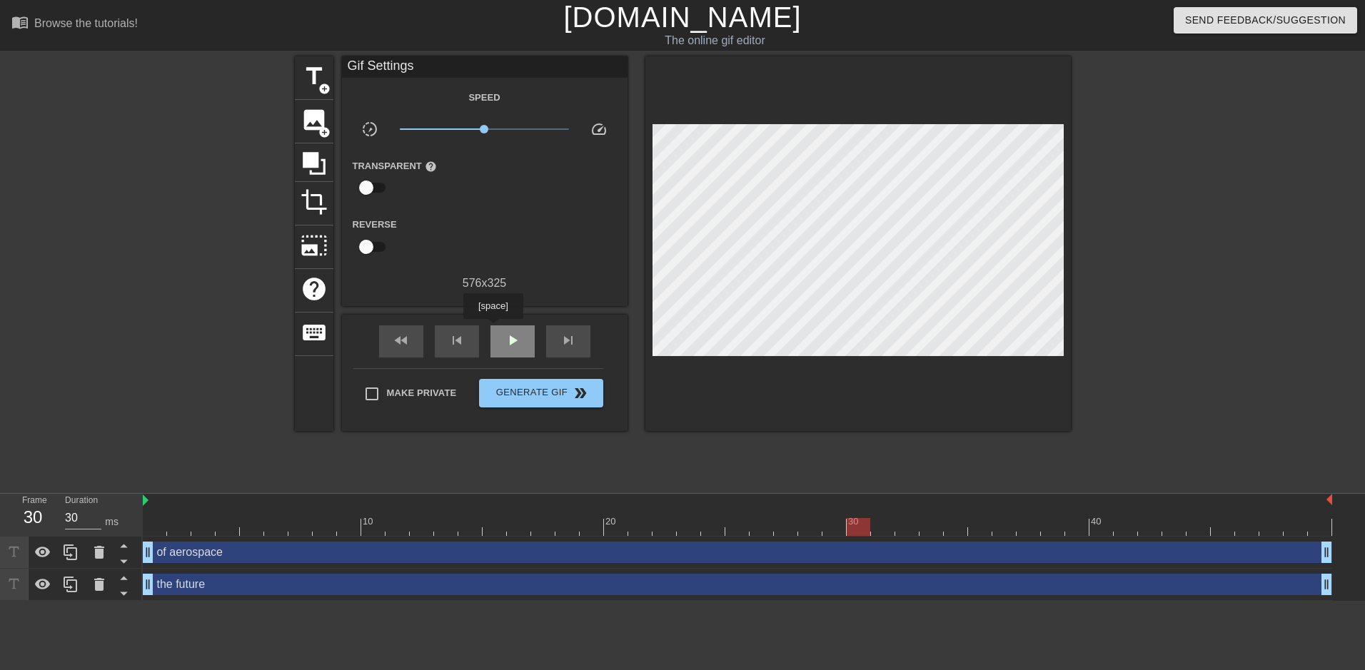
click at [500, 329] on div "play_arrow" at bounding box center [512, 342] width 44 height 32
click at [505, 332] on span "pause" at bounding box center [512, 340] width 17 height 17
click at [521, 343] on div "play_arrow" at bounding box center [512, 342] width 44 height 32
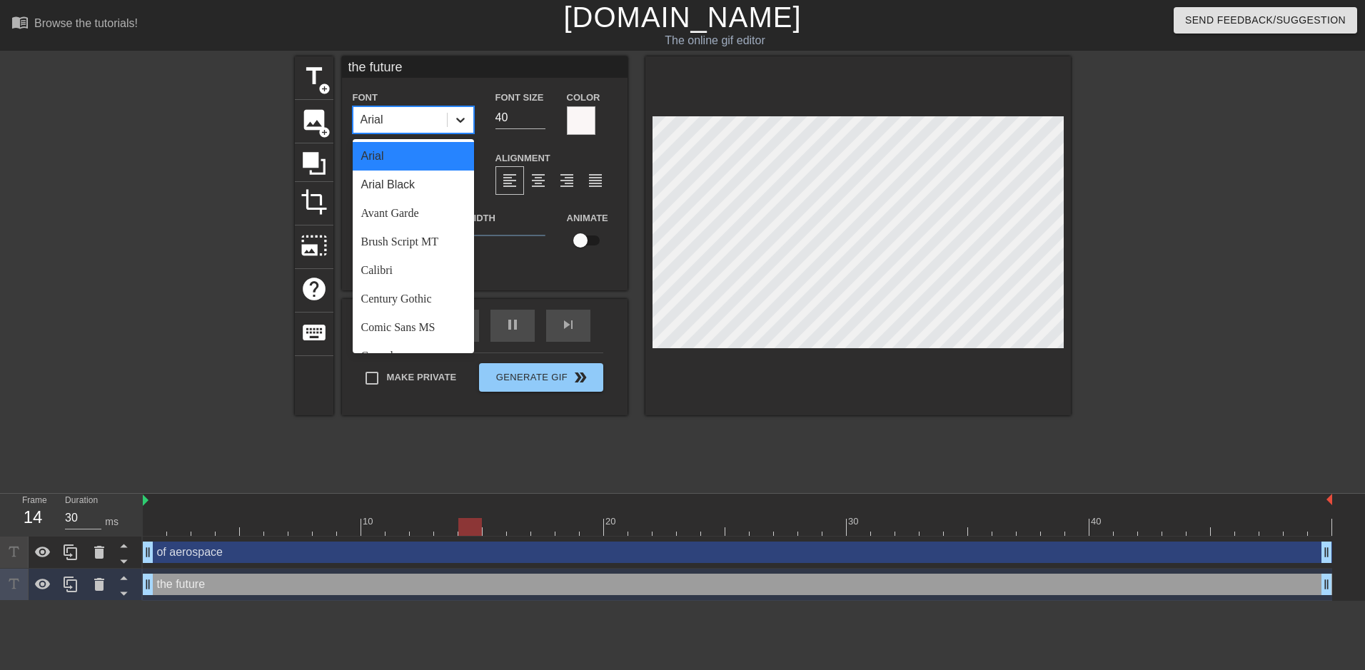
click at [456, 113] on icon at bounding box center [460, 120] width 14 height 14
click at [423, 245] on div "Brush Script MT" at bounding box center [413, 242] width 121 height 29
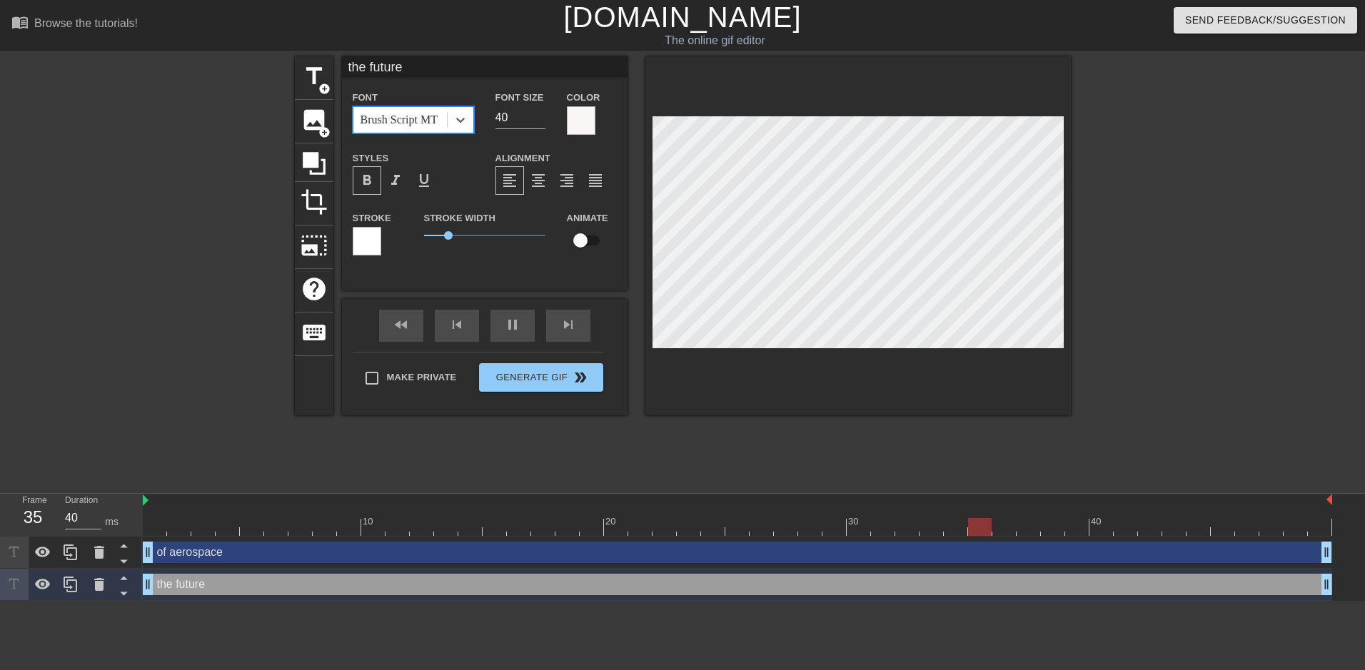
click at [441, 119] on div "Brush Script MT" at bounding box center [400, 120] width 94 height 26
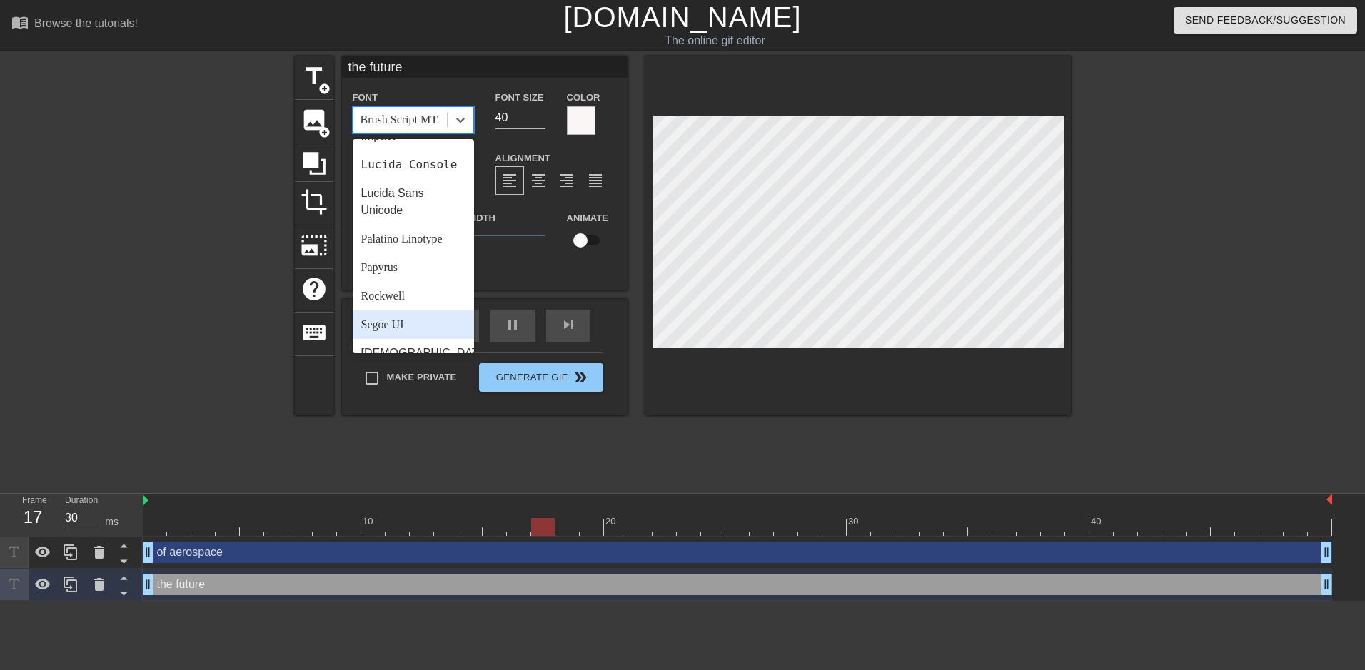
scroll to position [368, 0]
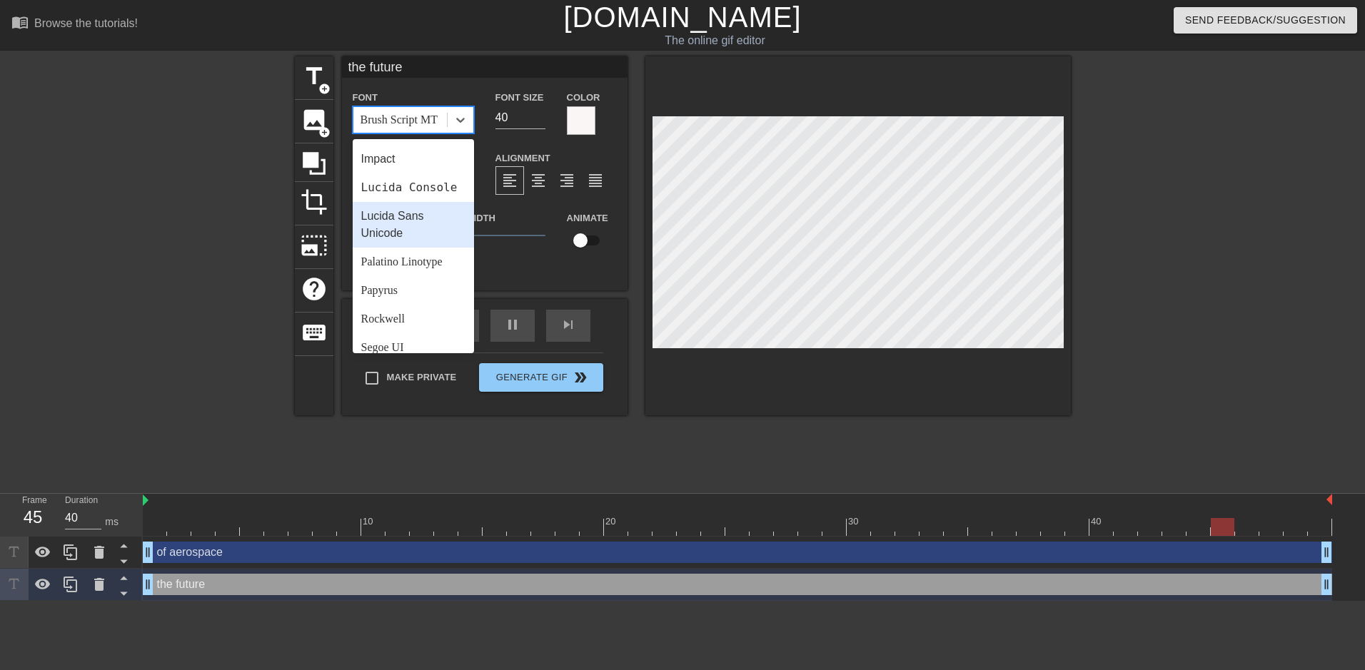
click at [415, 248] on div "Lucida Sans Unicode" at bounding box center [413, 225] width 121 height 46
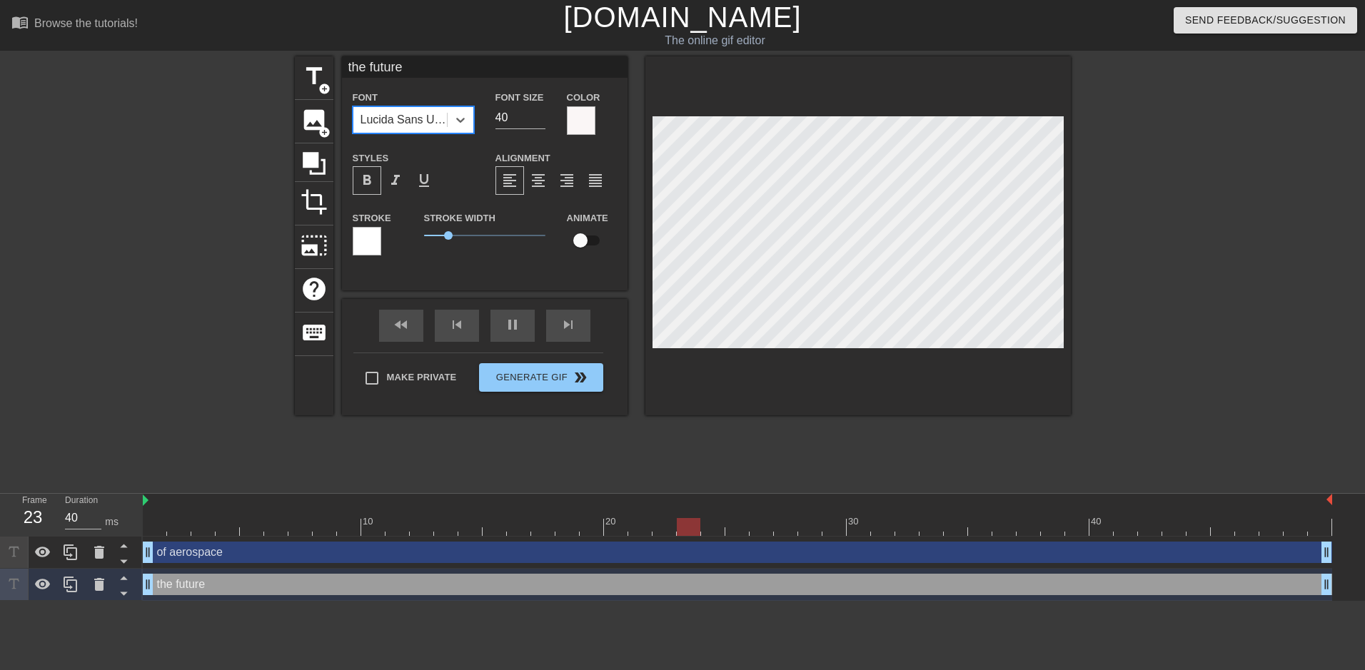
click at [415, 112] on div "Lucida Sans Unicode" at bounding box center [405, 119] width 88 height 17
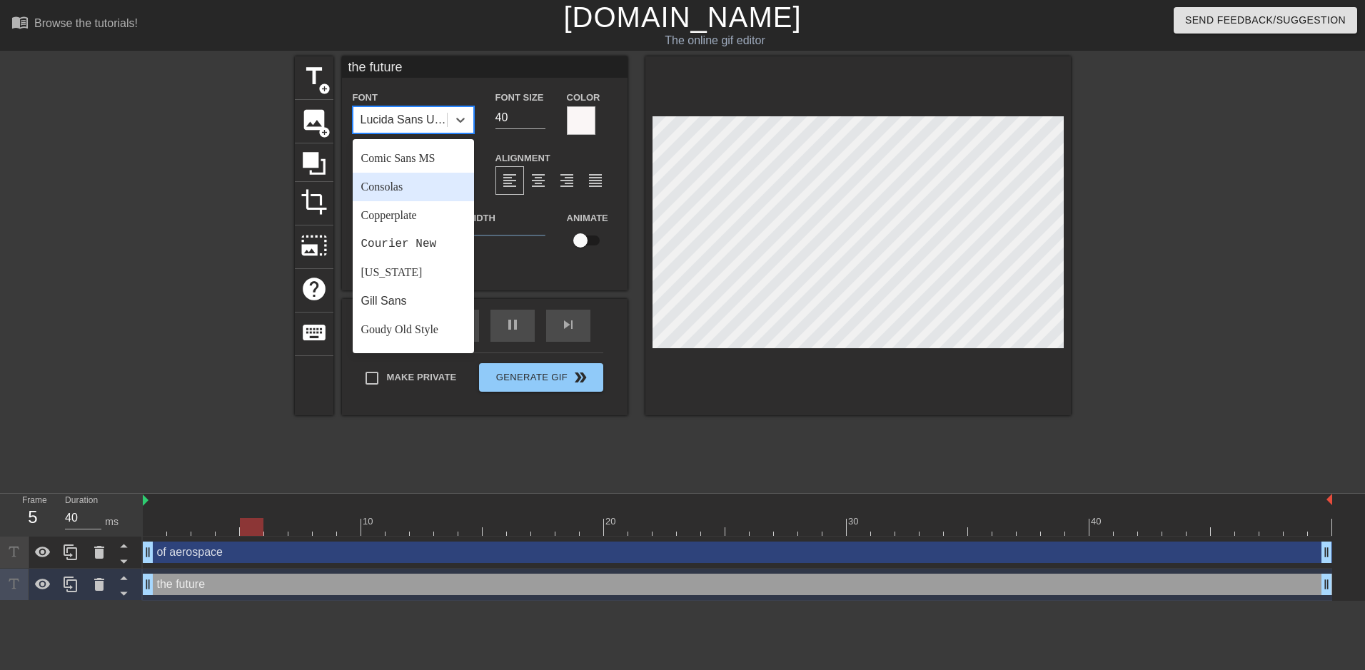
scroll to position [214, 0]
click at [426, 198] on div "Courier New" at bounding box center [413, 199] width 121 height 29
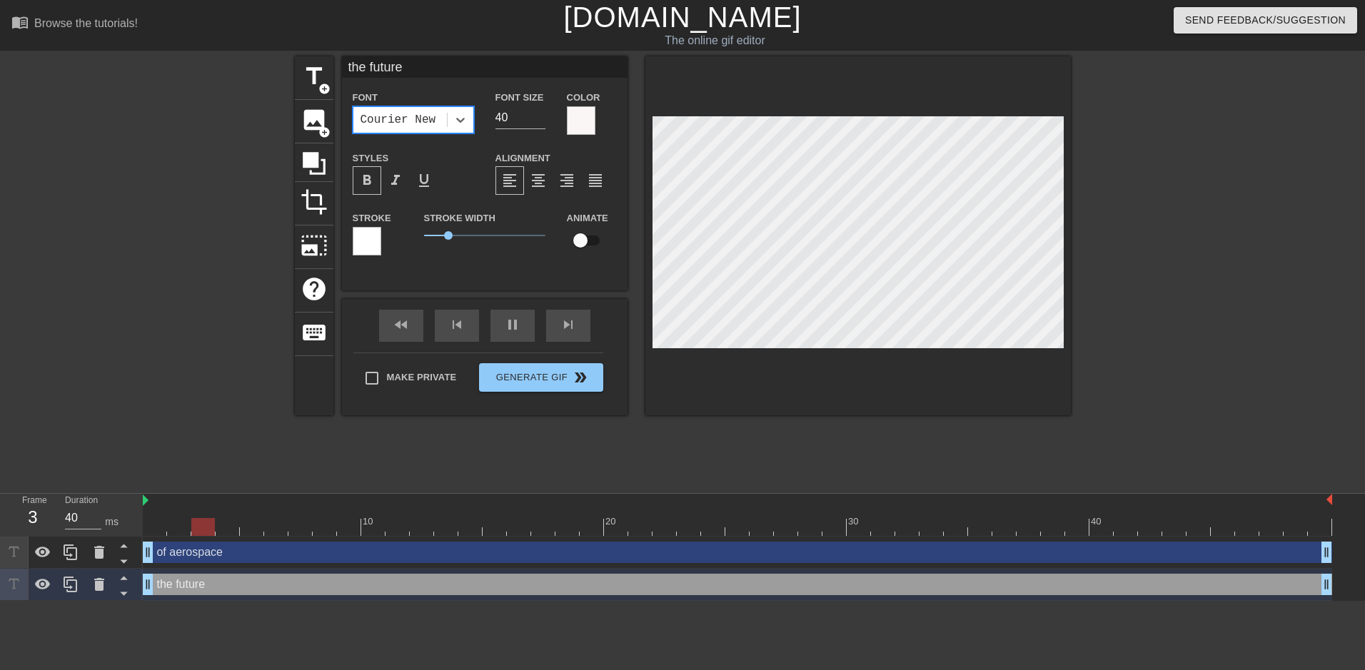
click at [420, 96] on div "Font option Courier New, selected. 0 results available. Select is focused ,type…" at bounding box center [413, 111] width 121 height 45
click at [422, 118] on div "Courier New" at bounding box center [399, 119] width 76 height 17
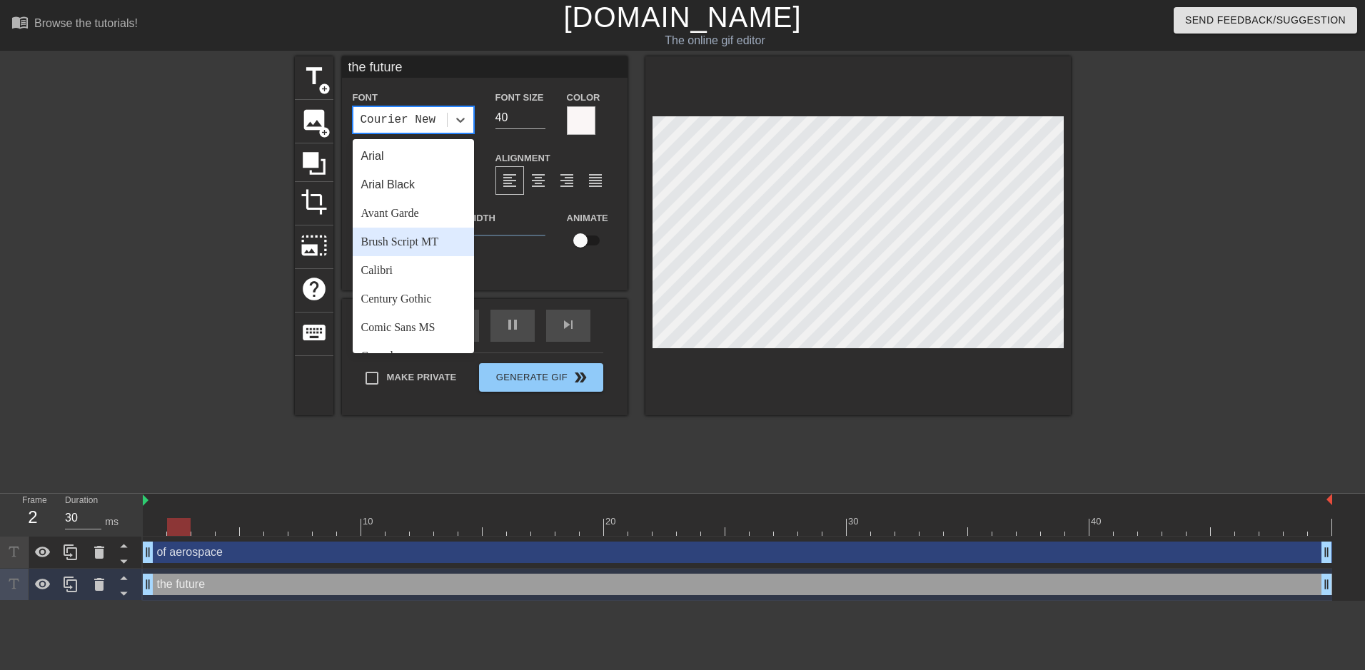
click at [395, 243] on div "Brush Script MT" at bounding box center [413, 242] width 121 height 29
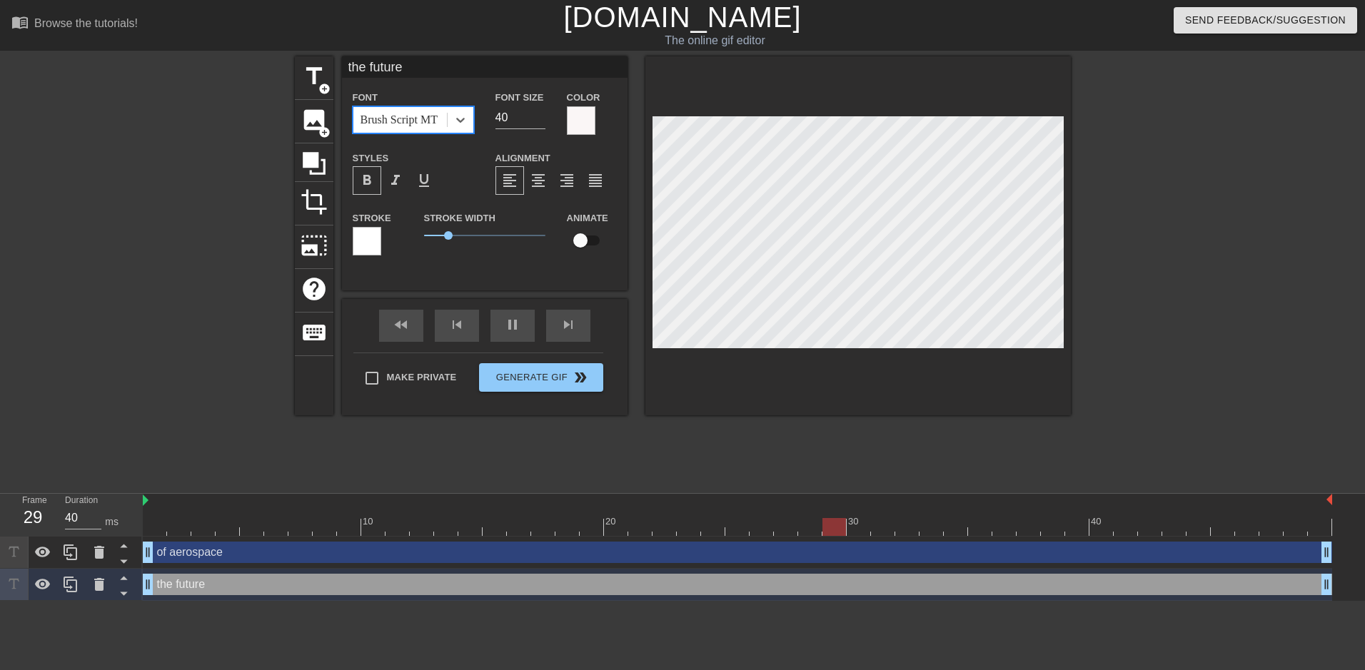
click at [412, 124] on div "Brush Script MT" at bounding box center [399, 119] width 77 height 17
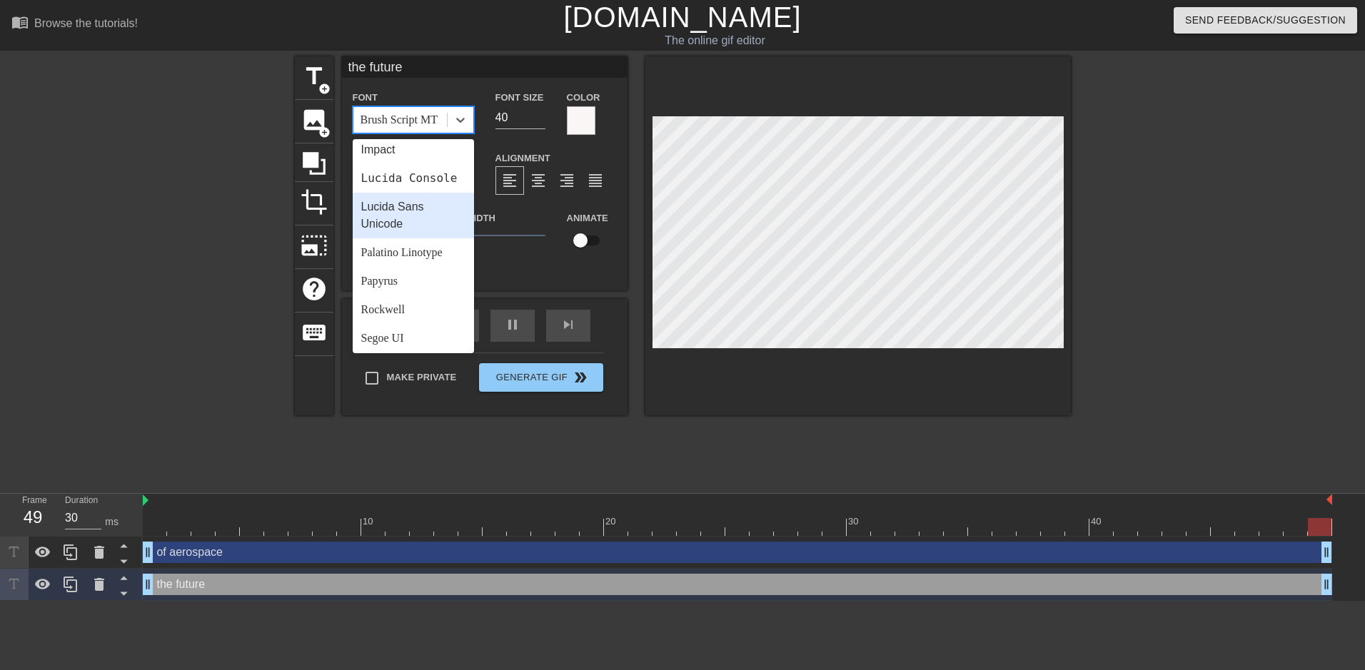
scroll to position [357, 0]
click at [413, 211] on div "Lucida Console" at bounding box center [413, 199] width 121 height 29
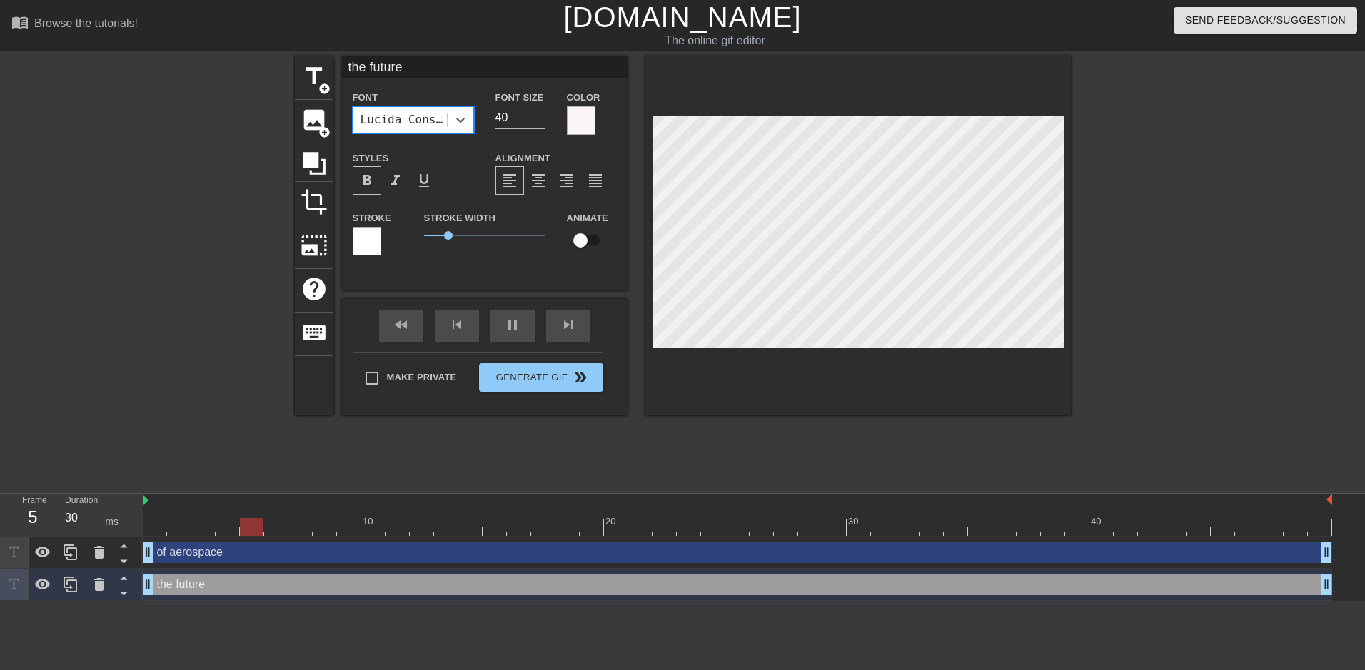
click at [428, 124] on div "Lucida Console" at bounding box center [405, 119] width 88 height 17
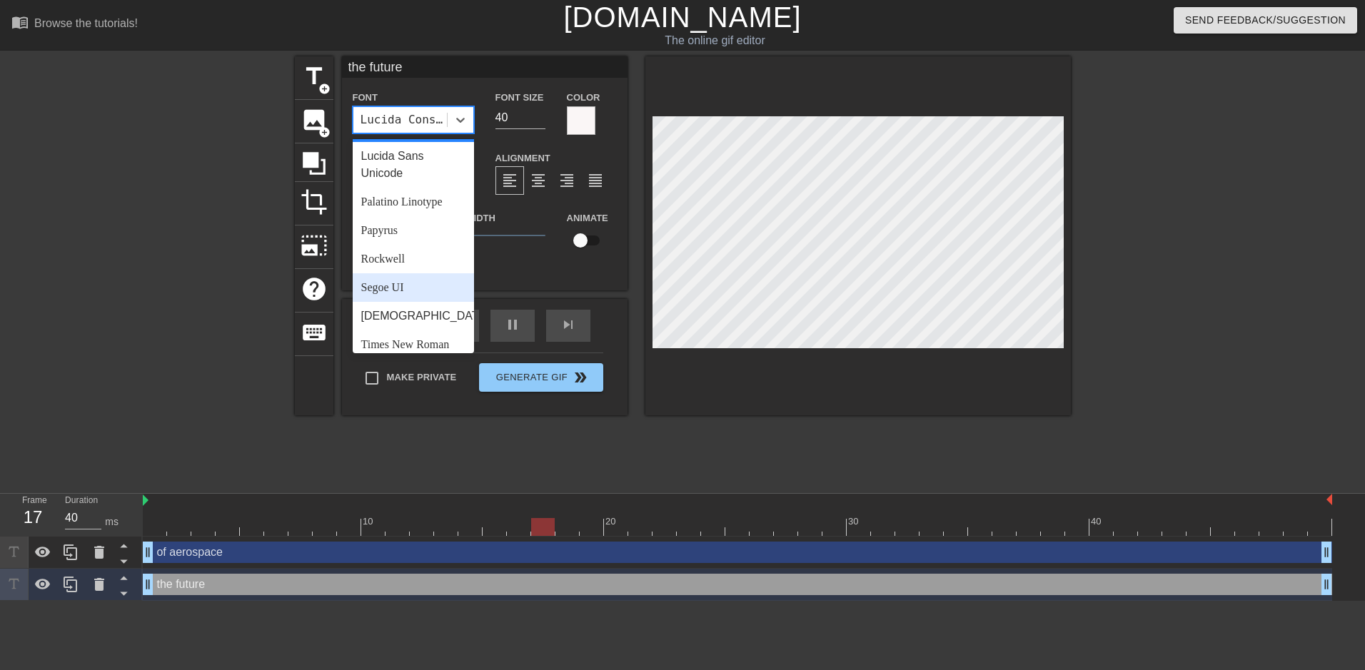
scroll to position [511, 0]
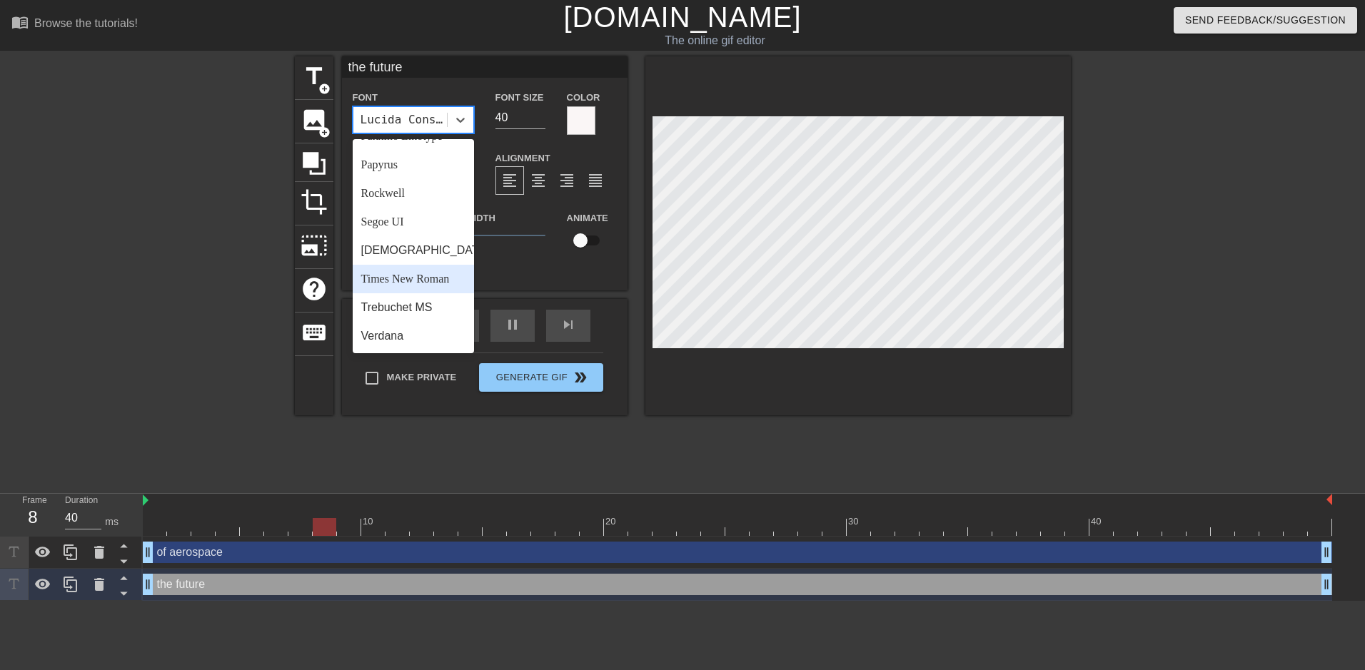
click at [418, 271] on div "Times New Roman" at bounding box center [413, 279] width 121 height 29
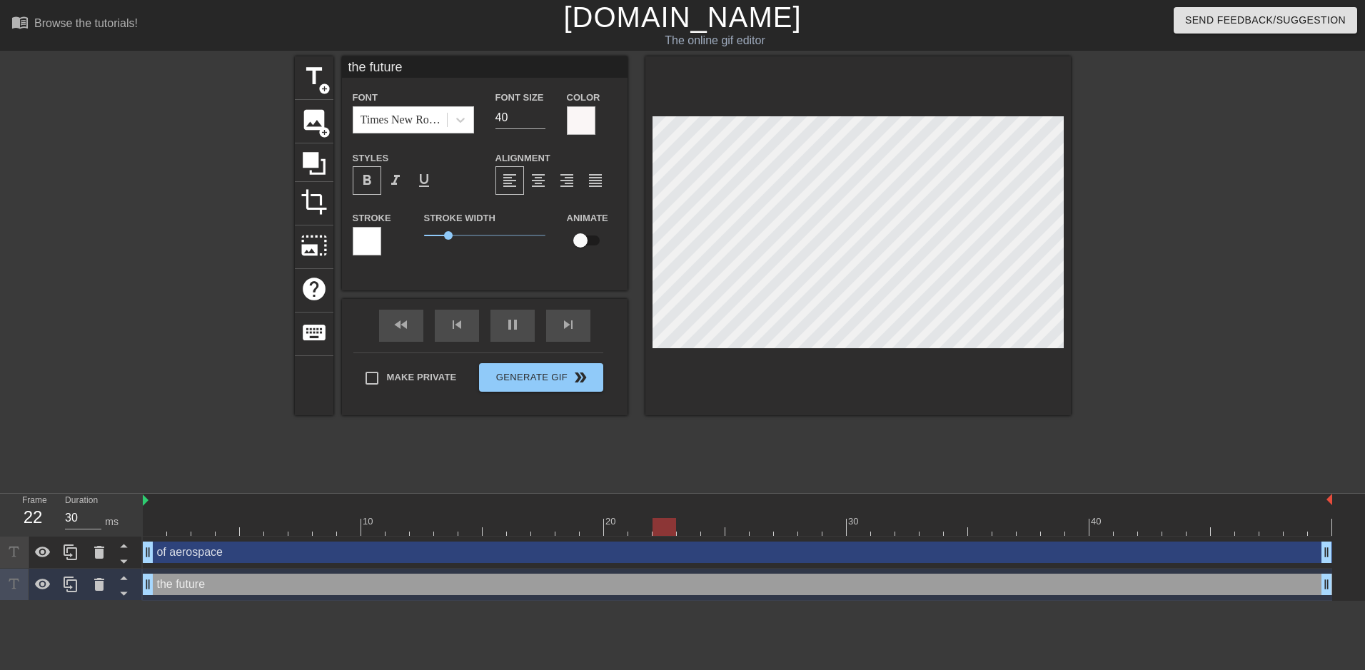
scroll to position [1, 2]
type input "30"
type input "he future"
type textarea "he future"
type input "30"
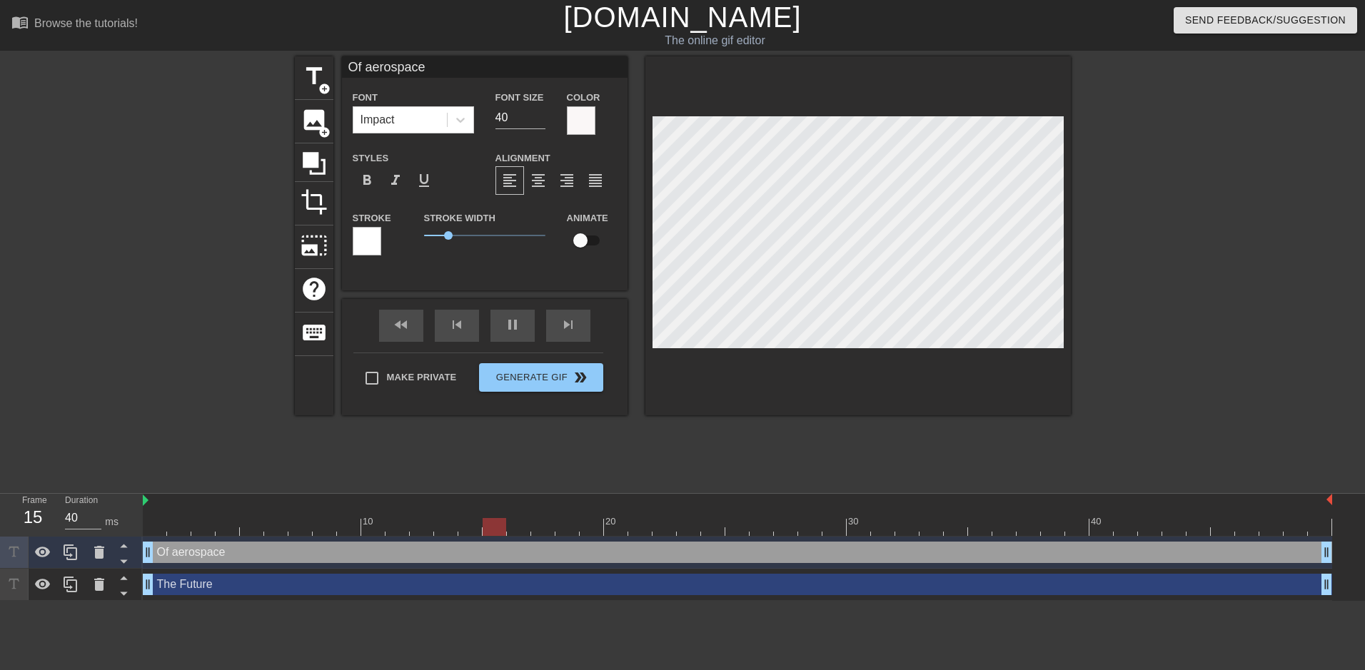
scroll to position [1, 3]
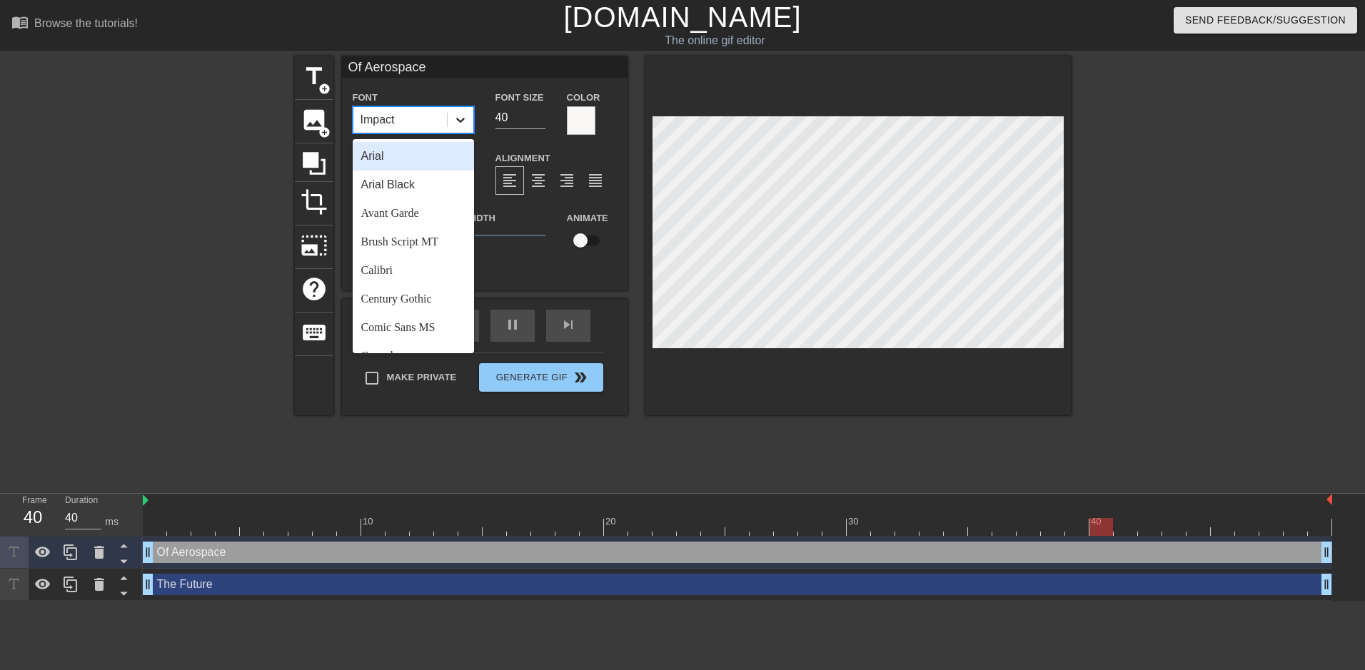
click at [455, 117] on icon at bounding box center [460, 120] width 14 height 14
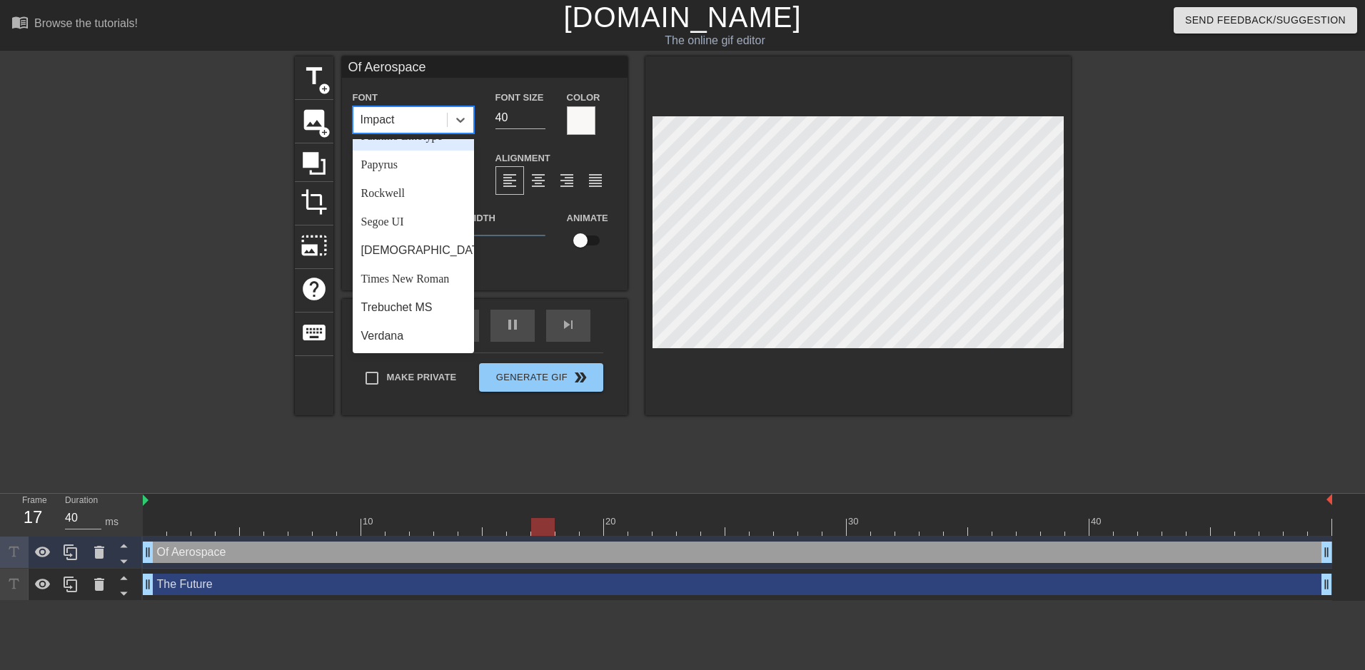
click at [431, 151] on div "Palatino Linotype" at bounding box center [413, 136] width 121 height 29
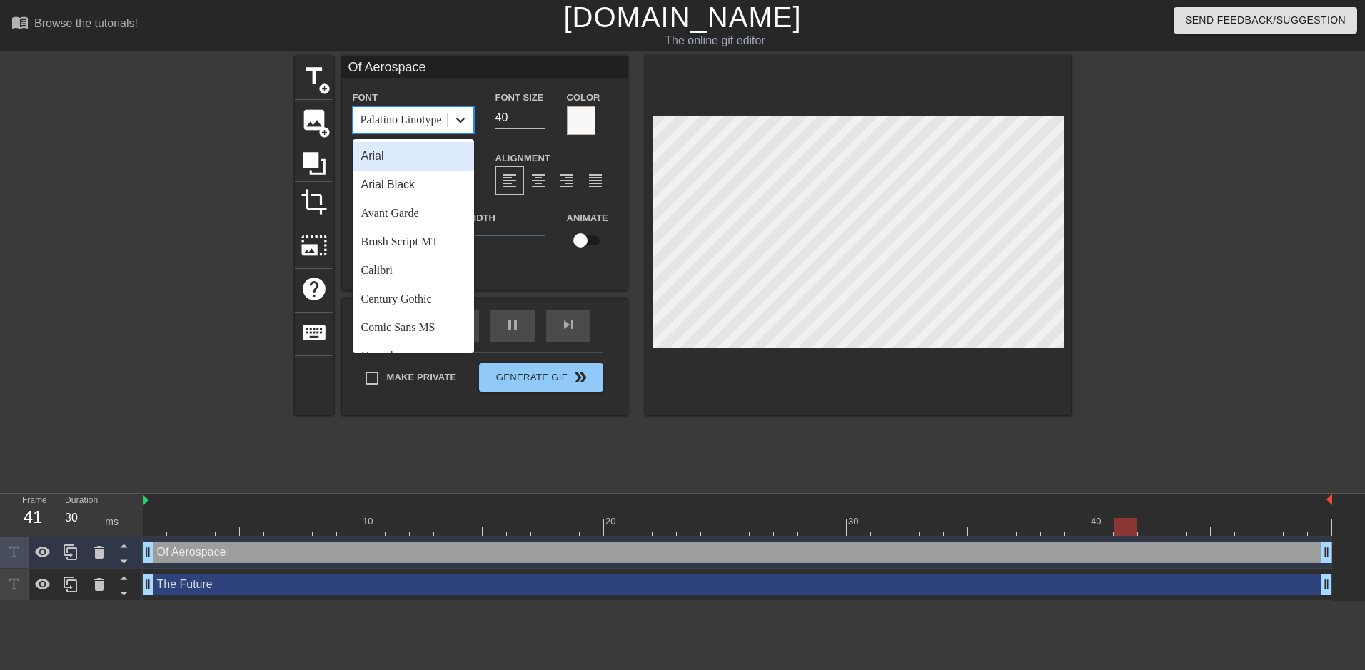
click at [454, 119] on icon at bounding box center [460, 120] width 14 height 14
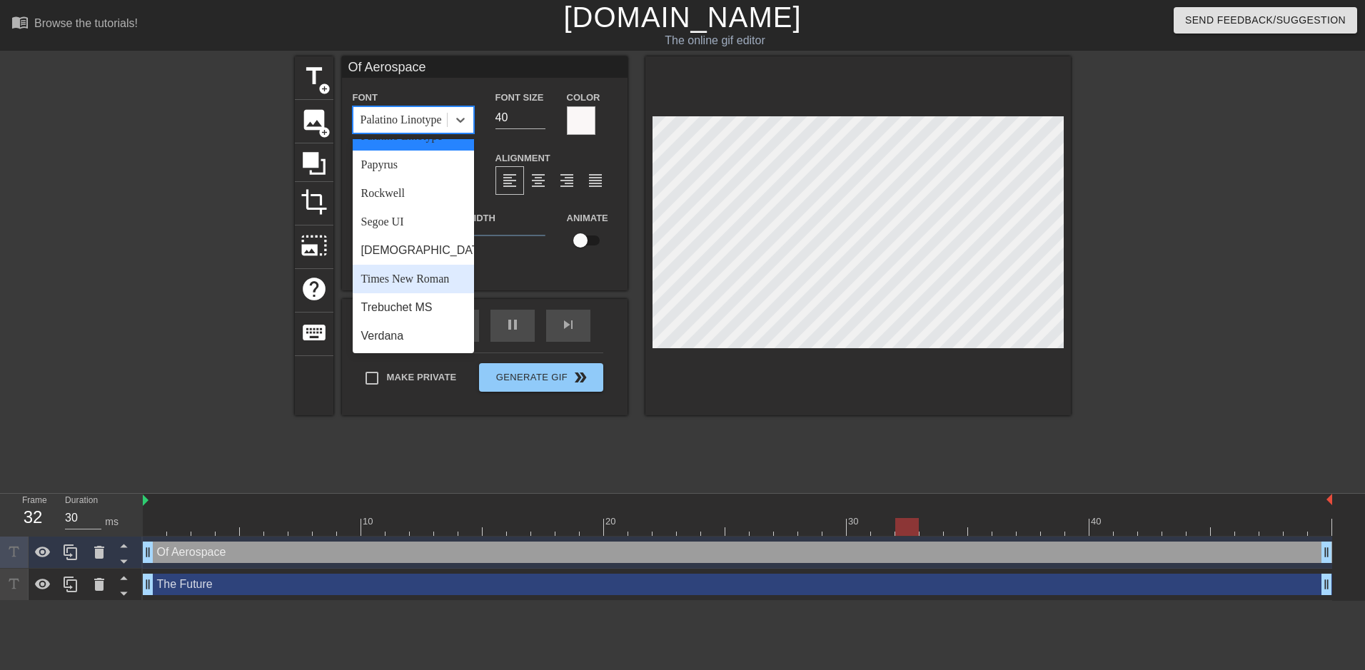
scroll to position [511, 0]
click at [431, 273] on div "Times New Roman" at bounding box center [413, 279] width 121 height 29
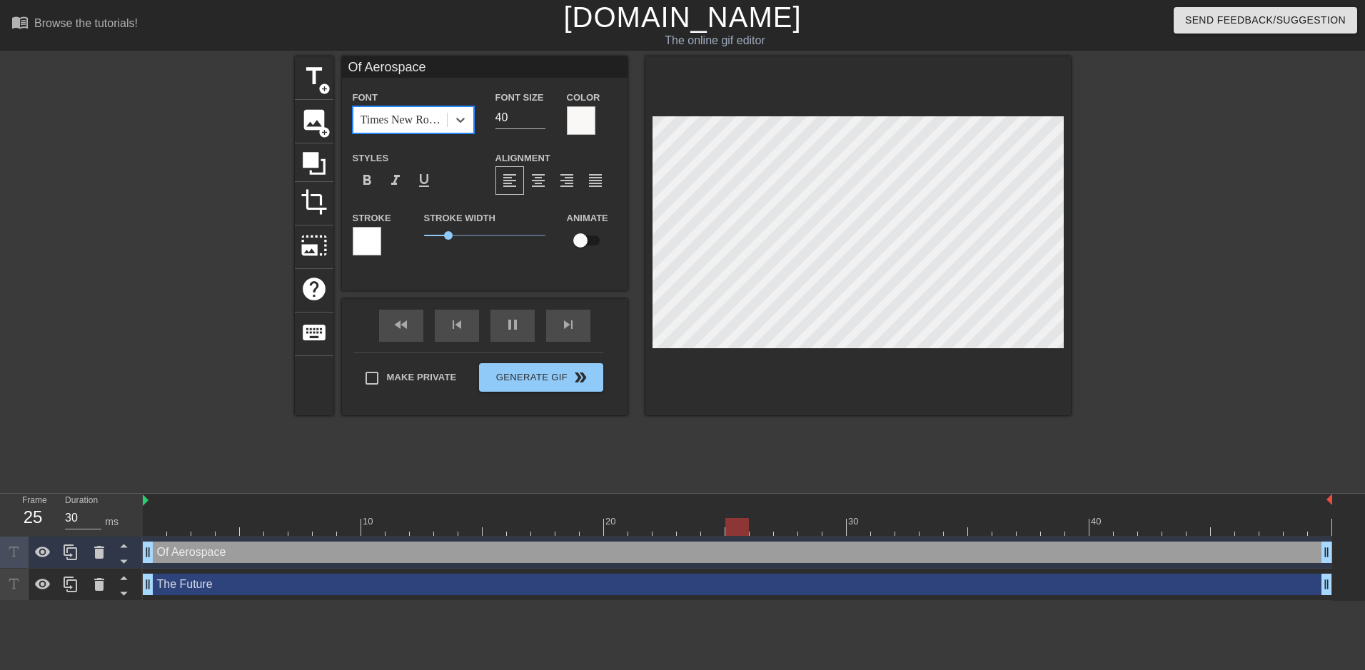
click at [876, 448] on div "title add_circle image add_circle crop photo_size_select_large help keyboard Of…" at bounding box center [683, 270] width 776 height 428
click at [374, 179] on span "format_bold" at bounding box center [366, 180] width 17 height 17
click at [373, 181] on span "format_bold" at bounding box center [366, 180] width 17 height 17
click at [1097, 270] on div at bounding box center [1195, 270] width 214 height 428
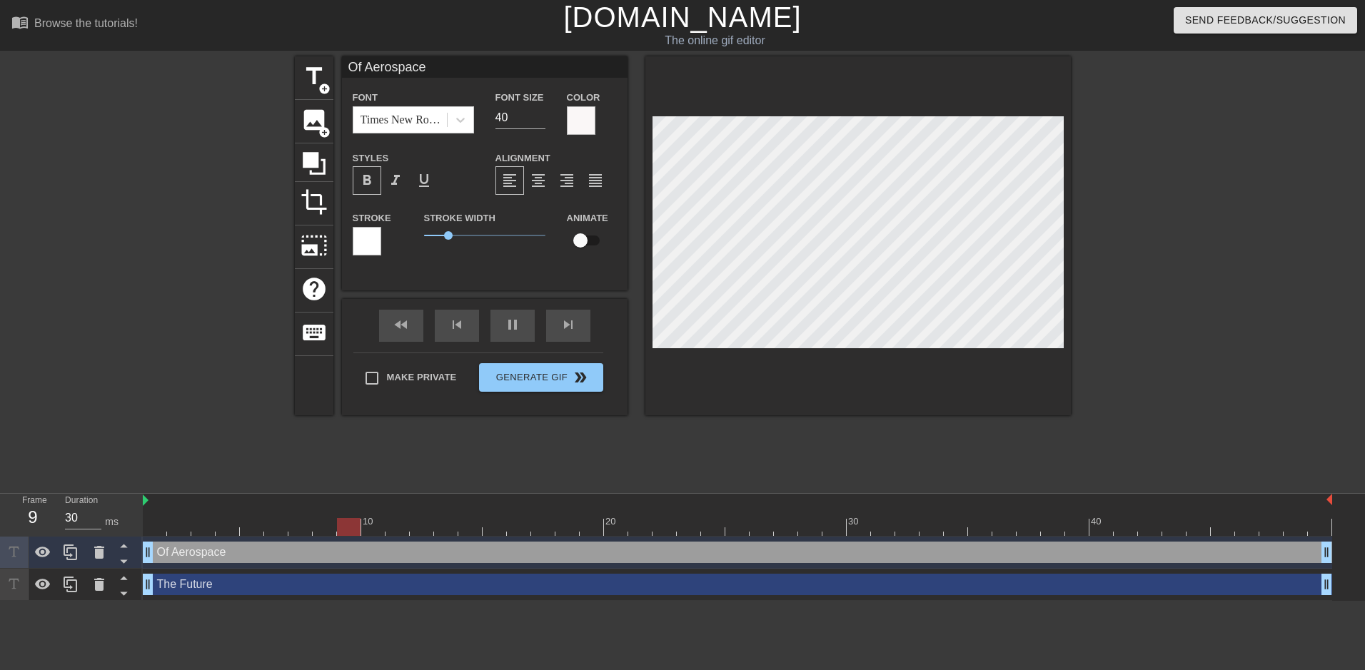
click at [1138, 293] on div at bounding box center [1195, 270] width 214 height 428
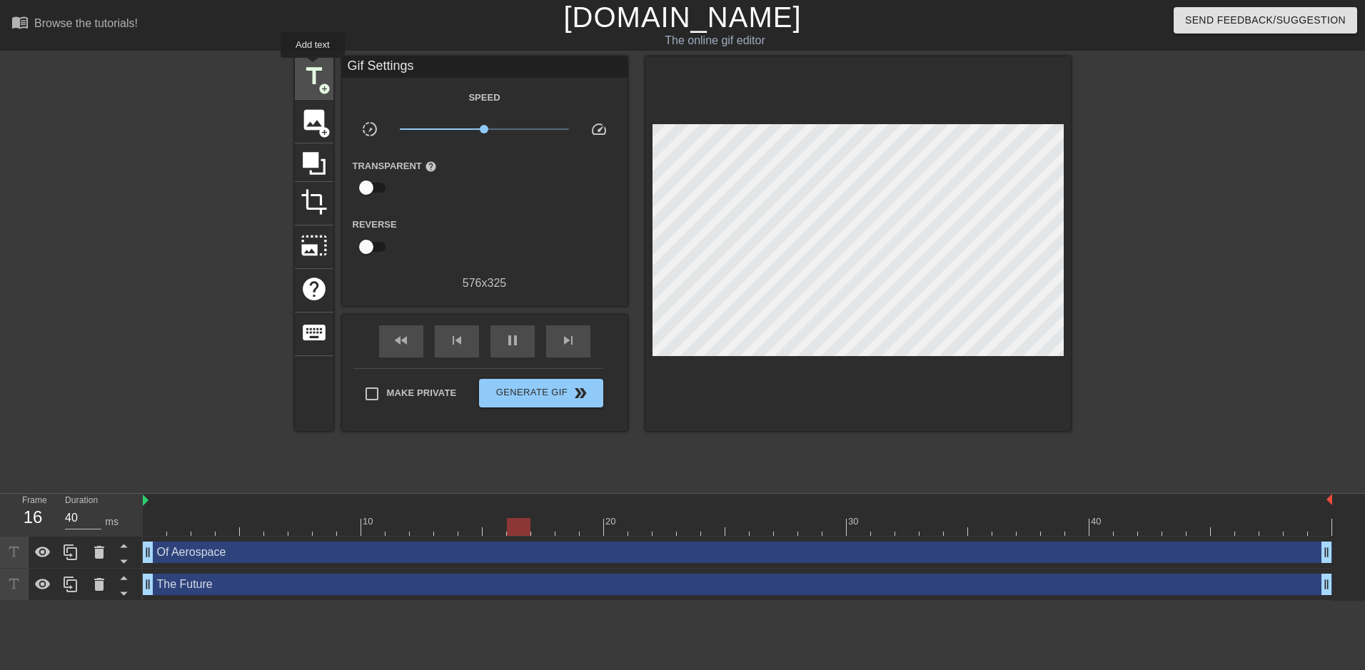
click at [313, 68] on span "title" at bounding box center [314, 76] width 27 height 27
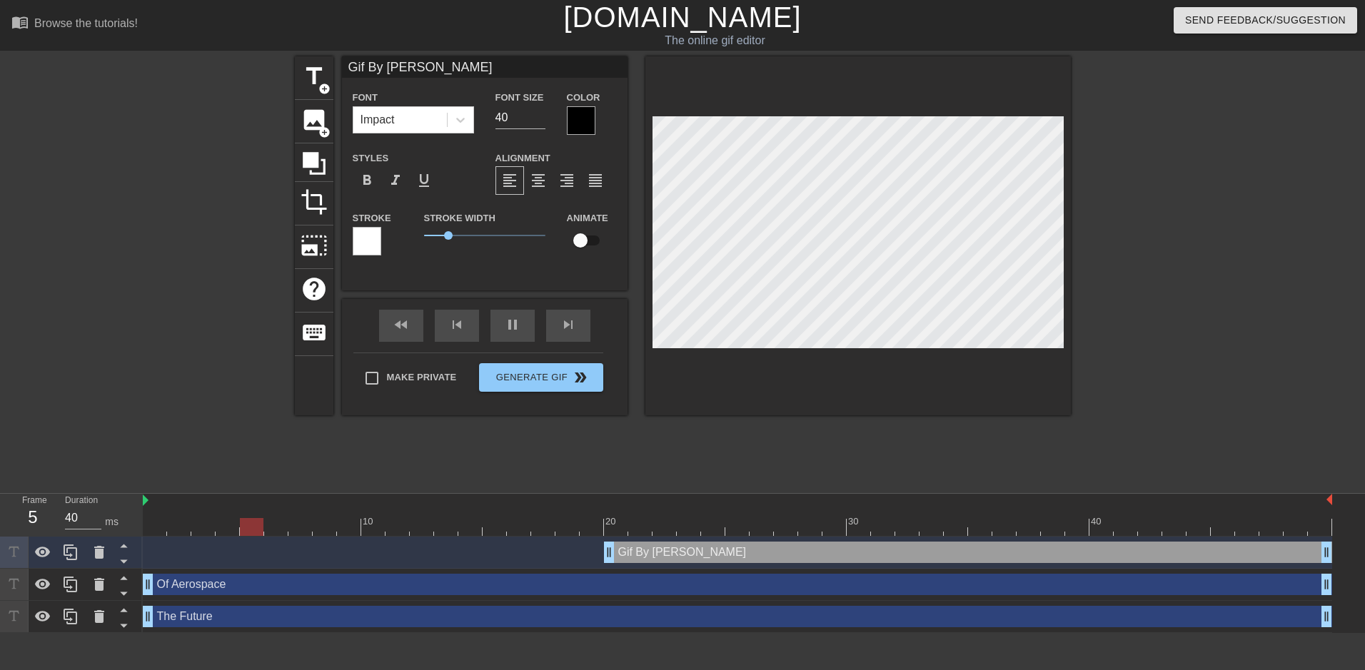
scroll to position [2, 4]
click at [585, 121] on div at bounding box center [581, 120] width 29 height 29
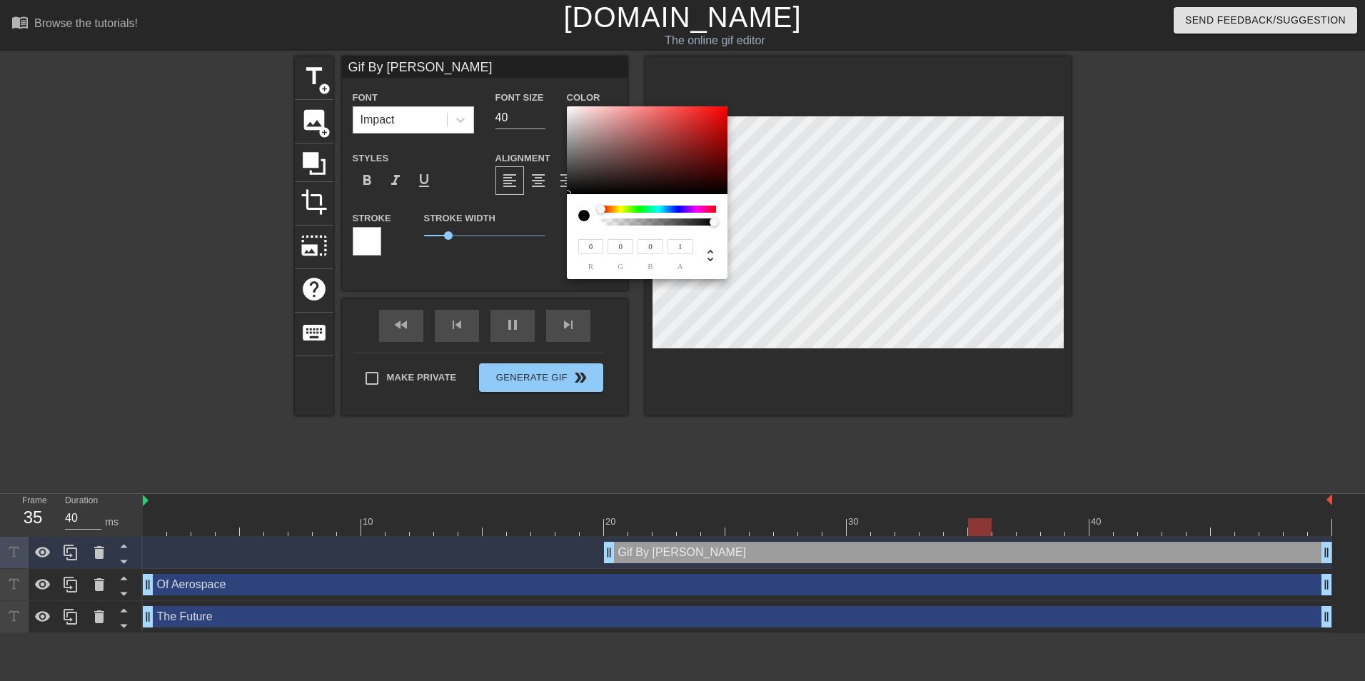
drag, startPoint x: 613, startPoint y: 221, endPoint x: 1005, endPoint y: 196, distance: 392.0
click at [1005, 196] on div "0 r 0 g 0 b 1 a" at bounding box center [682, 340] width 1365 height 681
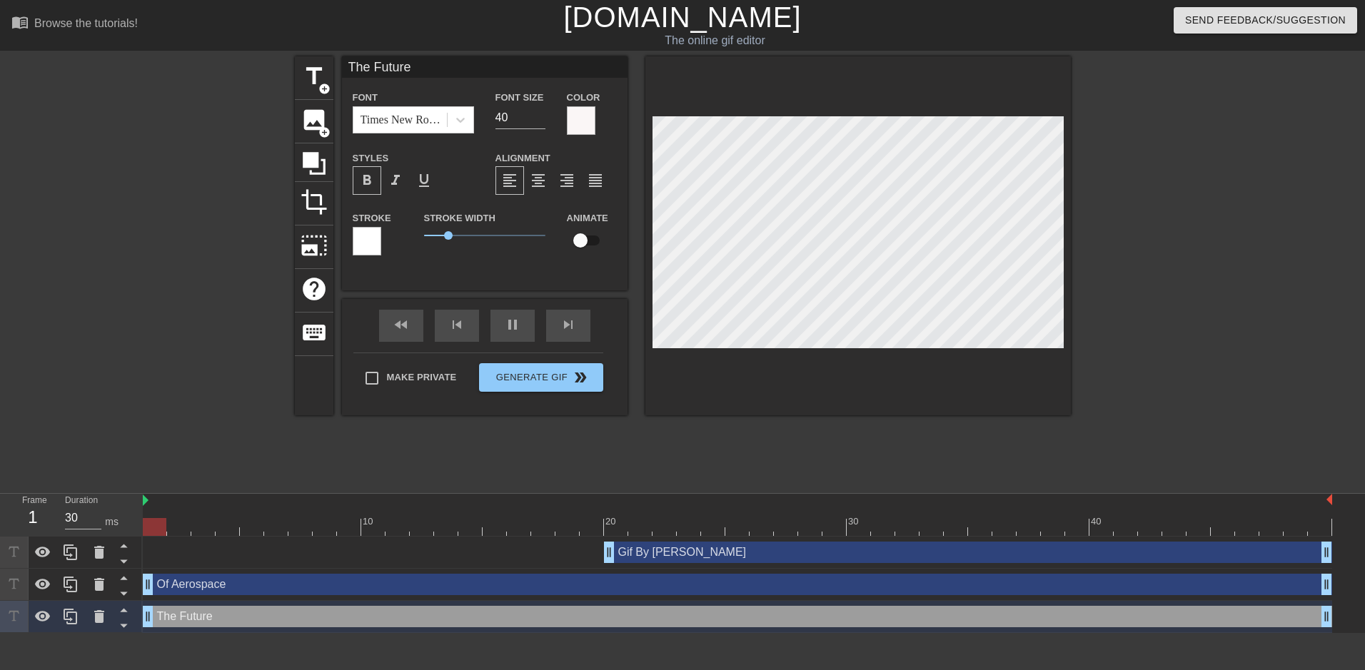
click at [589, 115] on div at bounding box center [581, 120] width 29 height 29
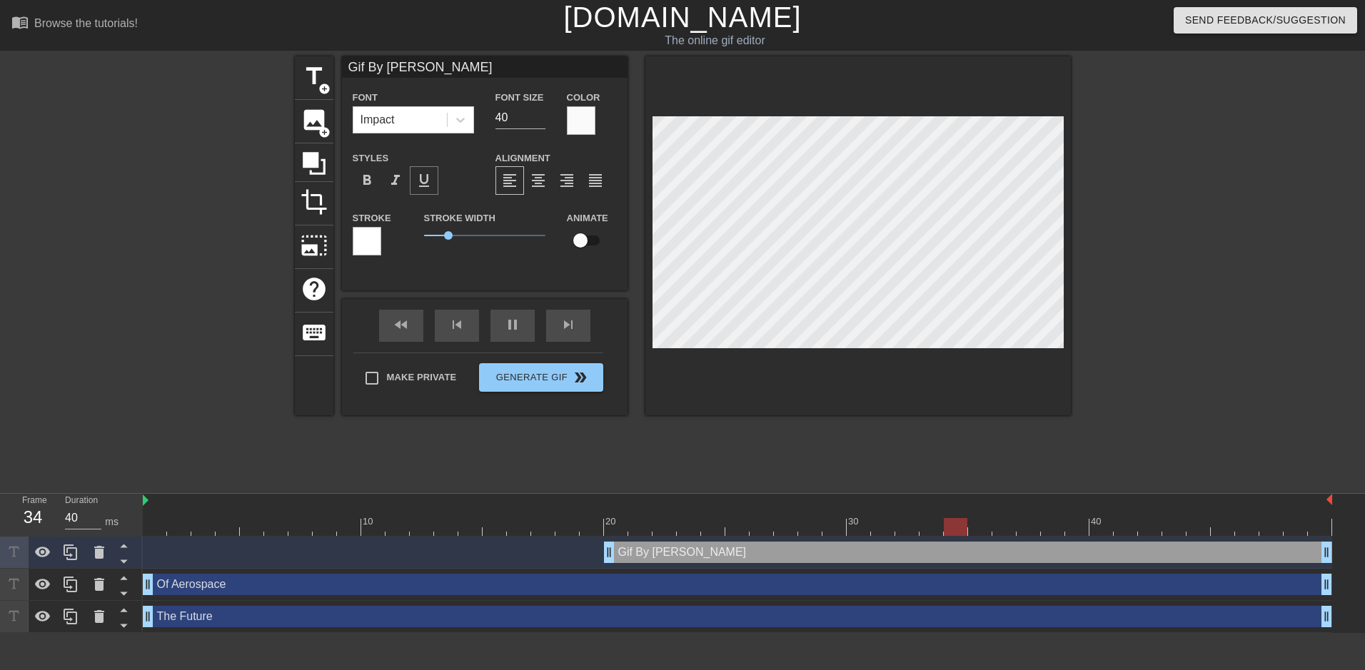
click at [413, 170] on div "format_underline" at bounding box center [424, 180] width 29 height 29
click at [367, 176] on span "format_bold" at bounding box center [366, 180] width 17 height 17
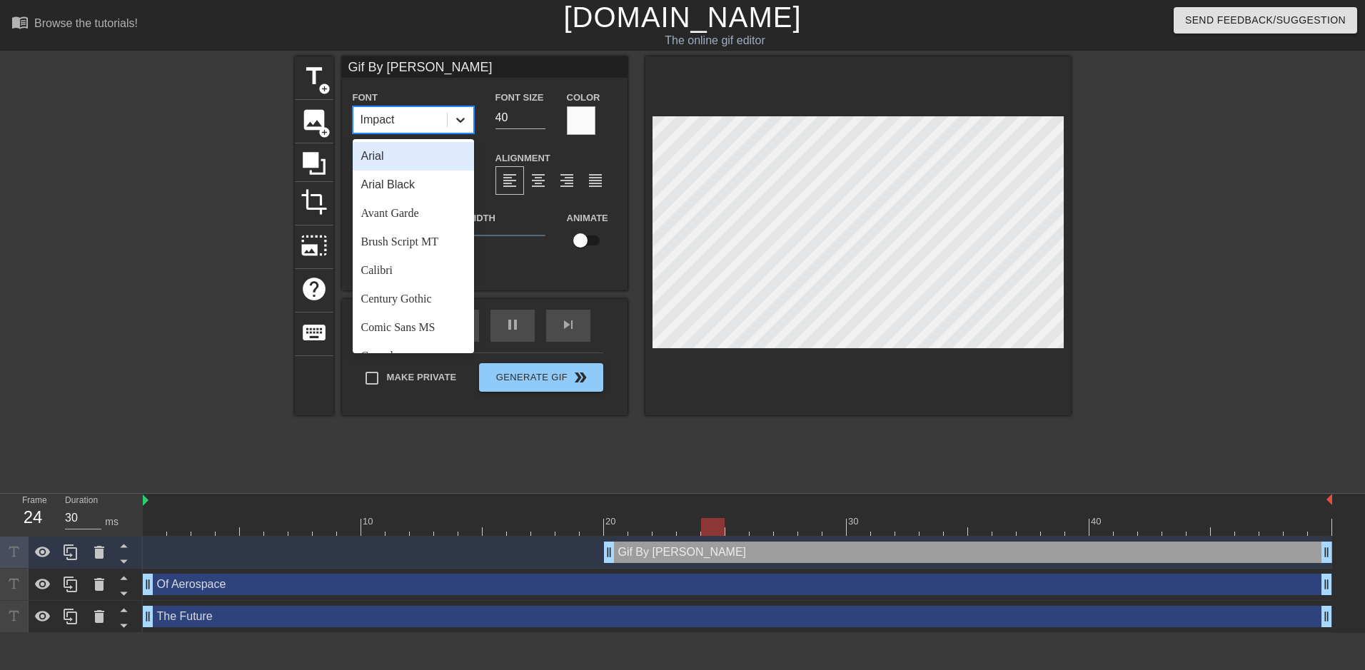
click at [458, 125] on icon at bounding box center [460, 120] width 14 height 14
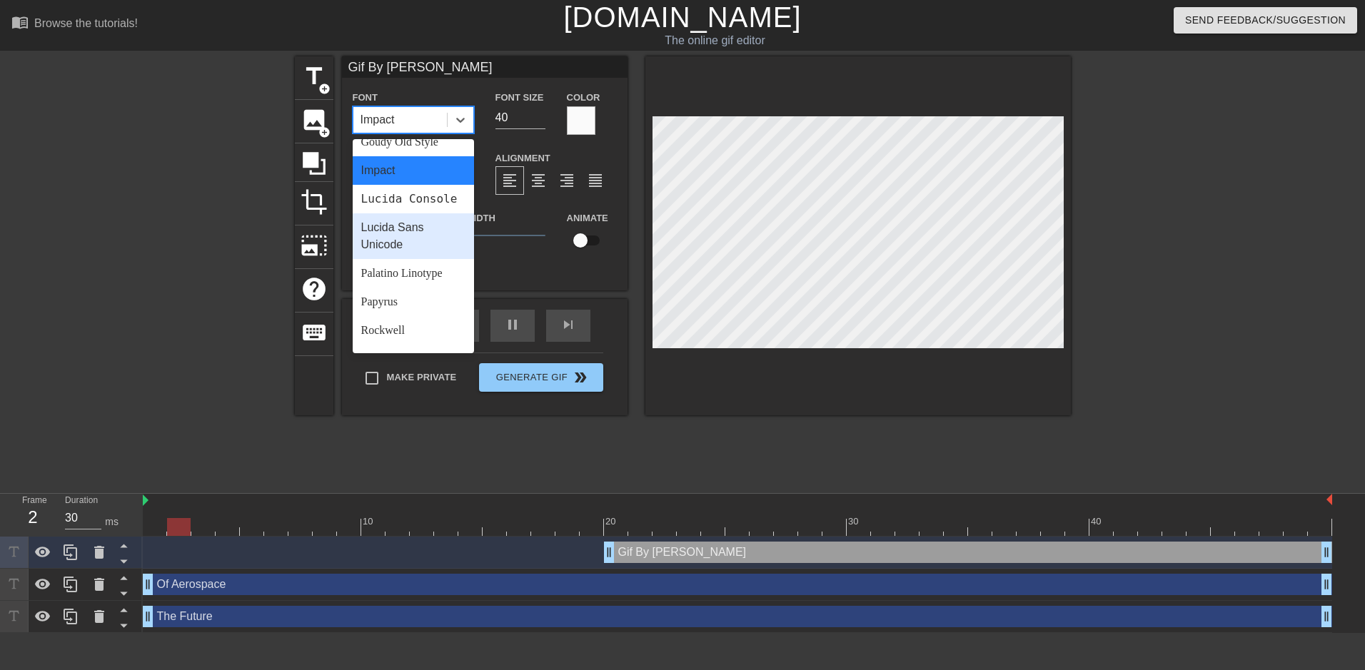
scroll to position [511, 0]
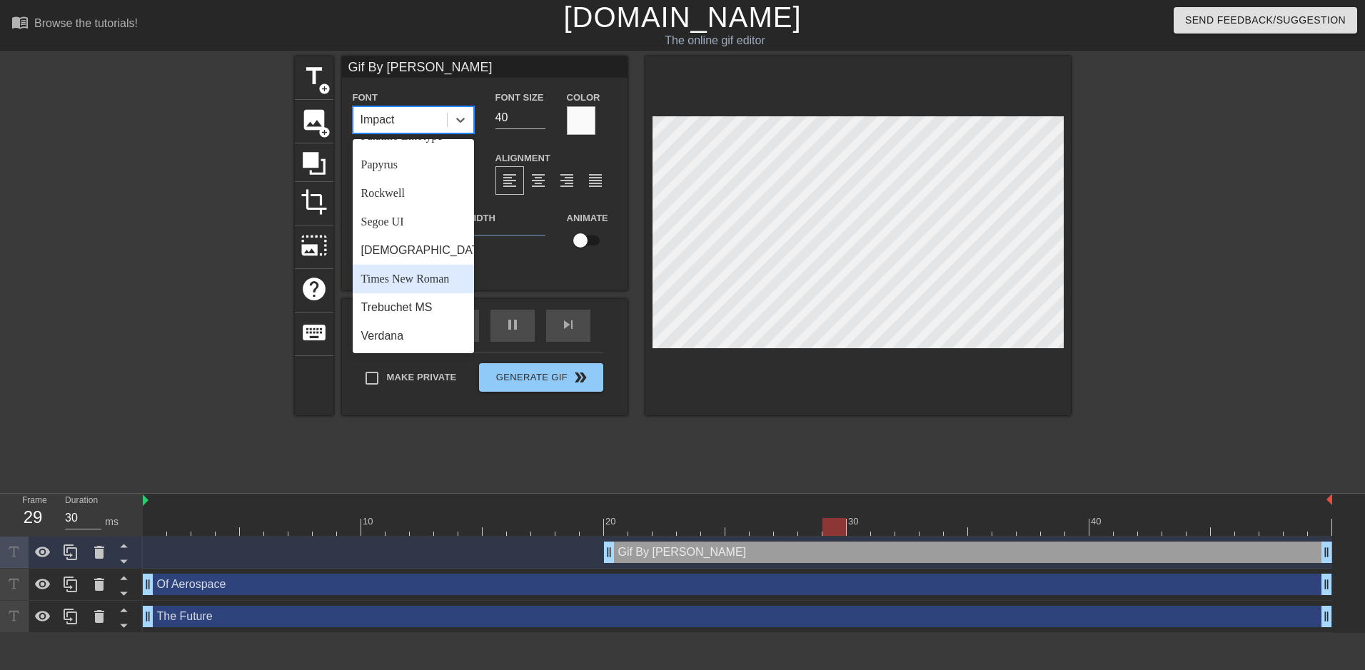
click at [431, 288] on div "Times New Roman" at bounding box center [413, 279] width 121 height 29
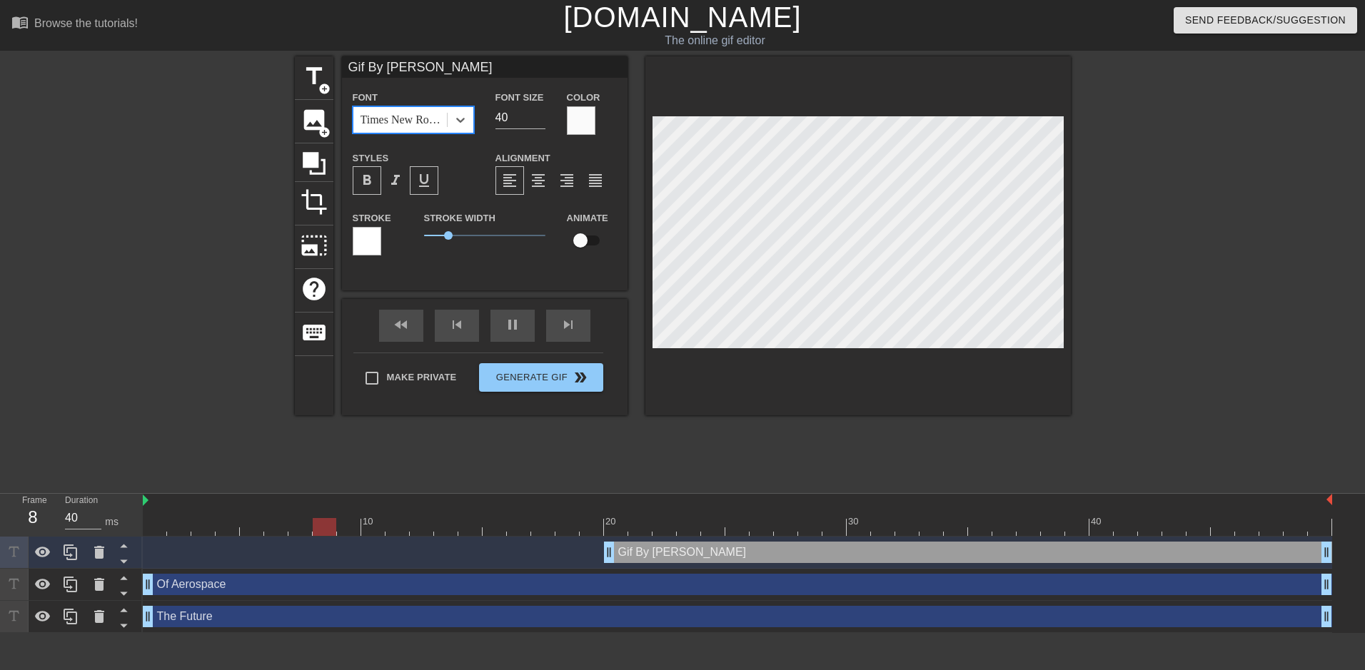
click at [764, 434] on div "title add_circle image add_circle crop photo_size_select_large help keyboard Gi…" at bounding box center [683, 270] width 776 height 428
click at [725, 550] on div "Gif By [PERSON_NAME] drag_handle drag_handle" at bounding box center [968, 552] width 728 height 21
drag, startPoint x: 725, startPoint y: 550, endPoint x: 700, endPoint y: 555, distance: 26.3
click at [700, 555] on div "Gif By [PERSON_NAME] drag_handle drag_handle" at bounding box center [944, 552] width 728 height 21
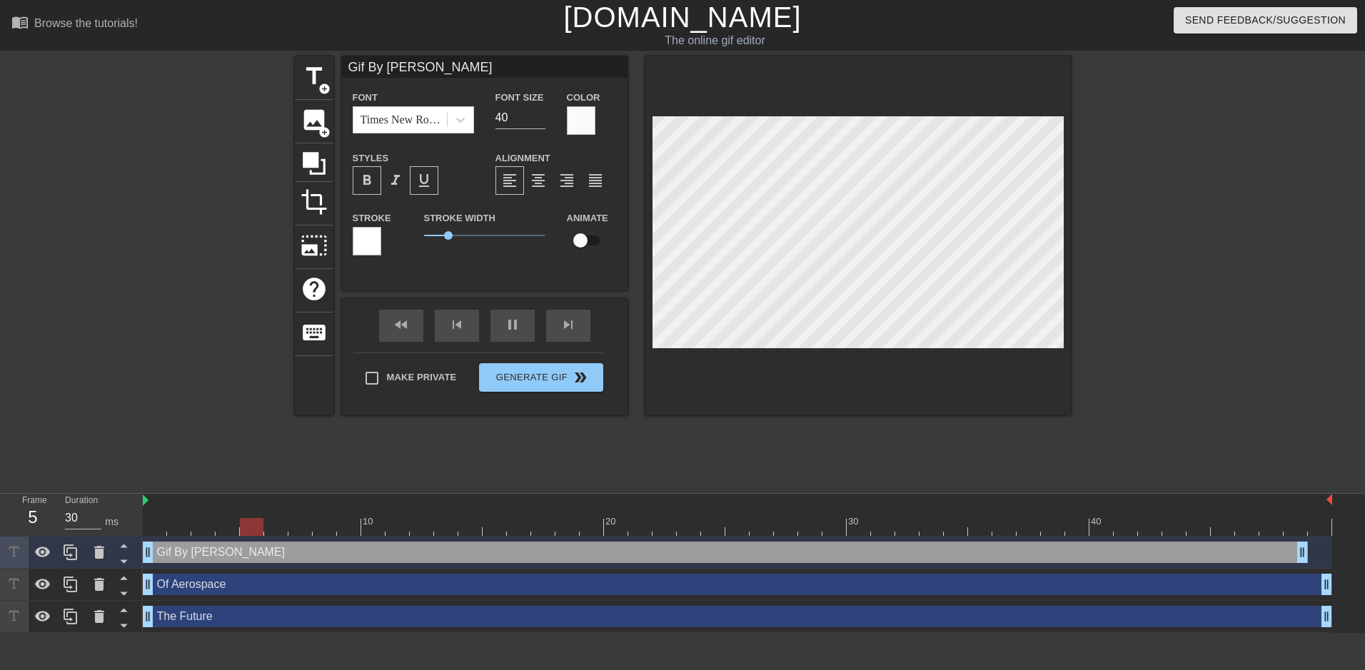
drag, startPoint x: 585, startPoint y: 550, endPoint x: -3, endPoint y: 573, distance: 588.7
click at [0, 573] on html "menu_book Browse the tutorials! [DOMAIN_NAME] The online gif editor Send Feedba…" at bounding box center [682, 316] width 1365 height 633
drag, startPoint x: 1299, startPoint y: 552, endPoint x: 1367, endPoint y: 543, distance: 68.5
click at [1354, 543] on html "menu_book Browse the tutorials! [DOMAIN_NAME] The online gif editor Send Feedba…" at bounding box center [682, 316] width 1365 height 633
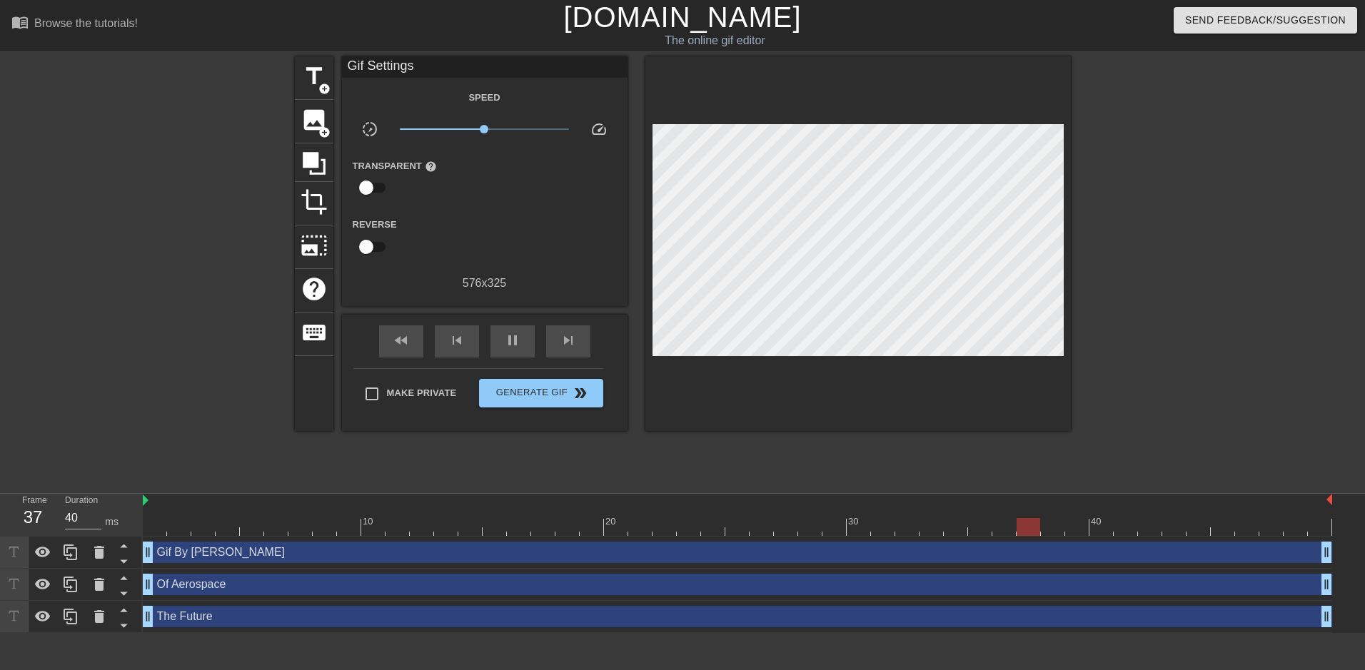
click at [1291, 313] on div at bounding box center [1195, 270] width 214 height 428
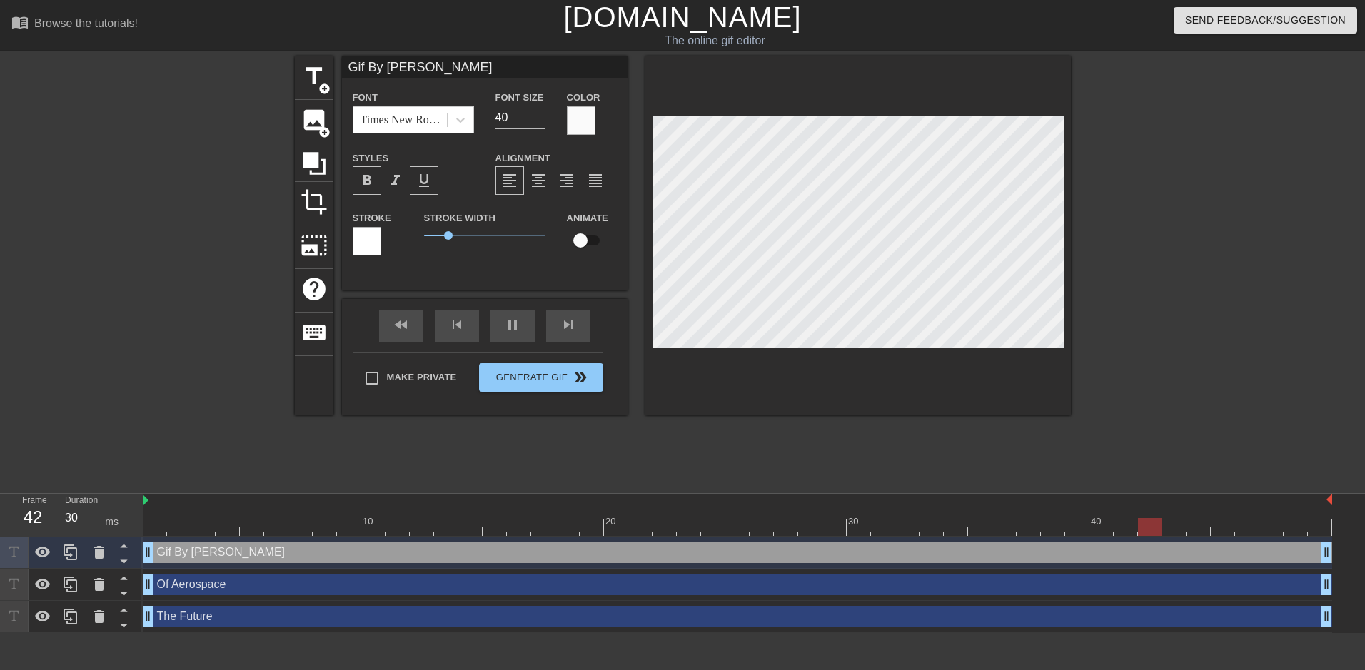
click at [880, 448] on div "title add_circle image add_circle crop photo_size_select_large help keyboard Gi…" at bounding box center [683, 270] width 776 height 428
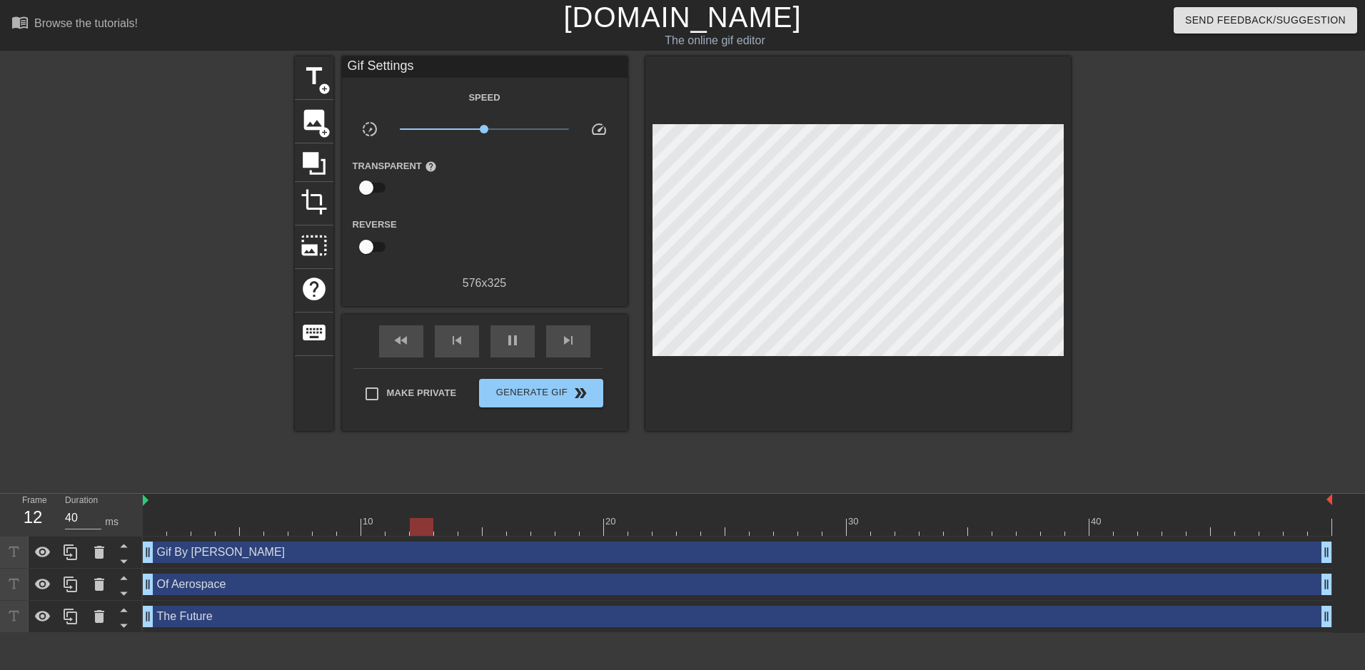
click at [691, 350] on div at bounding box center [858, 243] width 426 height 375
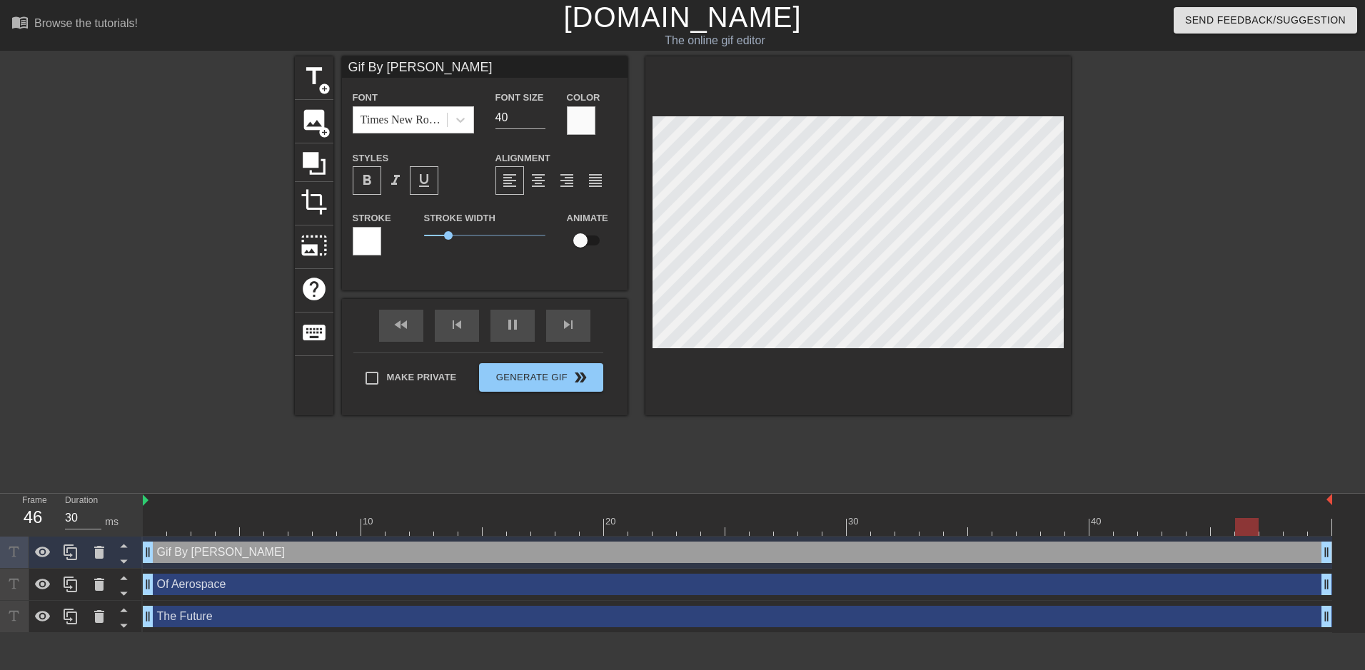
click at [590, 111] on div at bounding box center [581, 120] width 29 height 29
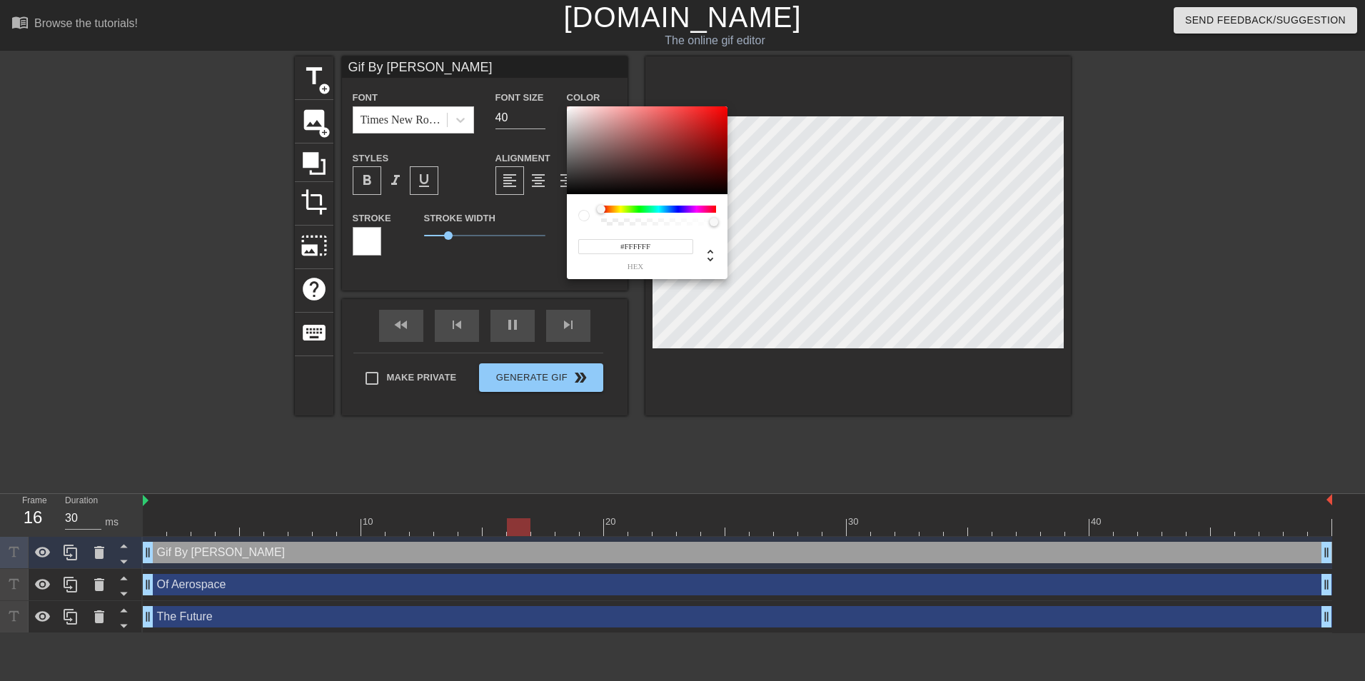
drag, startPoint x: 573, startPoint y: 144, endPoint x: 560, endPoint y: 99, distance: 46.1
click at [560, 99] on div "#FFFFFF hex" at bounding box center [682, 340] width 1365 height 681
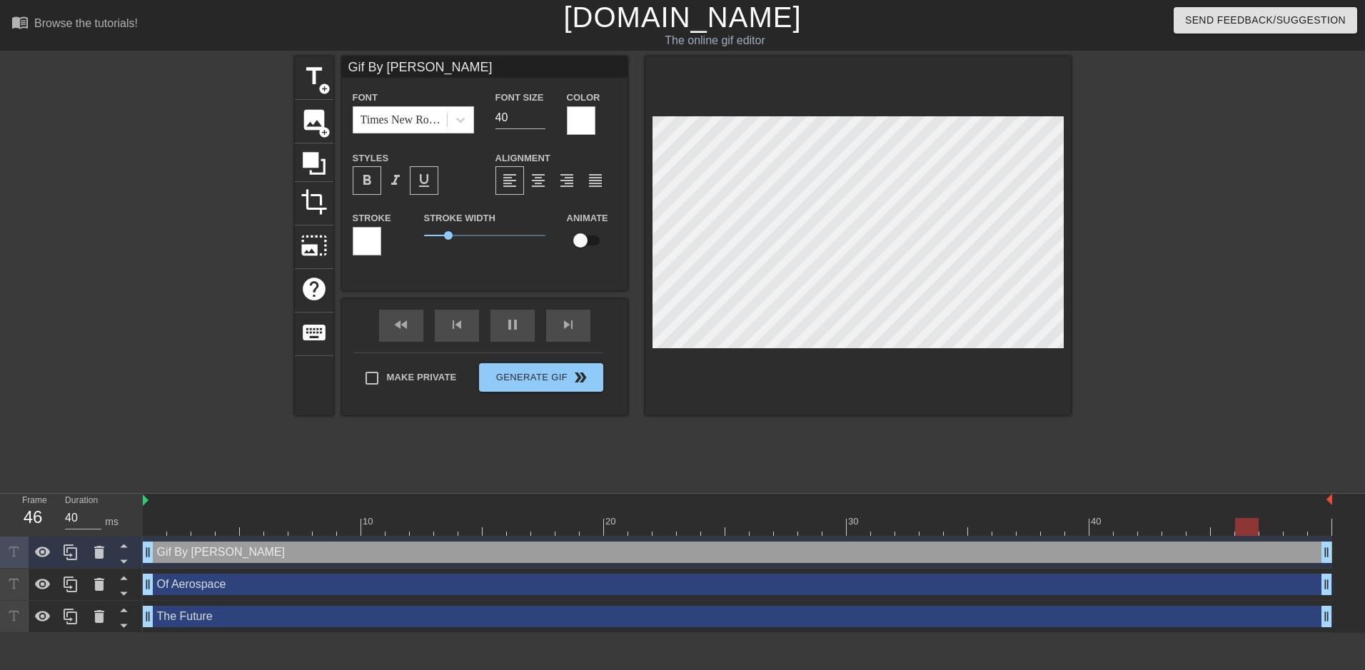
click at [776, 448] on div "title add_circle image add_circle crop photo_size_select_large help keyboard Gi…" at bounding box center [683, 270] width 776 height 428
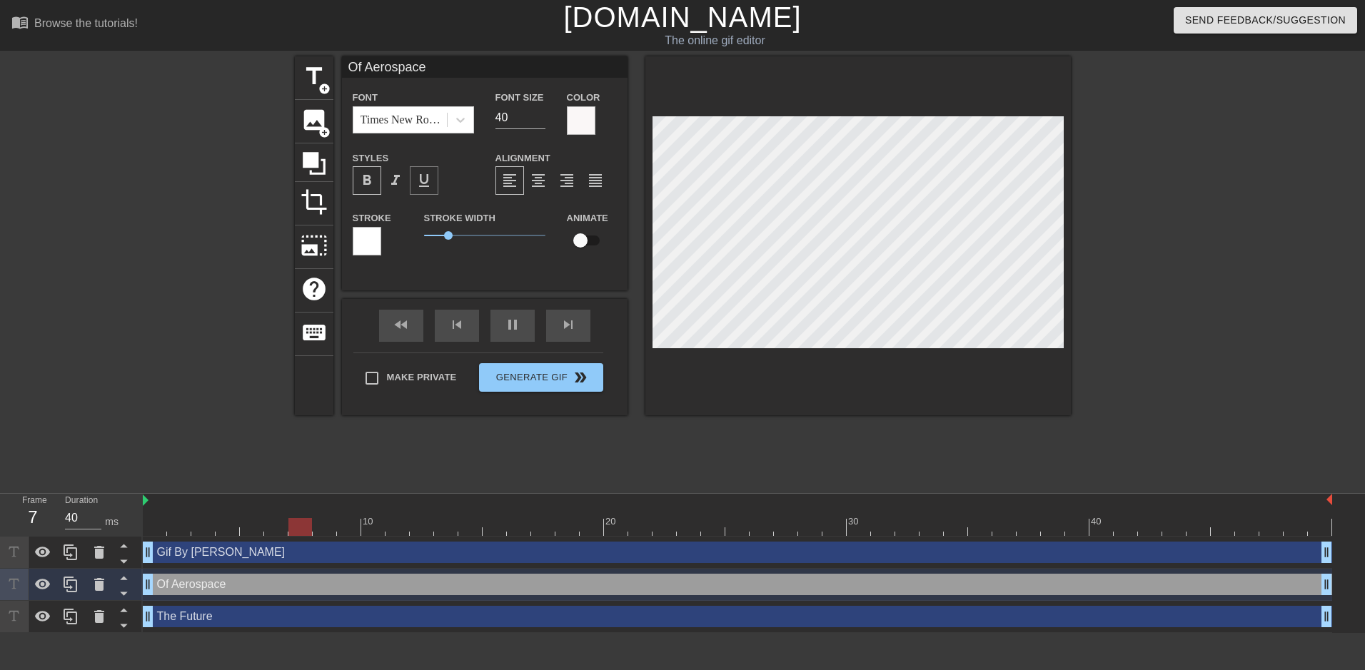
click at [424, 177] on span "format_underline" at bounding box center [424, 180] width 17 height 17
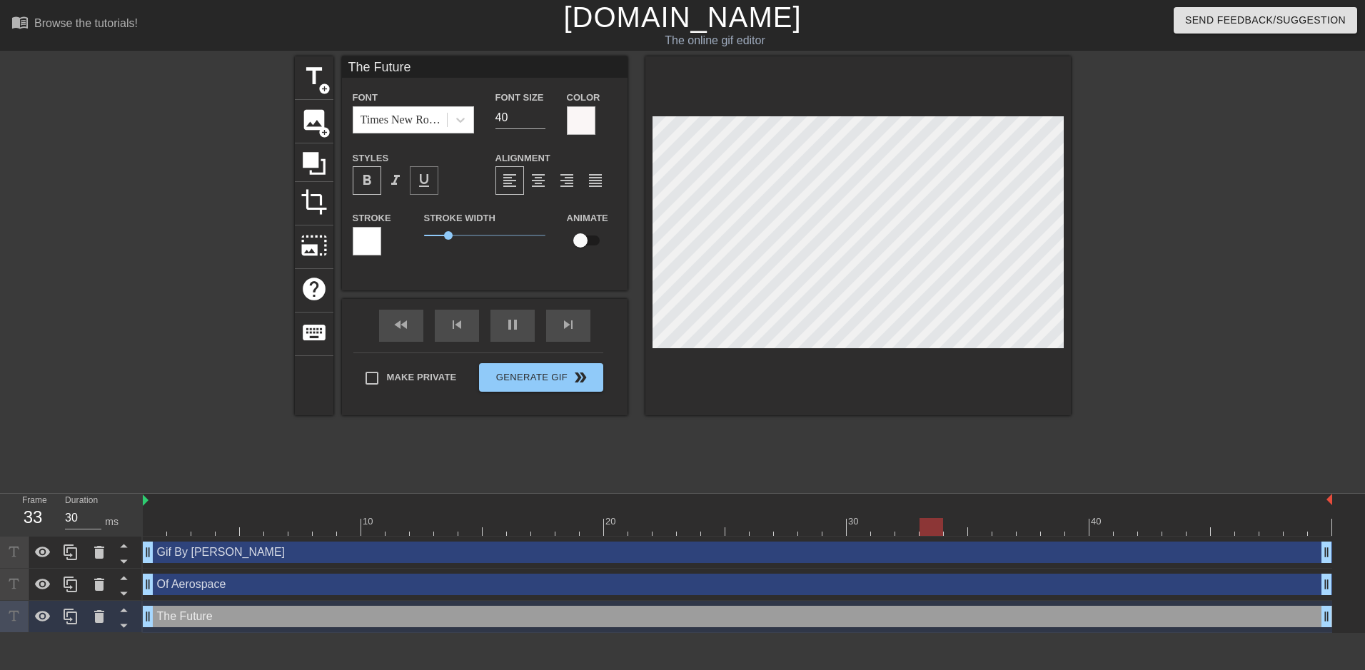
click at [423, 179] on span "format_underline" at bounding box center [424, 180] width 17 height 17
click at [870, 438] on div "title add_circle image add_circle crop photo_size_select_large help keyboard Th…" at bounding box center [683, 270] width 776 height 428
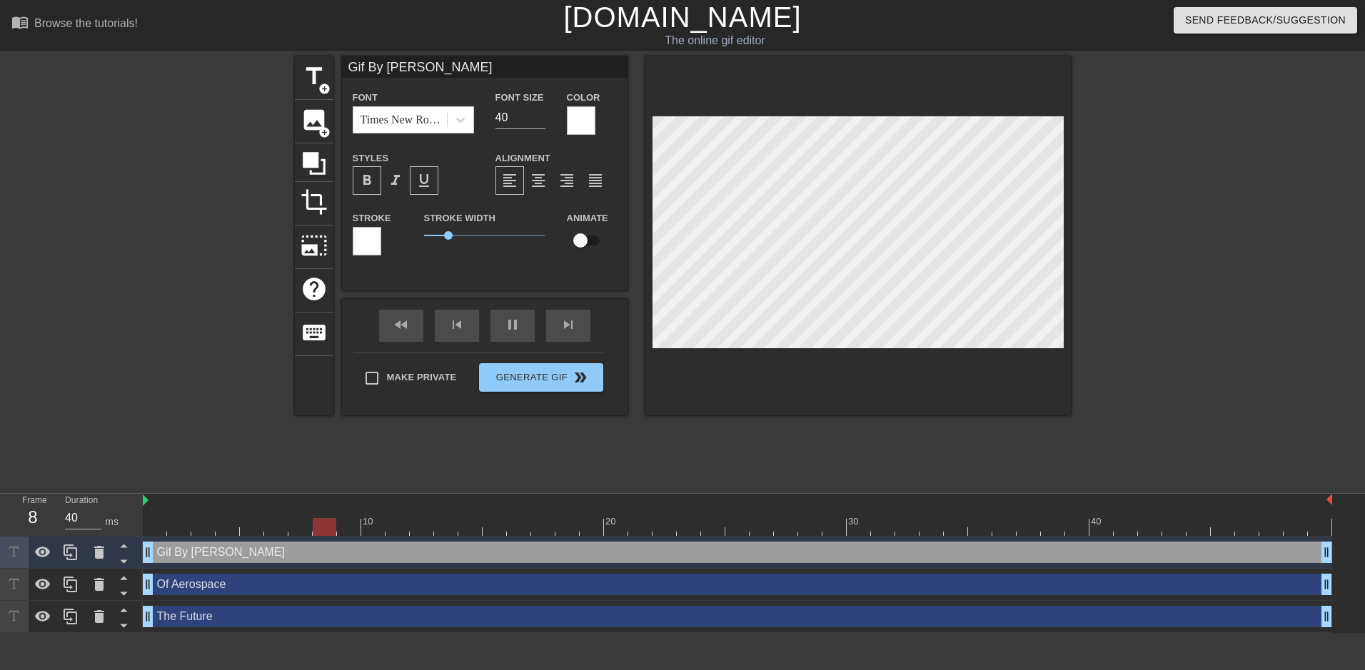
click at [744, 477] on div "title add_circle image add_circle crop photo_size_select_large help keyboard Gi…" at bounding box center [683, 270] width 776 height 428
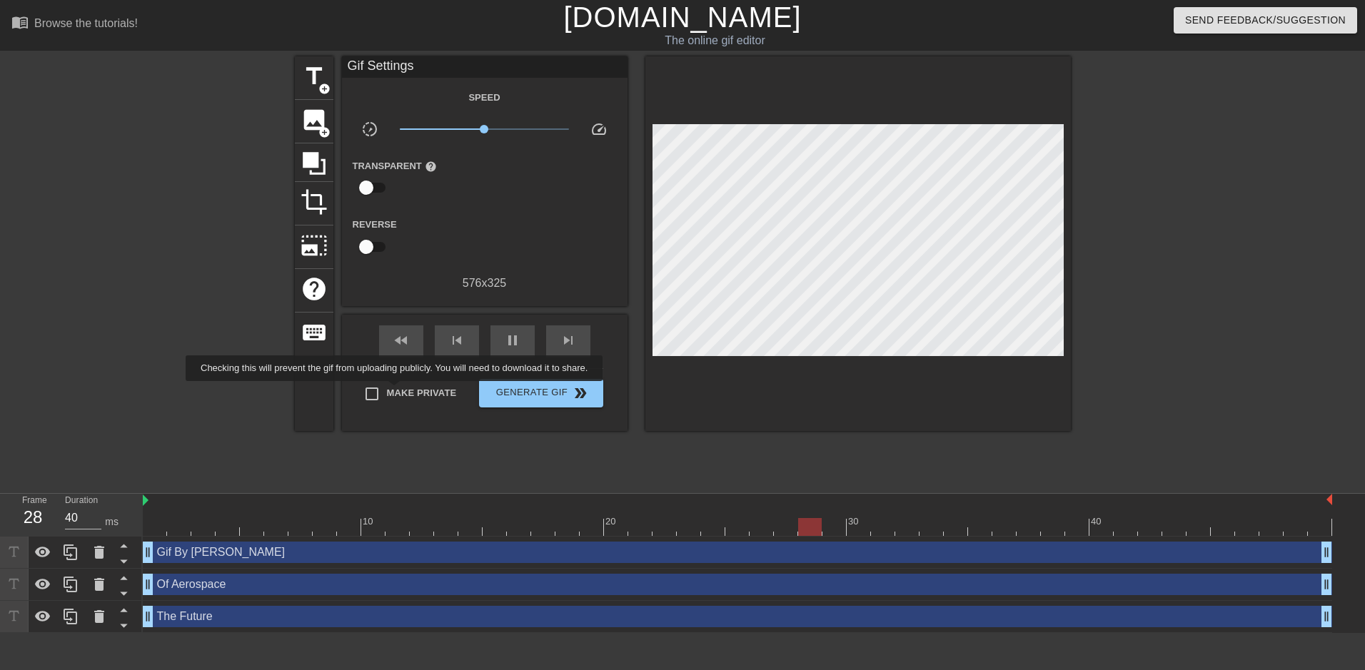
click at [397, 391] on span "Make Private" at bounding box center [422, 393] width 70 height 14
click at [387, 391] on input "Make Private" at bounding box center [372, 394] width 30 height 30
click at [528, 385] on span "Generate Gif double_arrow" at bounding box center [541, 393] width 112 height 17
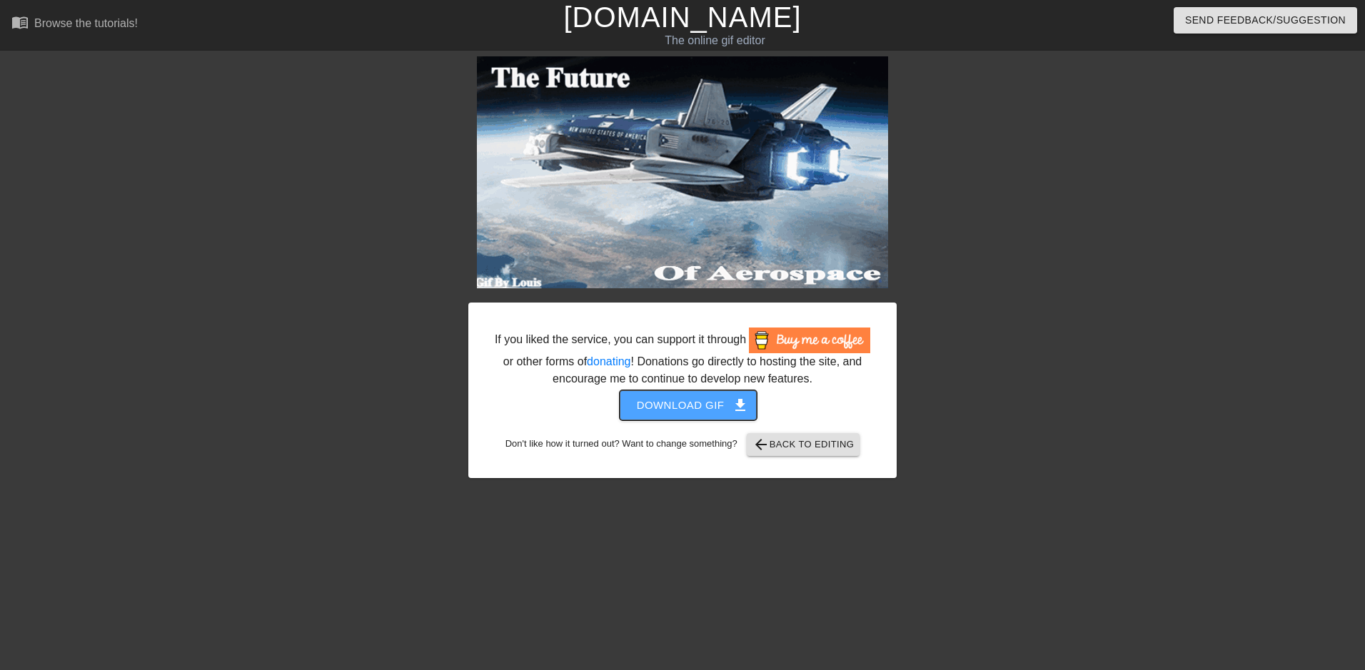
click at [710, 408] on span "Download gif get_app" at bounding box center [689, 405] width 104 height 19
